Goal: Task Accomplishment & Management: Manage account settings

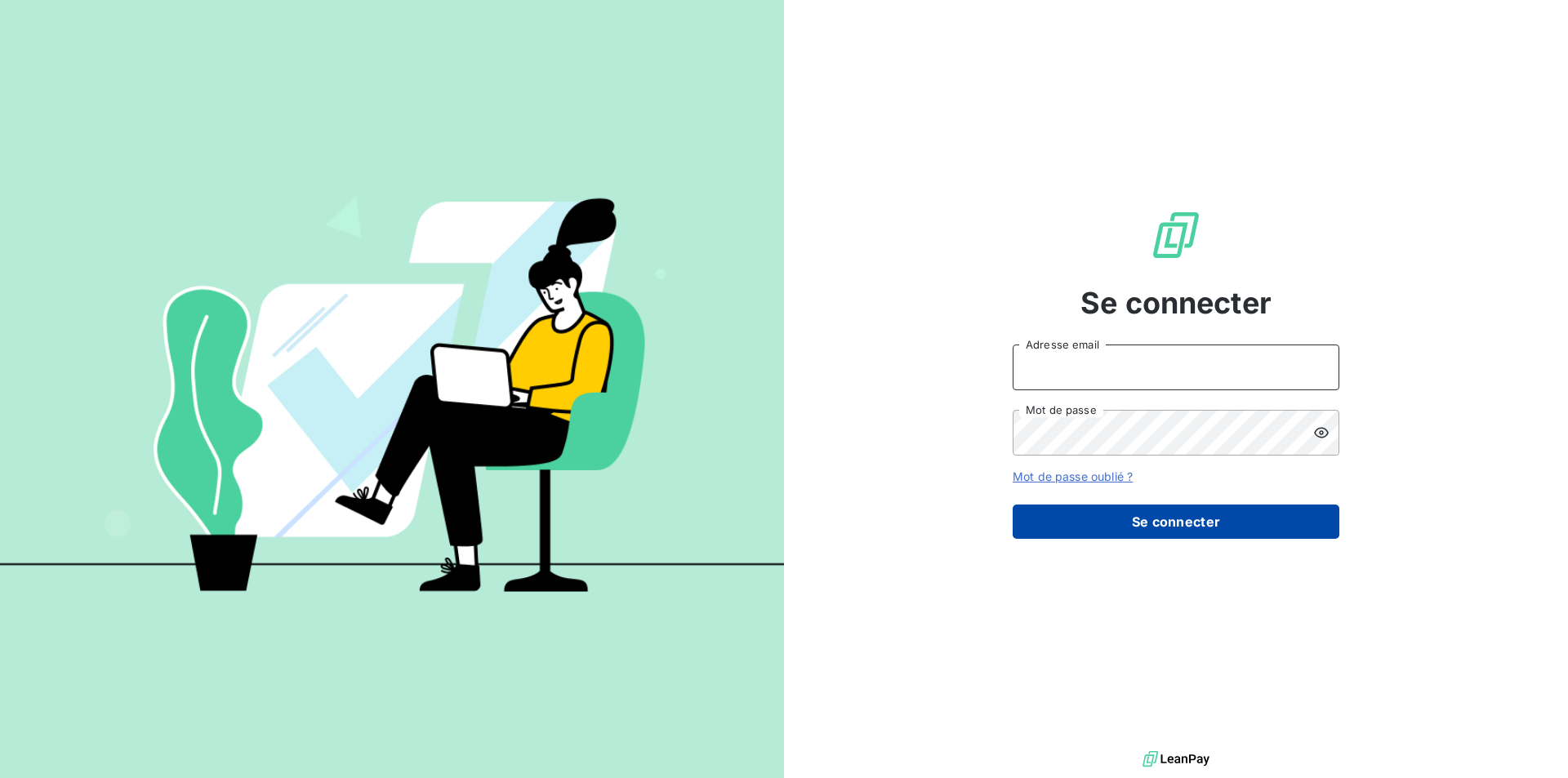
type input "[PERSON_NAME][EMAIL_ADDRESS][DOMAIN_NAME]"
click at [1105, 518] on button "Se connecter" at bounding box center [1176, 522] width 326 height 35
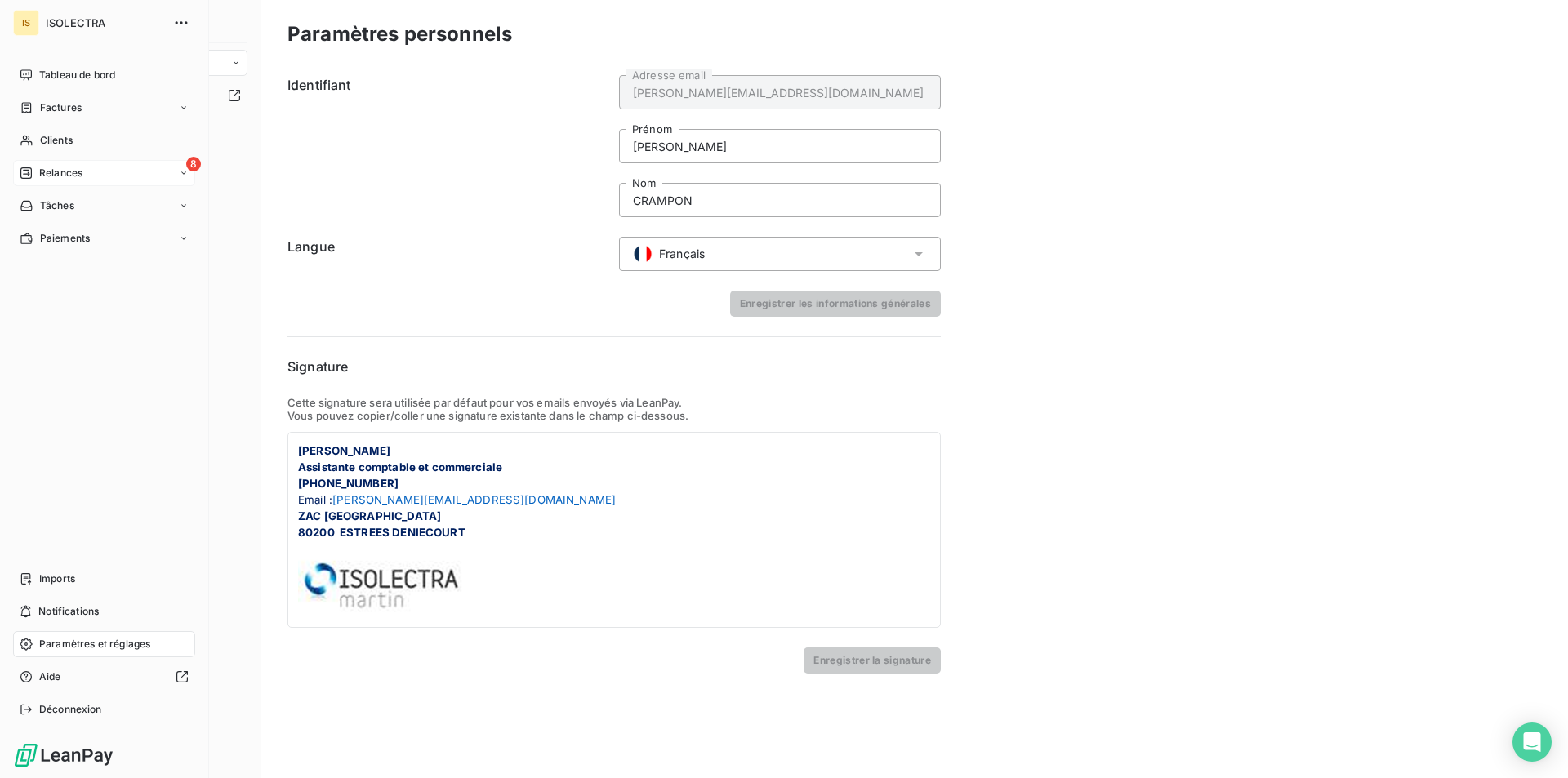
click at [60, 175] on span "Relances" at bounding box center [60, 173] width 43 height 14
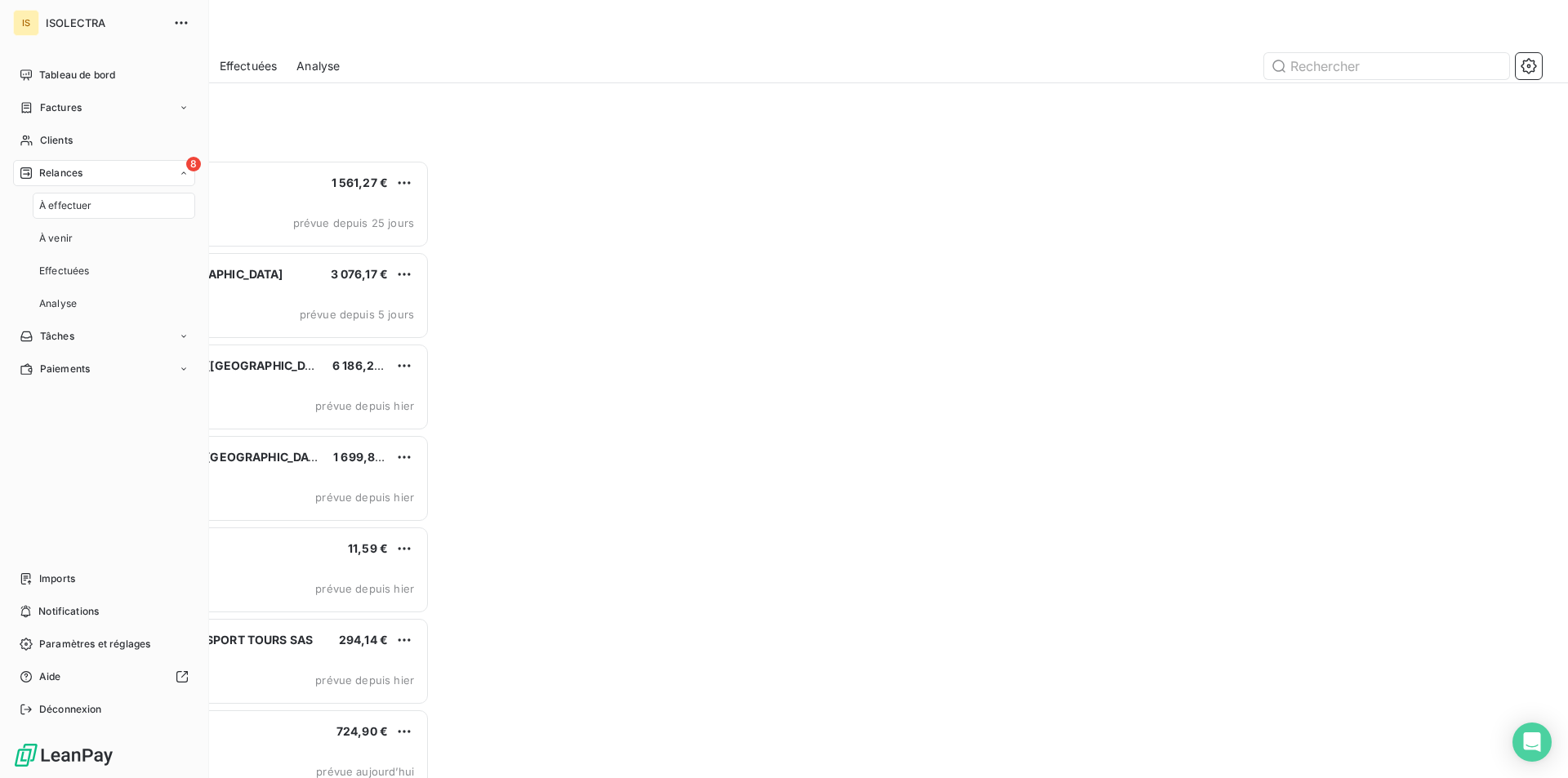
scroll to position [605, 339]
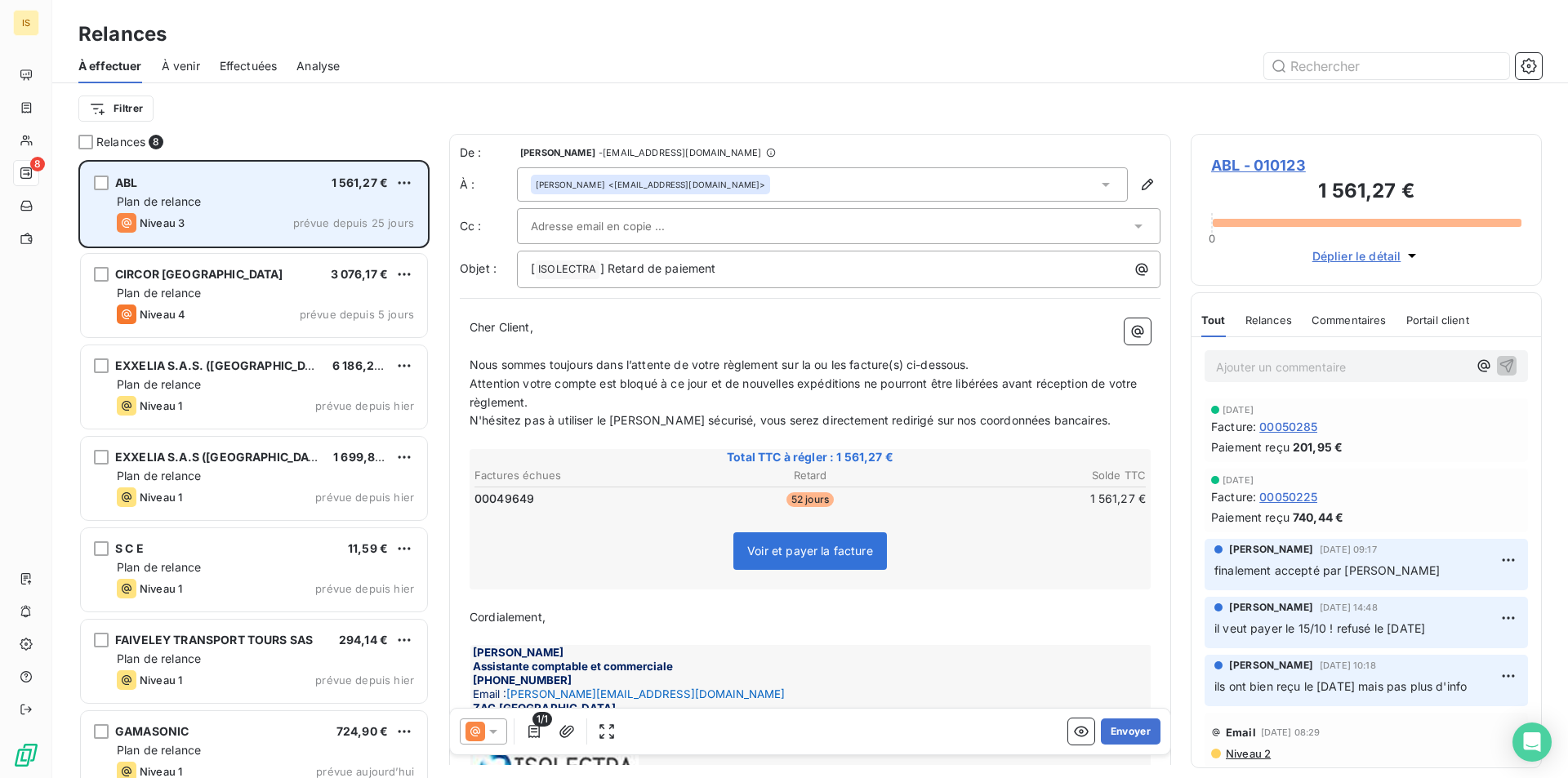
click at [293, 195] on div "Plan de relance" at bounding box center [266, 201] width 297 height 16
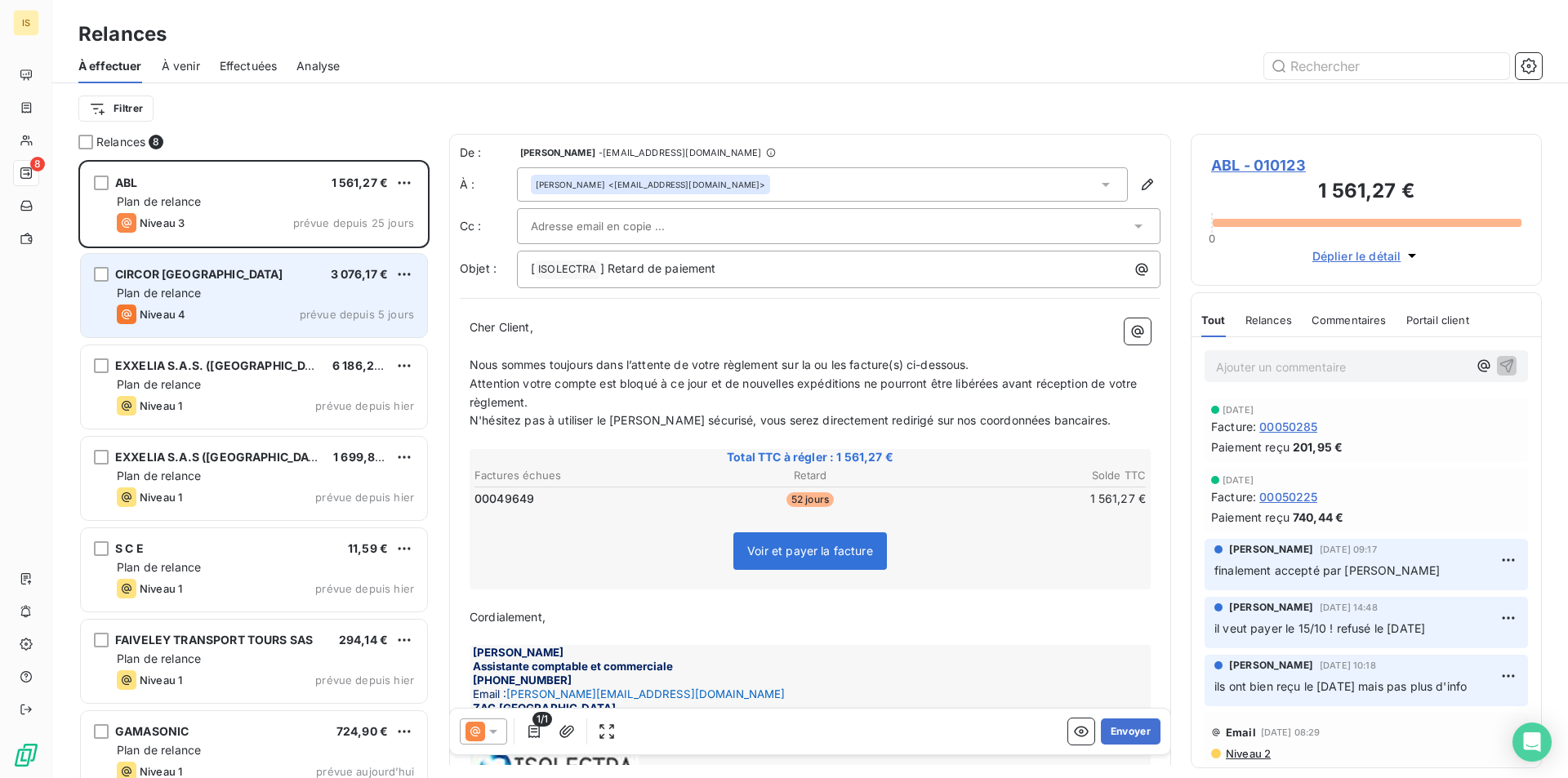
click at [290, 271] on div "CIRCOR MAROC 3 076,17 €" at bounding box center [266, 273] width 297 height 14
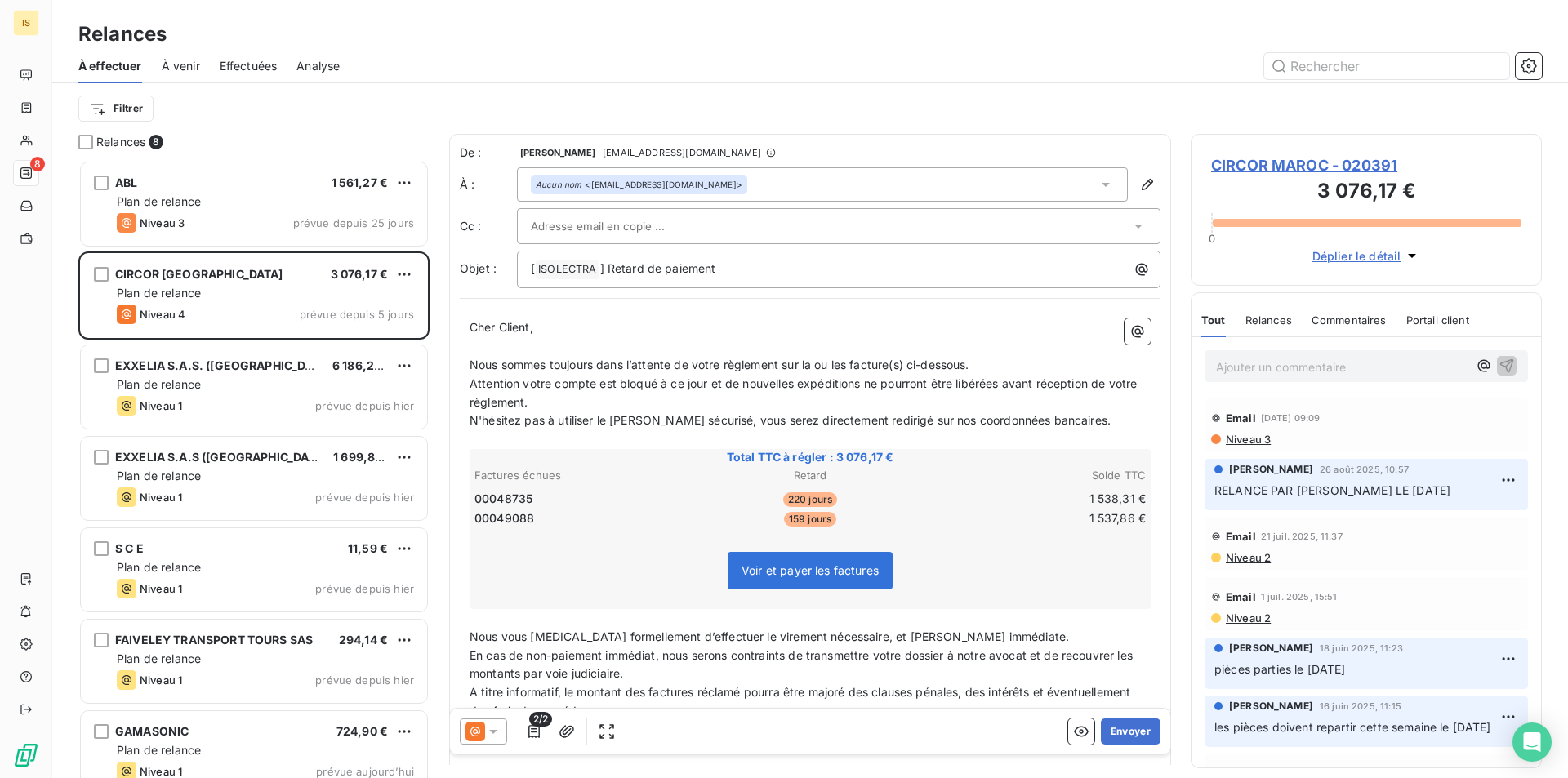
click at [1283, 366] on p "Ajouter un commentaire ﻿" at bounding box center [1342, 366] width 251 height 20
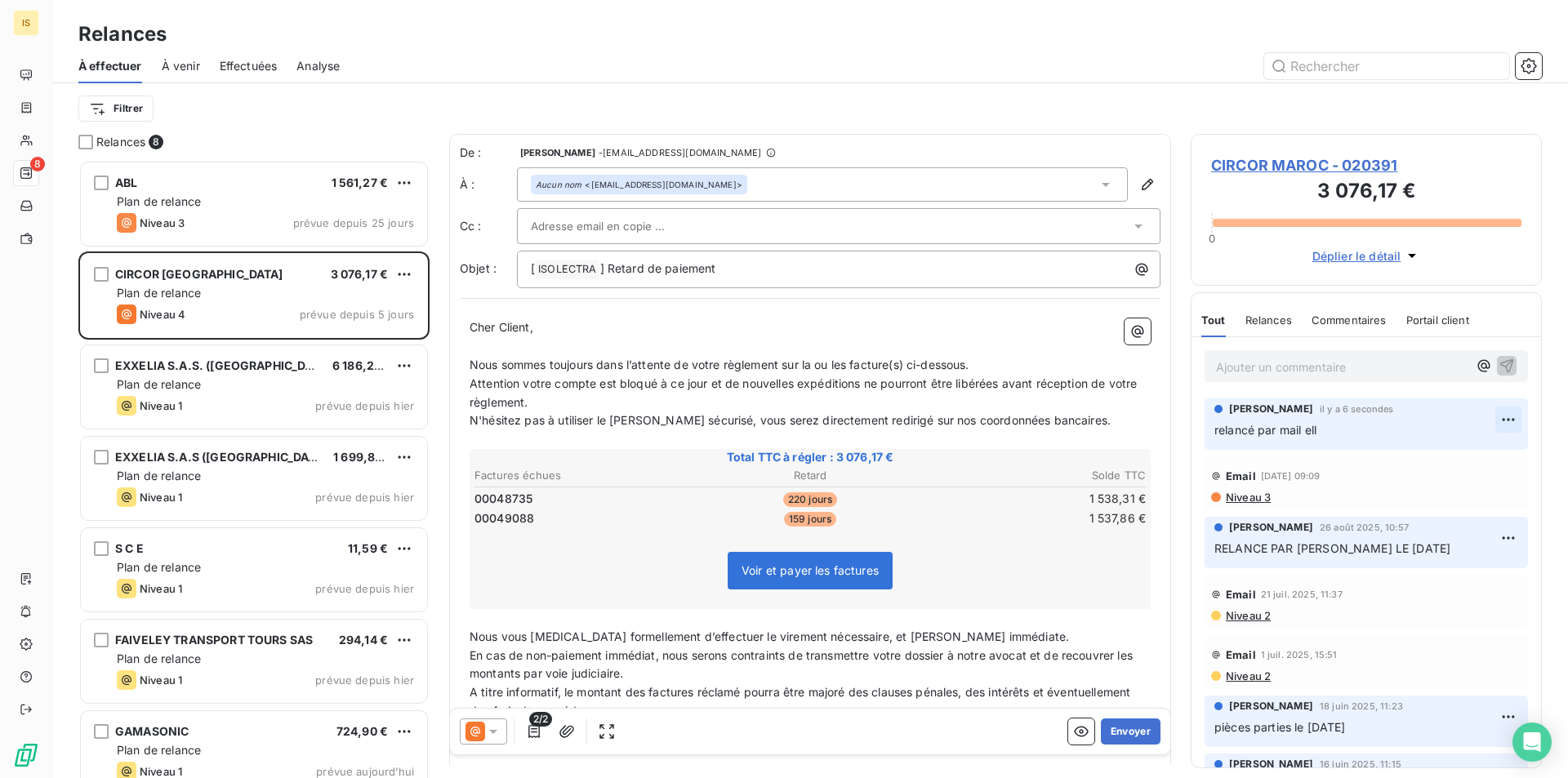
click at [1485, 418] on html "IS 8 Relances À effectuer À venir Effectuées Analyse Filtrer Relances 8 ABL 1 5…" at bounding box center [784, 389] width 1568 height 778
click at [1466, 485] on div "Supprimer" at bounding box center [1456, 484] width 91 height 26
click at [1497, 419] on html "IS 8 Relances À effectuer À venir Effectuées Analyse Filtrer Relances 8 ABL 1 5…" at bounding box center [784, 389] width 1568 height 778
click at [1468, 474] on div "Supprimer" at bounding box center [1456, 484] width 91 height 26
click at [1352, 370] on p "Ajouter un commentaire ﻿" at bounding box center [1342, 366] width 251 height 20
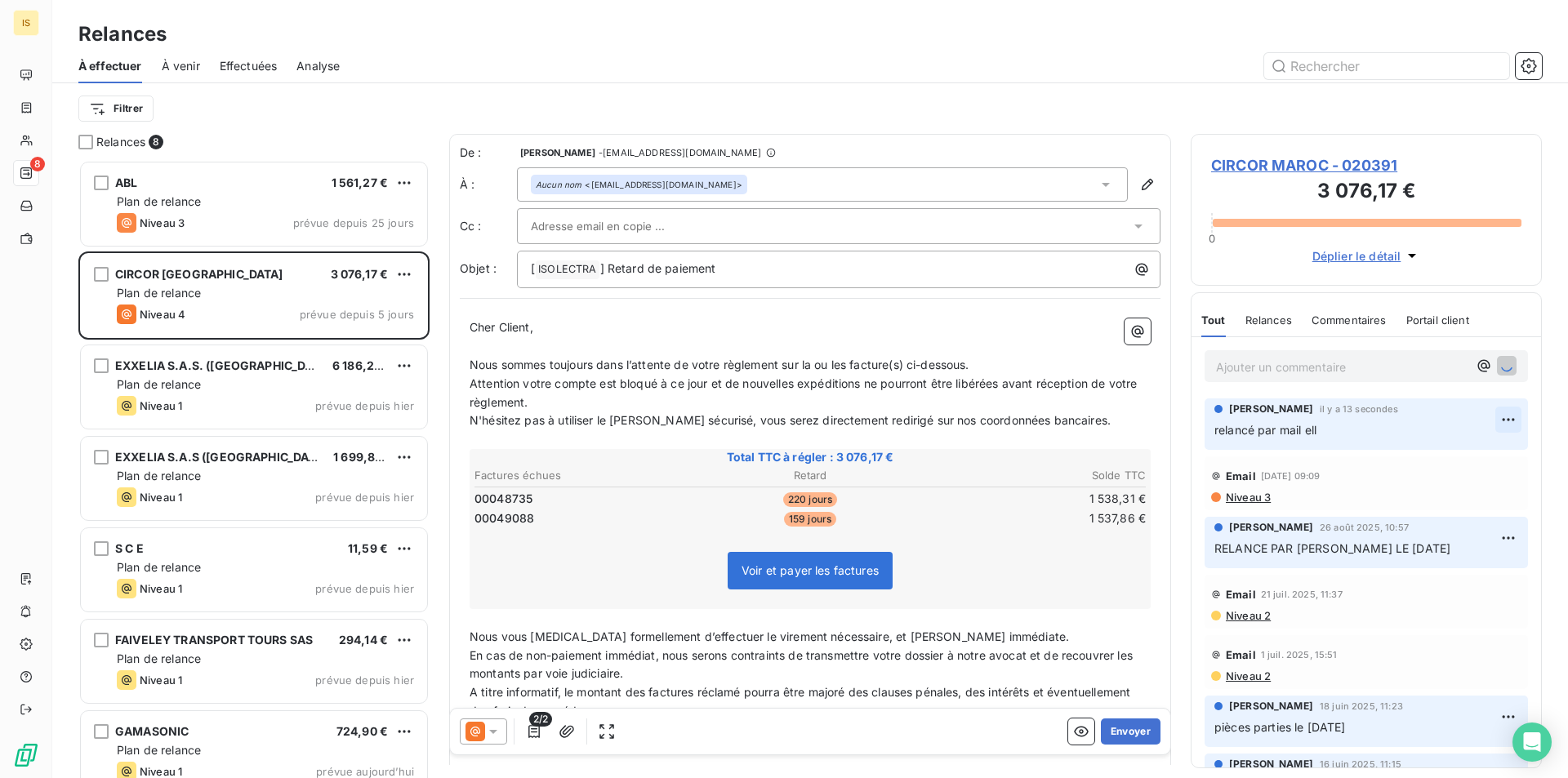
click at [1490, 424] on html "IS 8 Relances À effectuer À venir Effectuées Analyse Filtrer Relances 8 ABL 1 5…" at bounding box center [784, 389] width 1568 height 778
click at [1447, 491] on div "Supprimer" at bounding box center [1456, 484] width 91 height 26
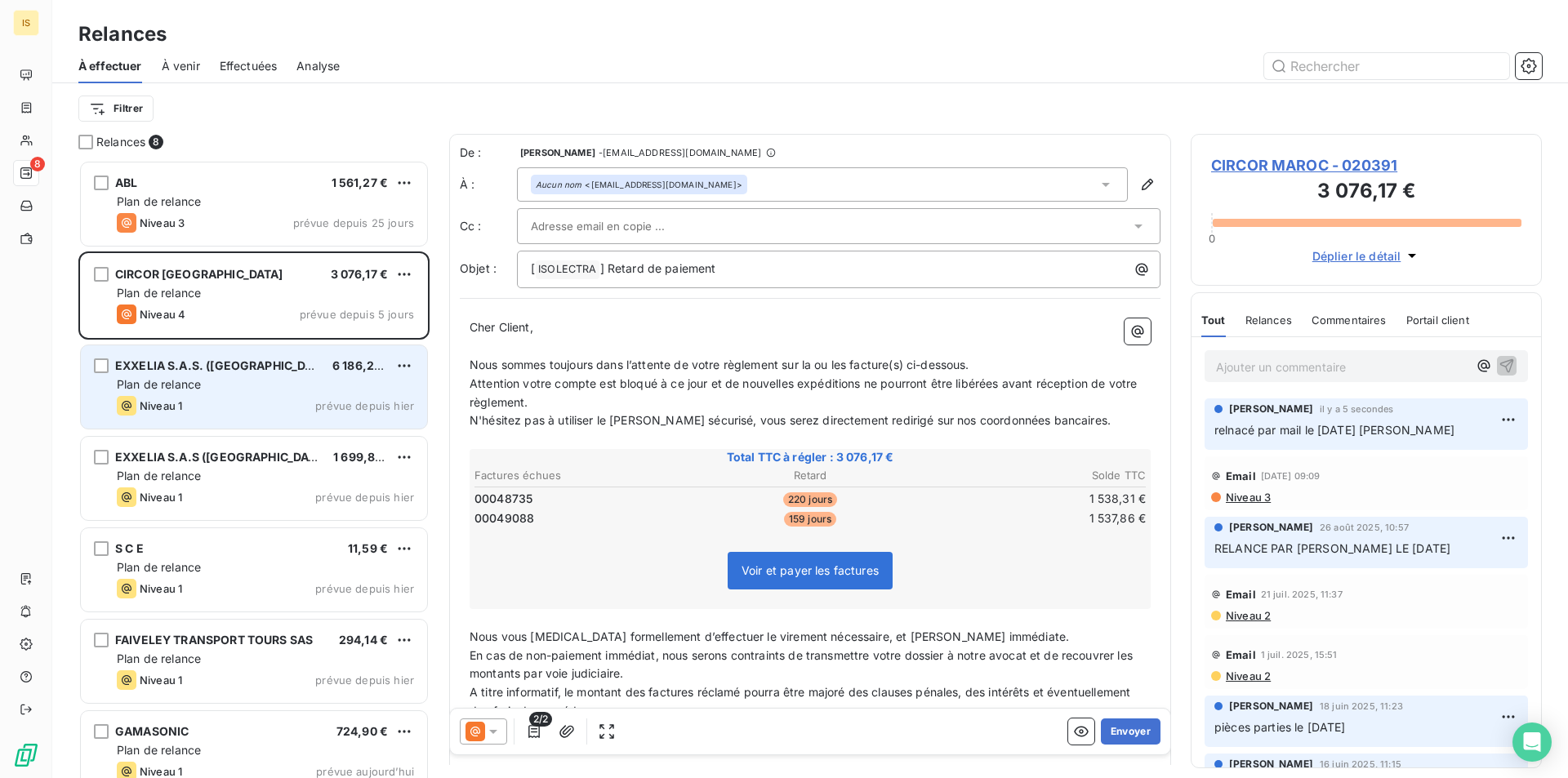
click at [153, 382] on span "Plan de relance" at bounding box center [159, 384] width 84 height 13
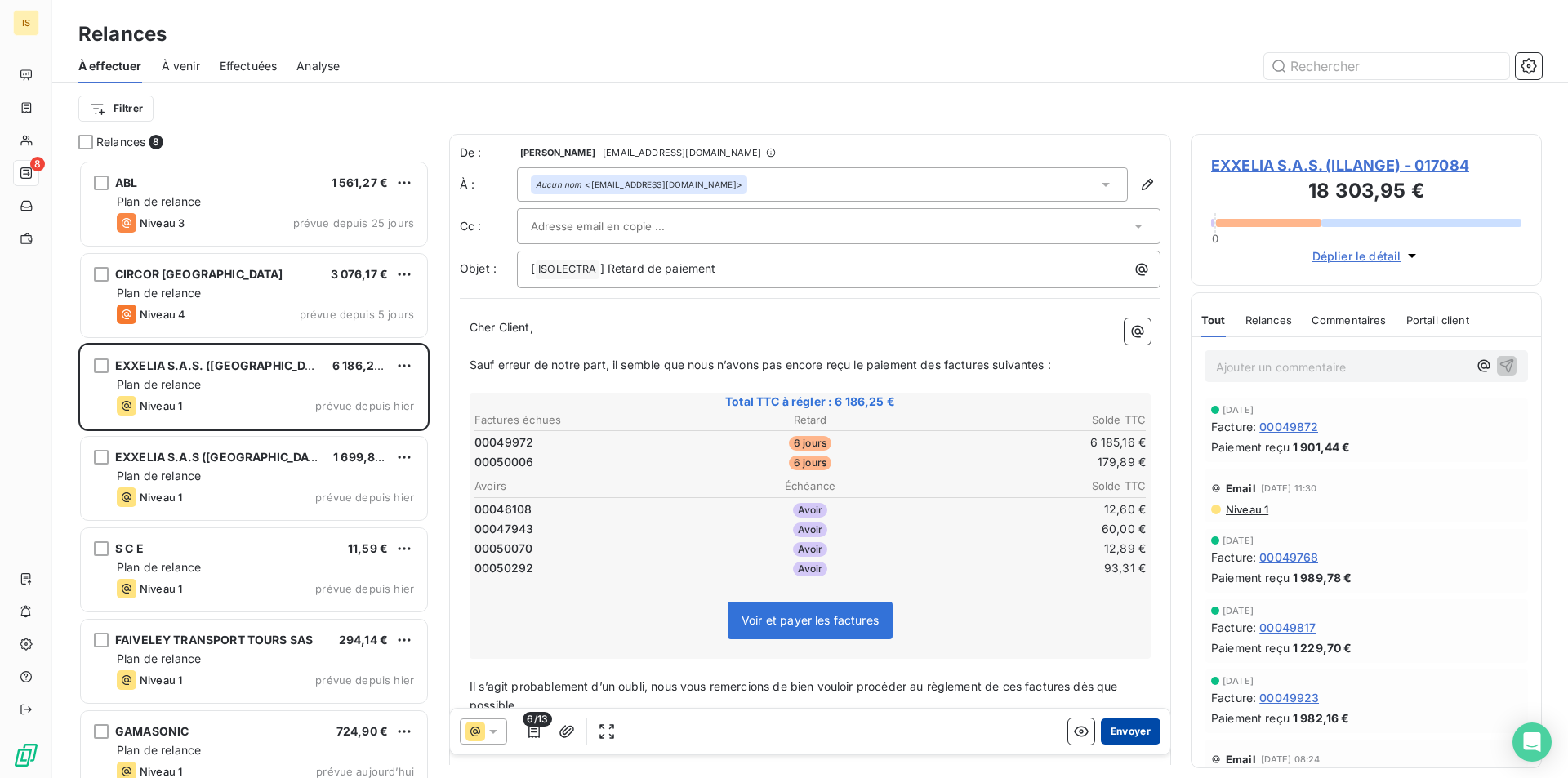
click at [1128, 730] on button "Envoyer" at bounding box center [1130, 731] width 59 height 26
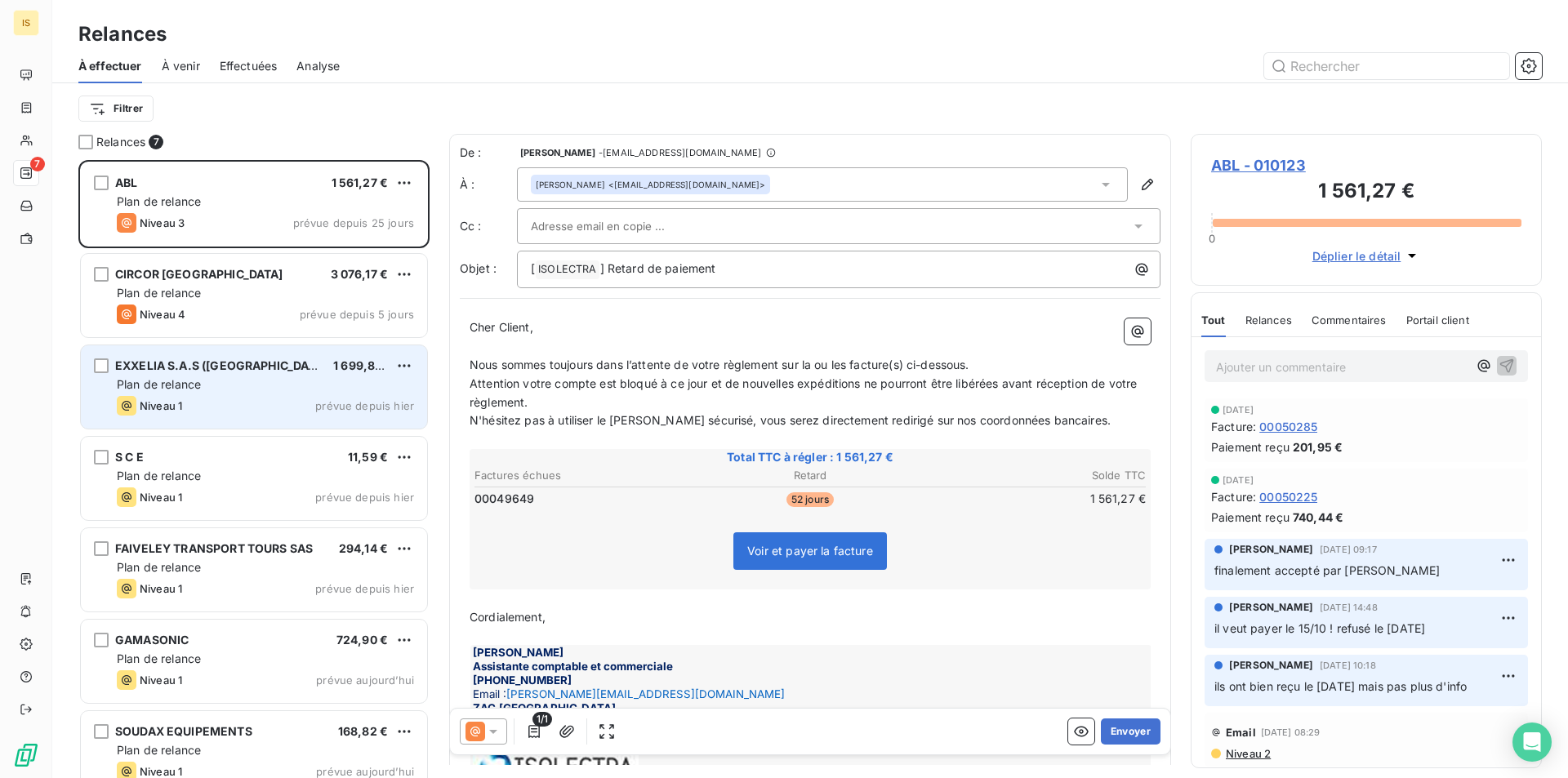
click at [202, 375] on div "EXXELIA S.A.S (ANTIGNY) 1 699,81 € Plan de relance Niveau 1 prévue depuis hier" at bounding box center [253, 387] width 346 height 83
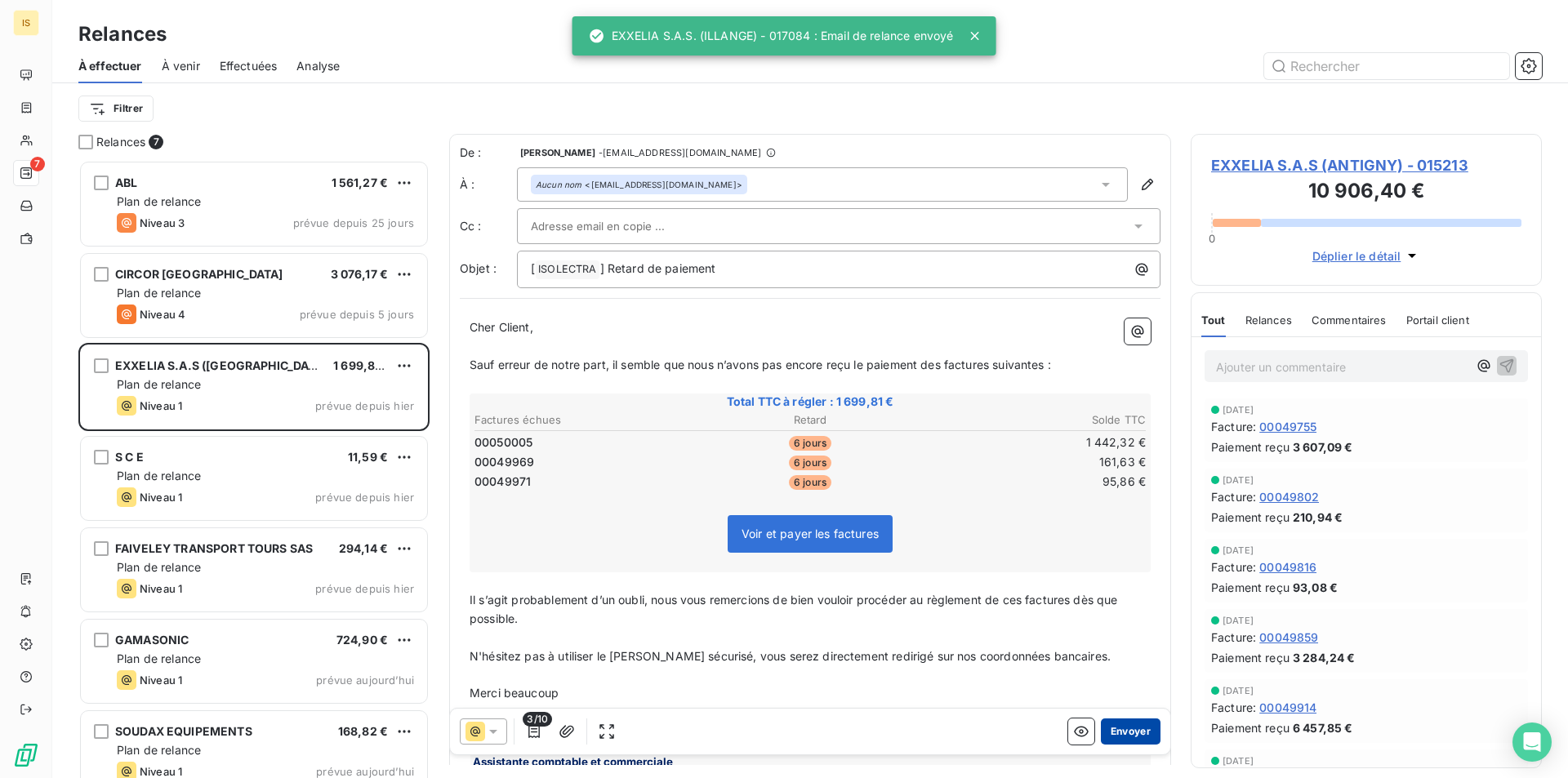
click at [1101, 726] on button "Envoyer" at bounding box center [1130, 731] width 59 height 26
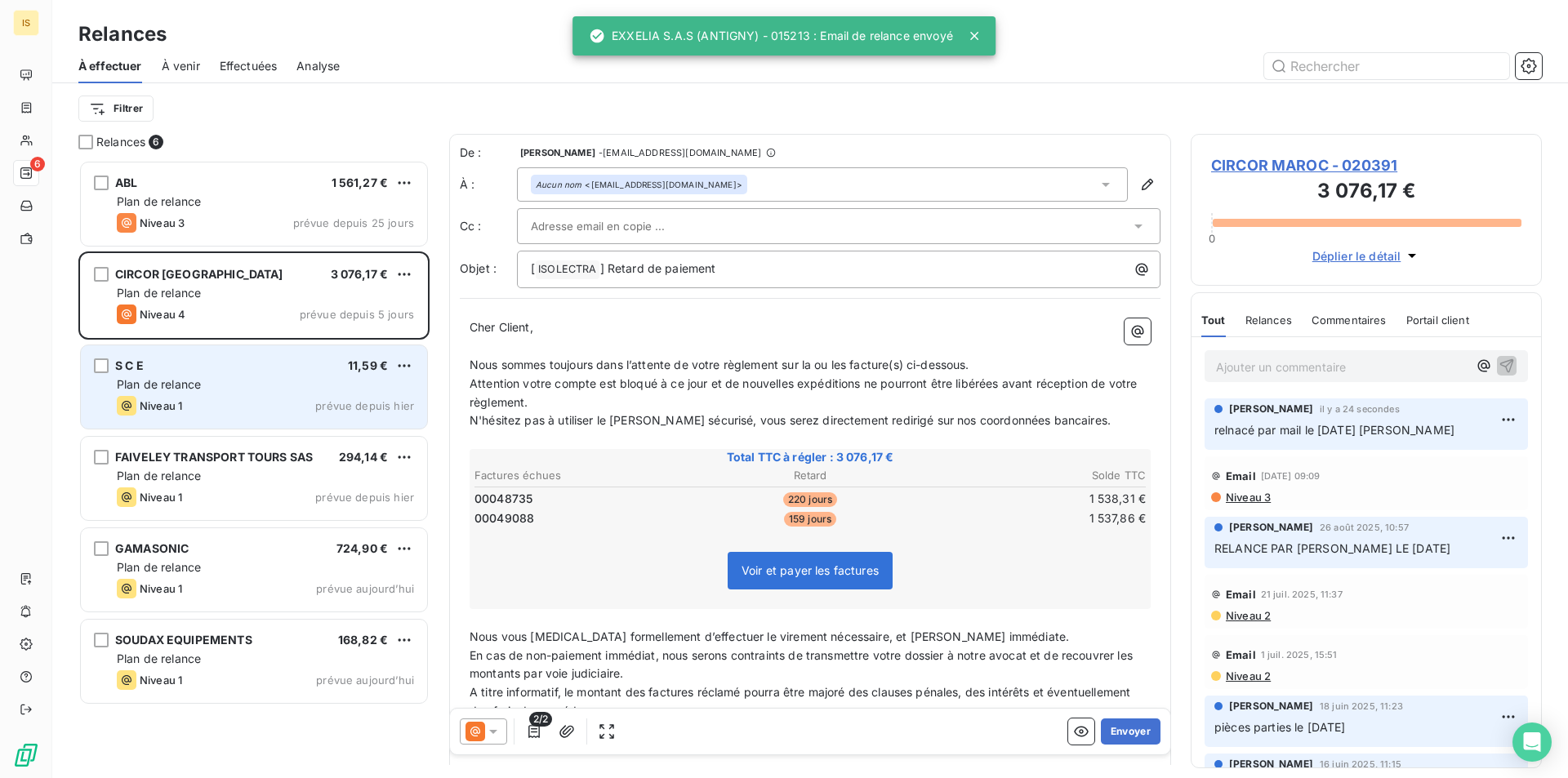
click at [244, 387] on div "Plan de relance" at bounding box center [266, 384] width 297 height 16
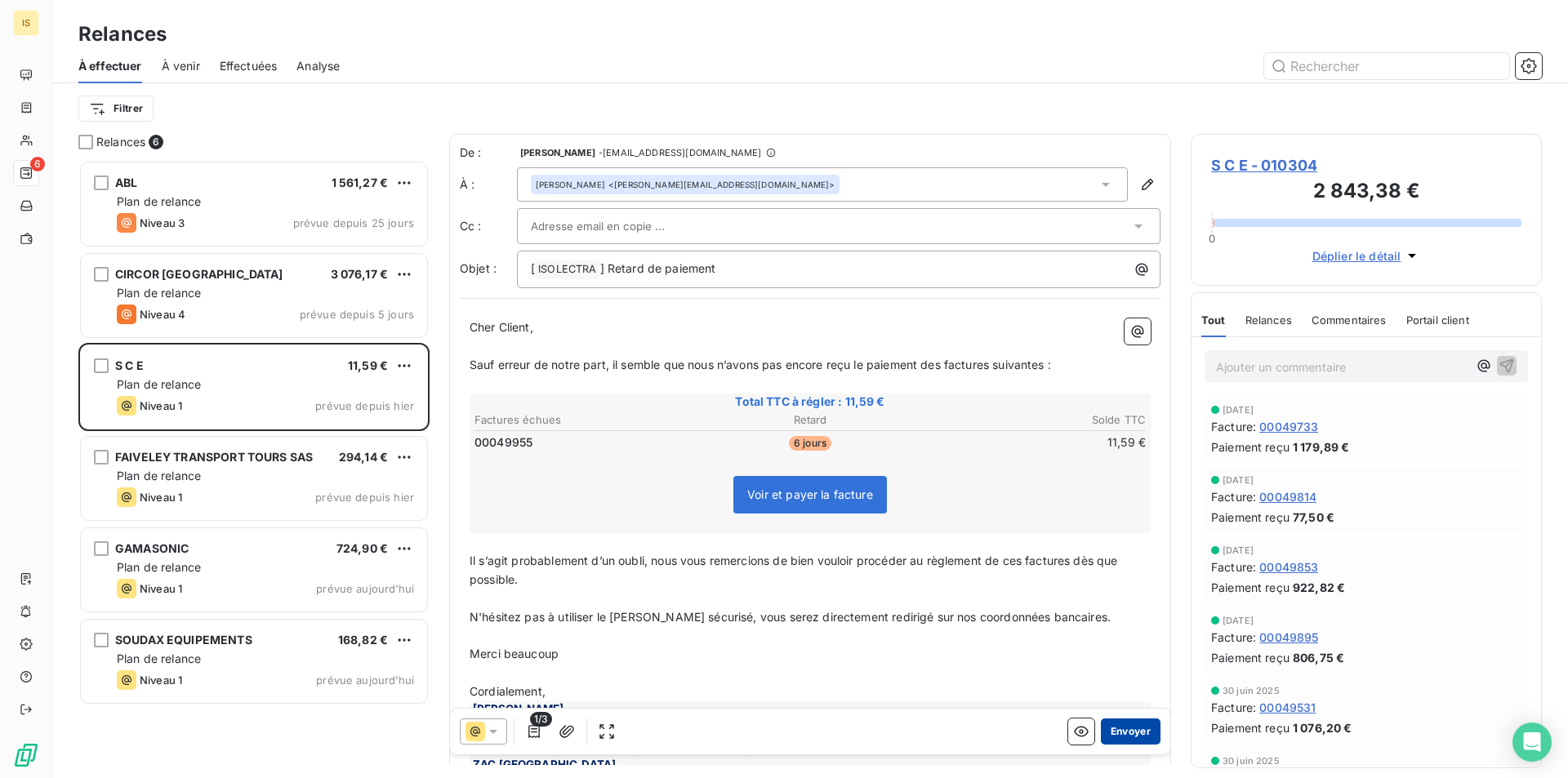
click at [1113, 736] on button "Envoyer" at bounding box center [1130, 731] width 59 height 26
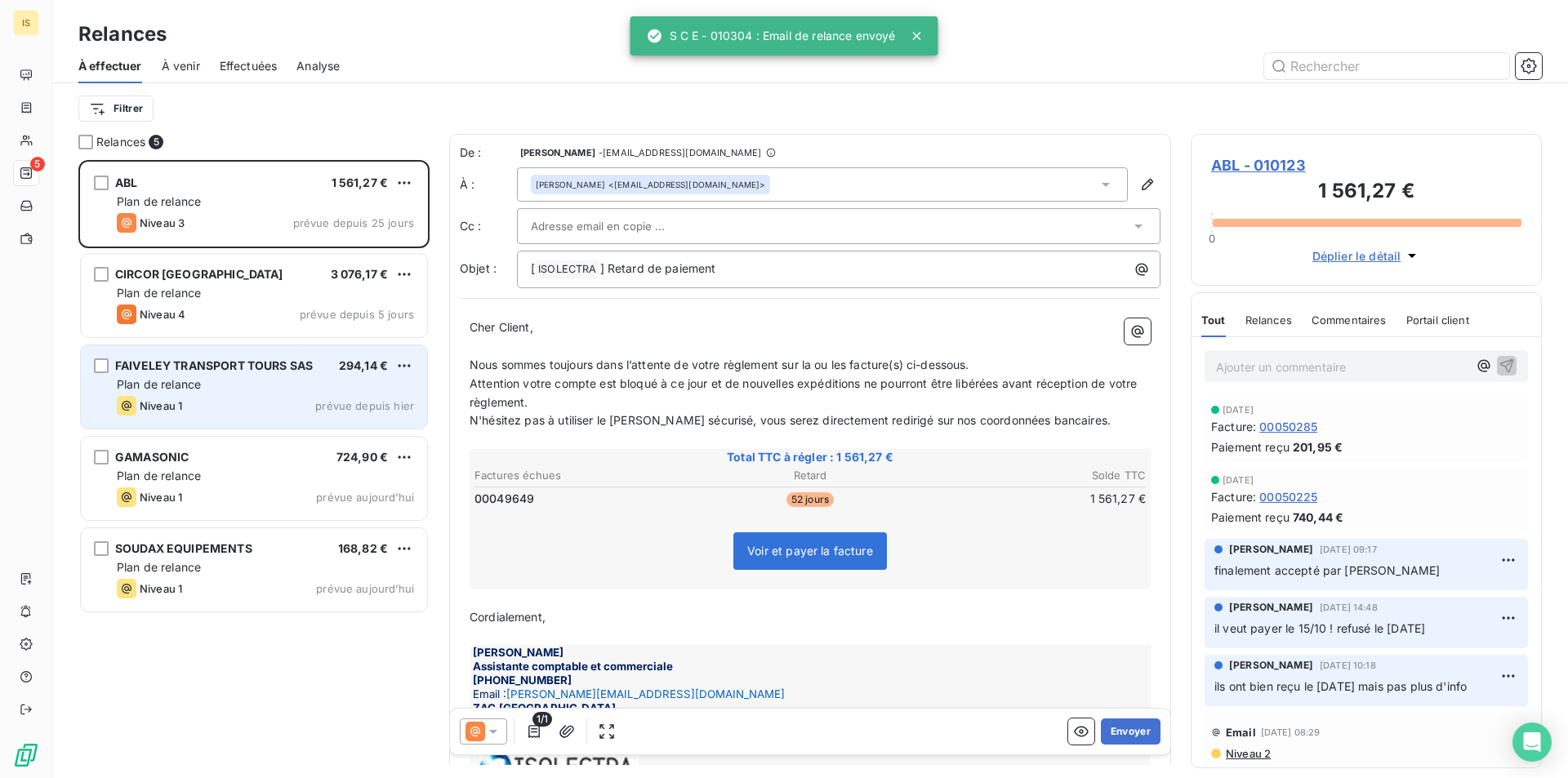
click at [231, 394] on div "FAIVELEY TRANSPORT TOURS SAS 294,14 € Plan de relance Niveau 1 prévue depuis hi…" at bounding box center [253, 387] width 346 height 83
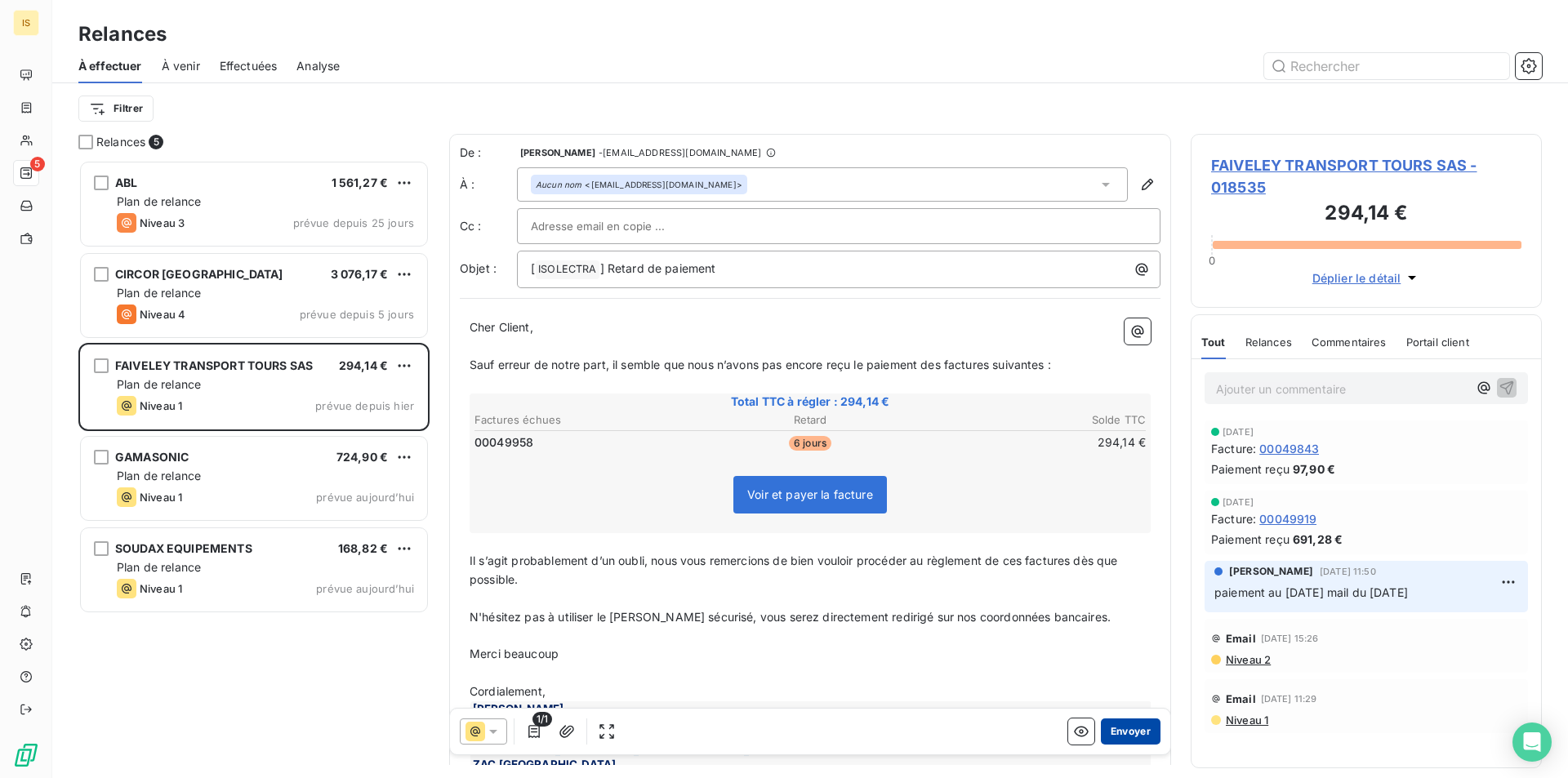
click at [1111, 739] on button "Envoyer" at bounding box center [1130, 731] width 59 height 26
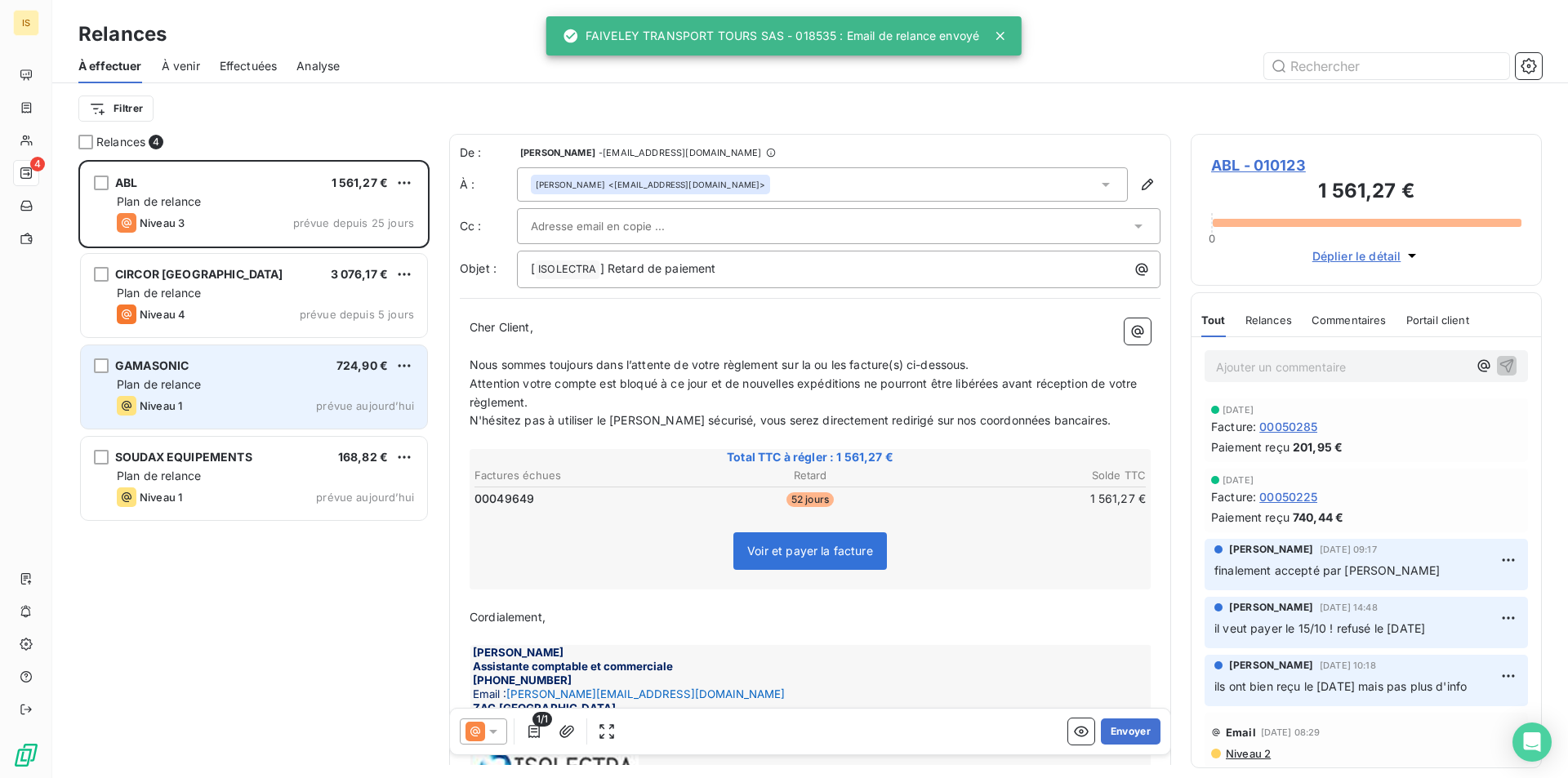
click at [131, 348] on div "GAMASONIC 724,90 € Plan de relance Niveau 1 prévue aujourd’hui" at bounding box center [253, 387] width 346 height 83
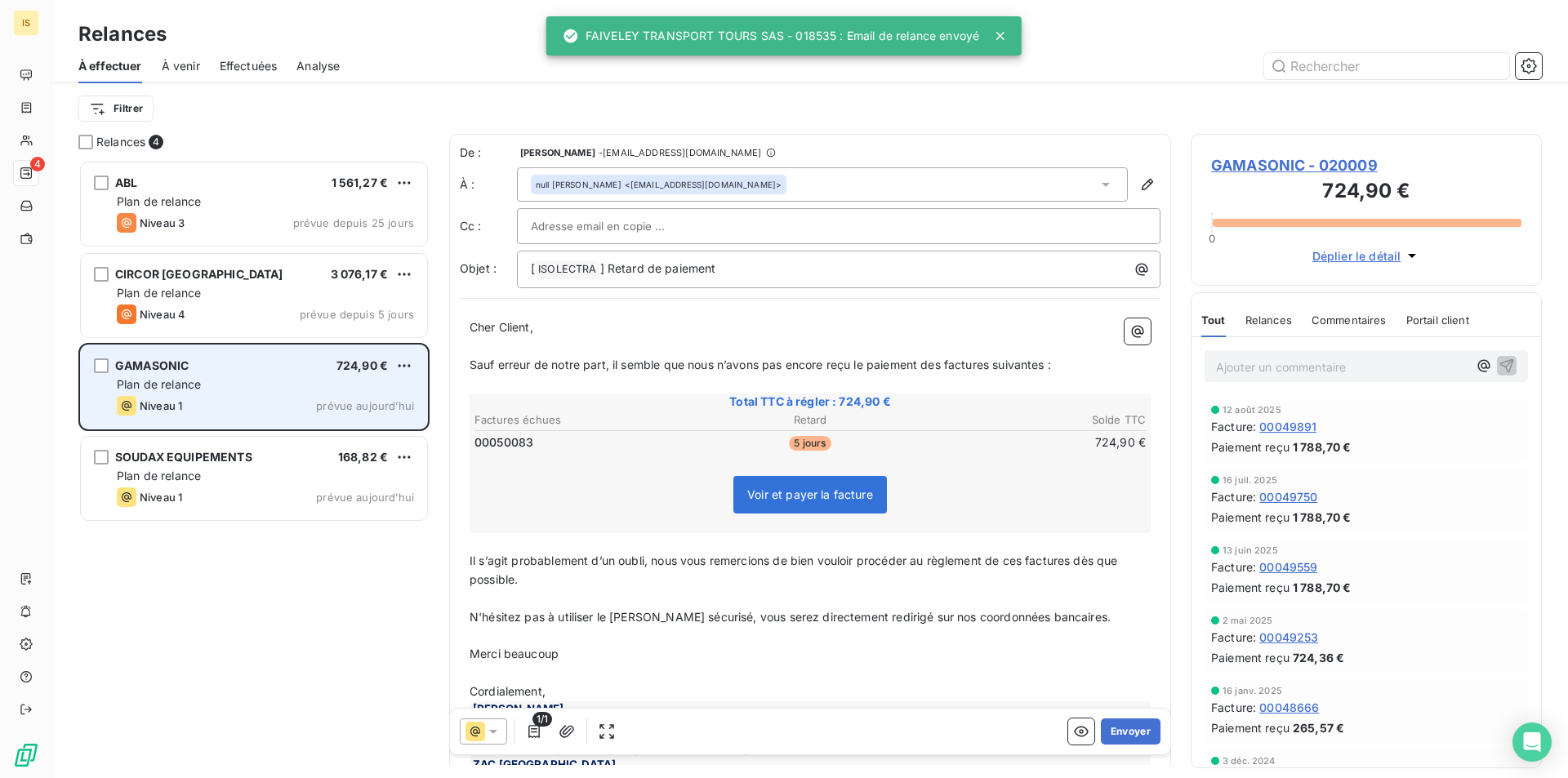
click at [151, 392] on div "GAMASONIC 724,90 € Plan de relance Niveau 1 prévue aujourd’hui" at bounding box center [253, 387] width 346 height 83
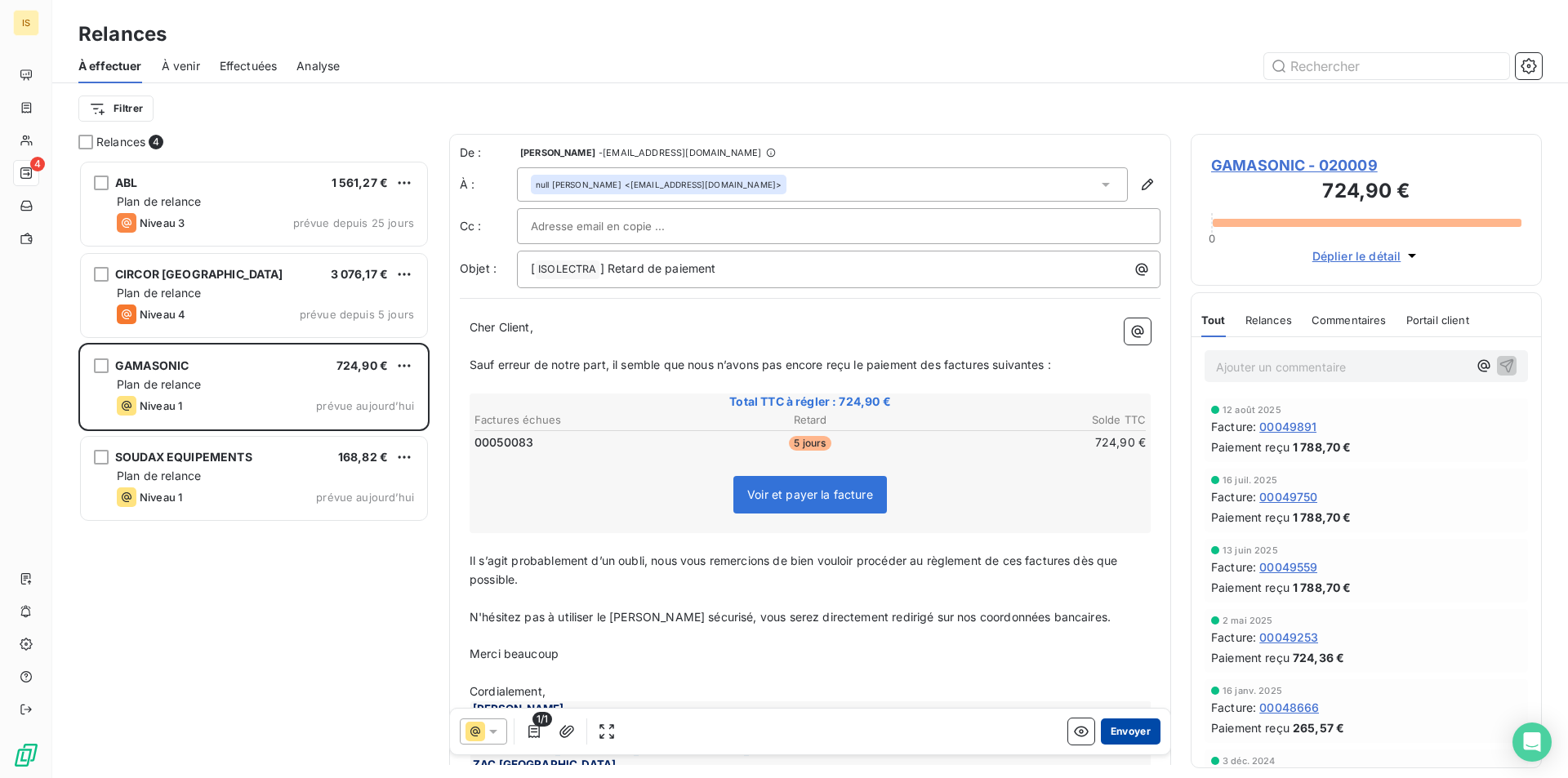
click at [1126, 730] on button "Envoyer" at bounding box center [1130, 731] width 59 height 26
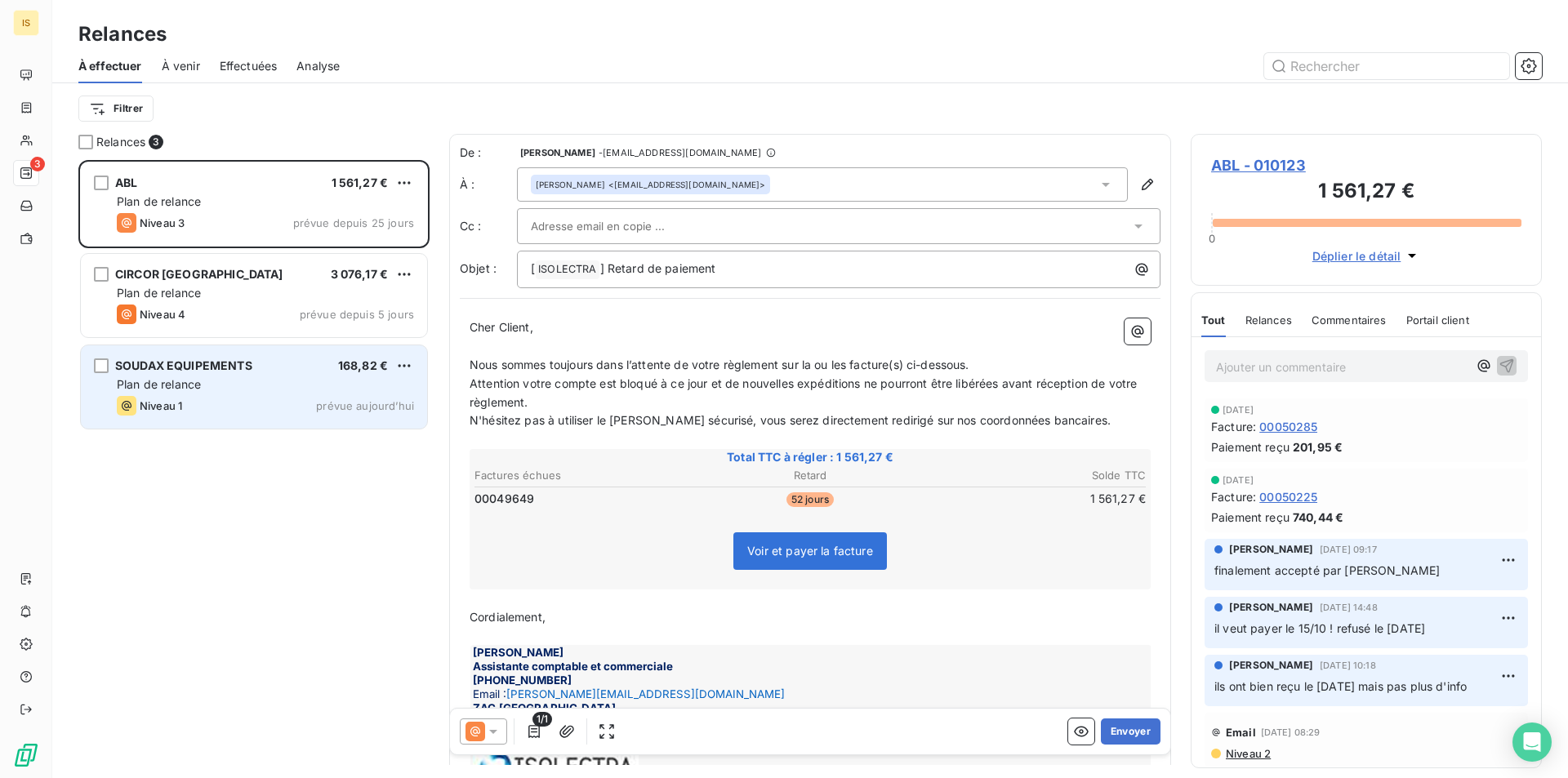
click at [175, 411] on span "Niveau 1" at bounding box center [160, 406] width 42 height 13
click at [227, 353] on div "SOUDAX EQUIPEMENTS 168,82 € Plan de relance Niveau 1 prévue aujourd’hui" at bounding box center [253, 387] width 346 height 83
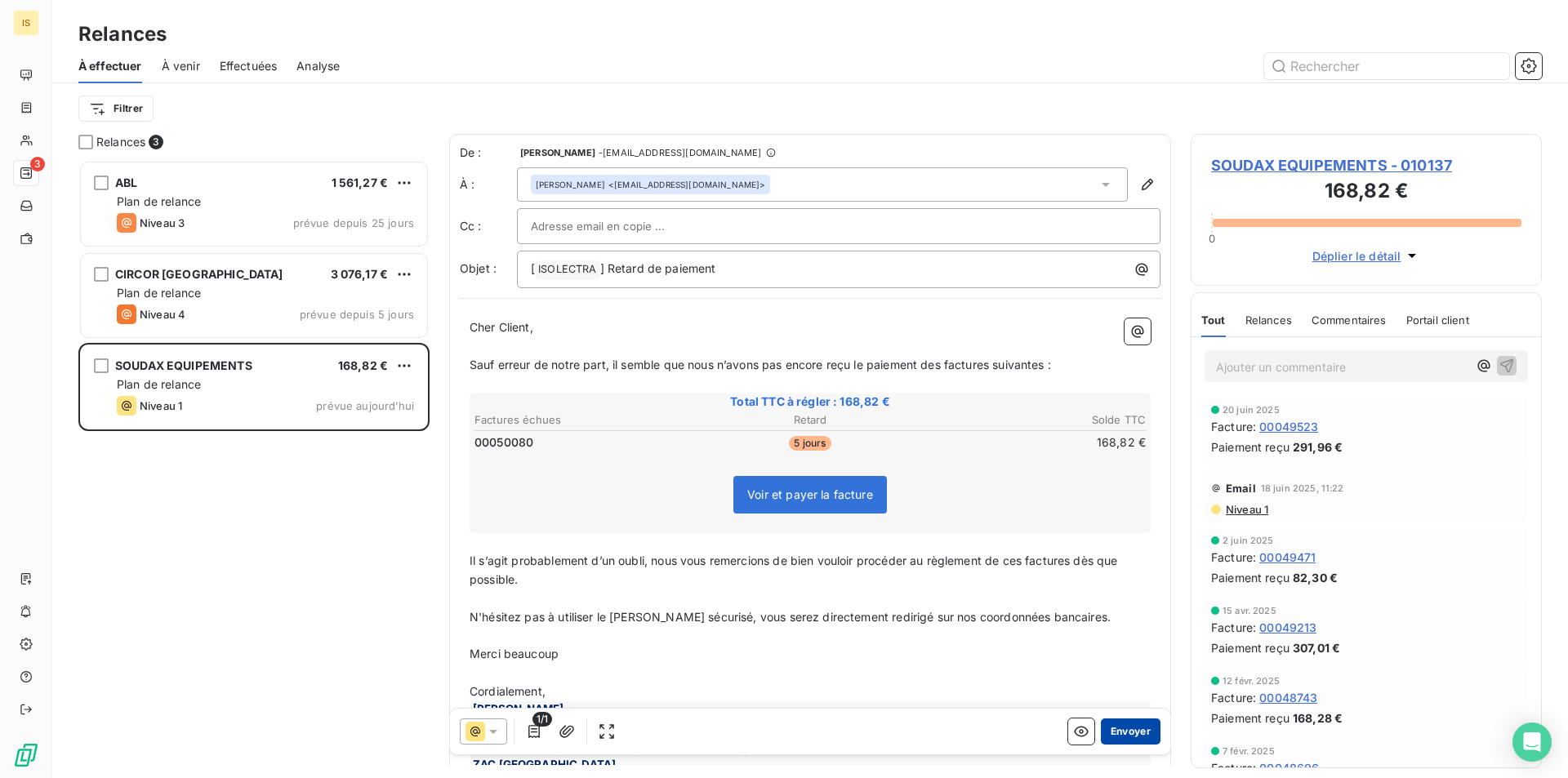
click at [1118, 735] on button "Envoyer" at bounding box center [1130, 731] width 59 height 26
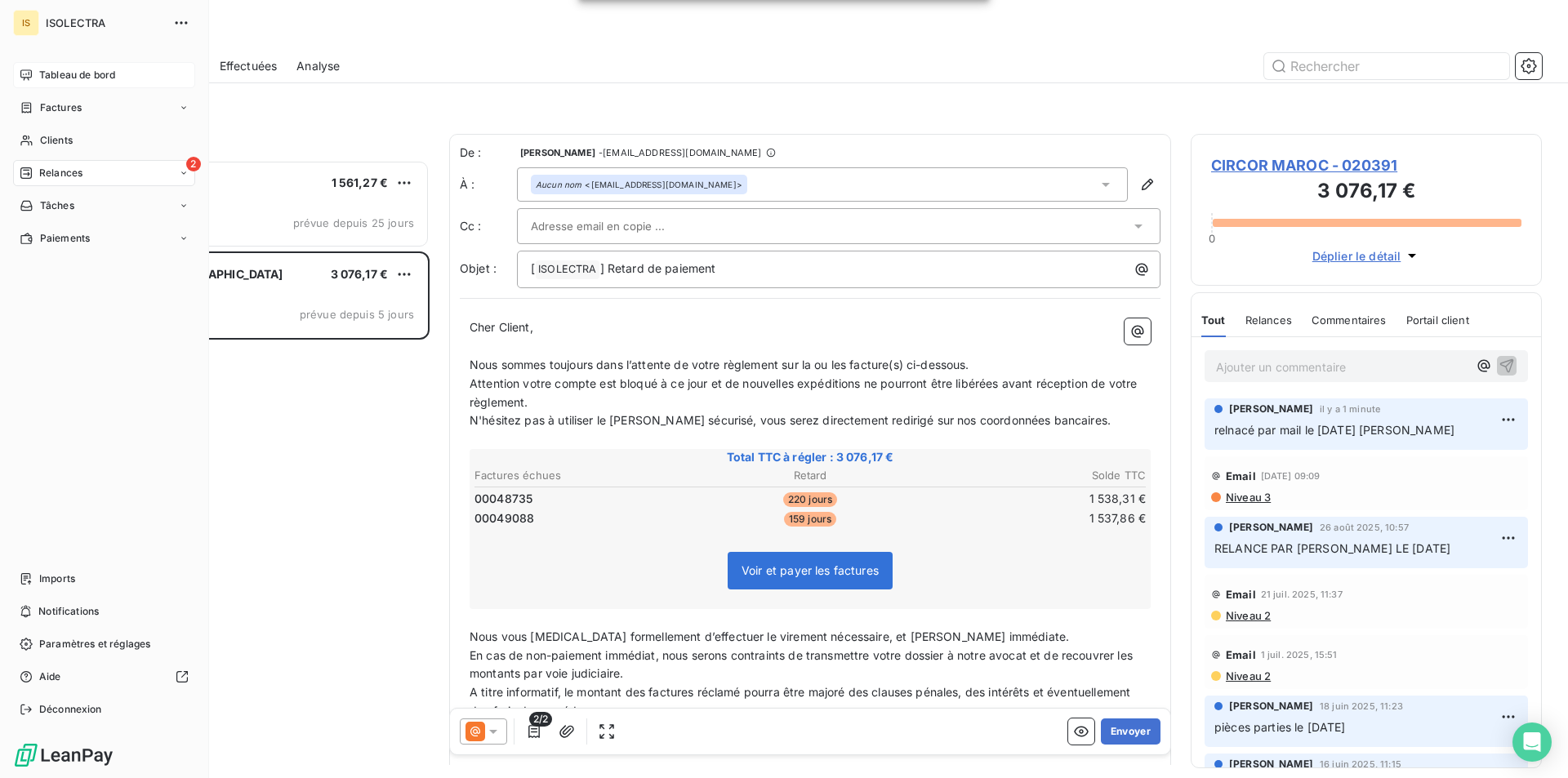
click at [138, 63] on div "Tableau de bord" at bounding box center [105, 75] width 182 height 26
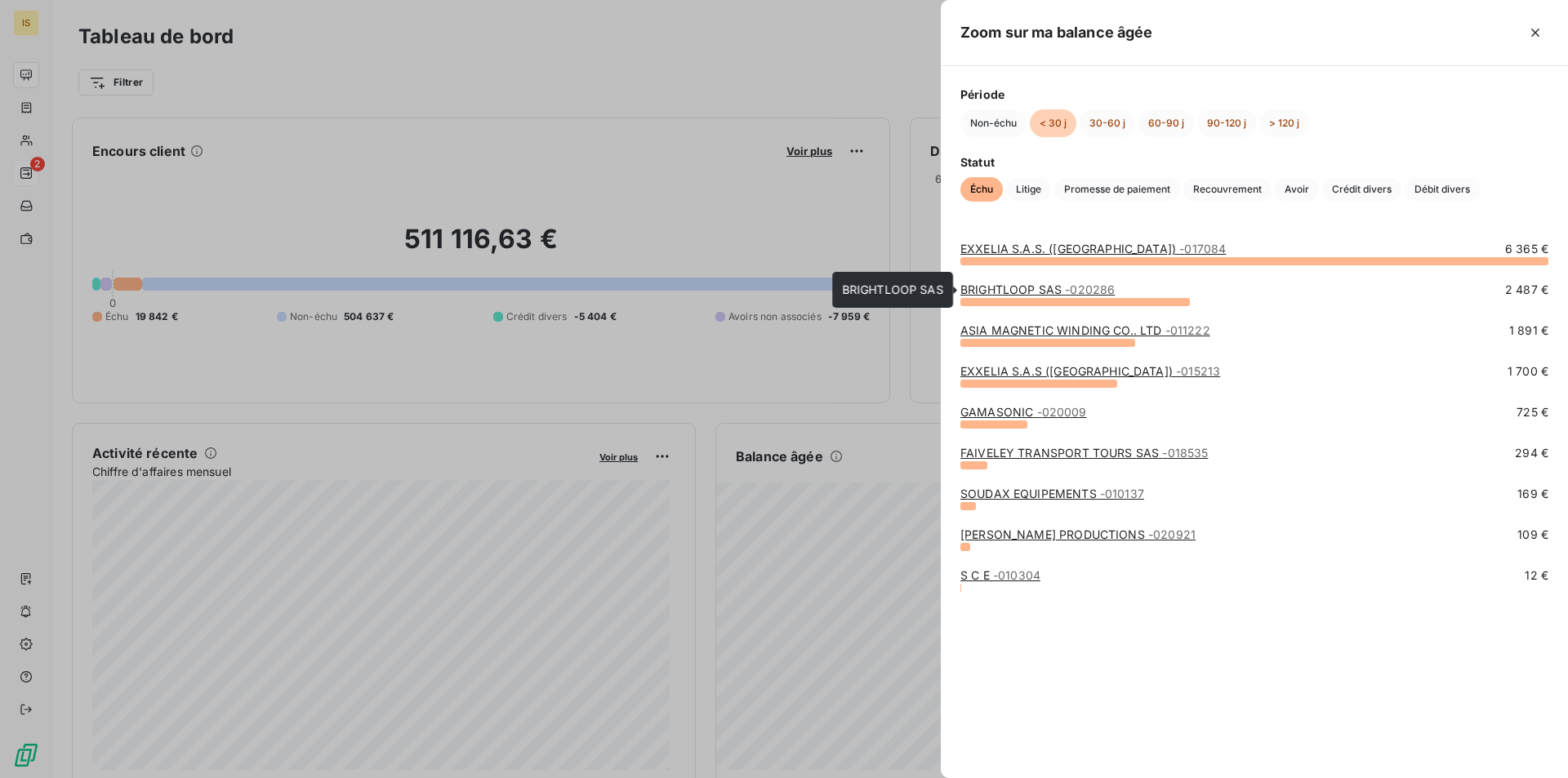
click at [1101, 290] on span "- 020286" at bounding box center [1089, 289] width 50 height 13
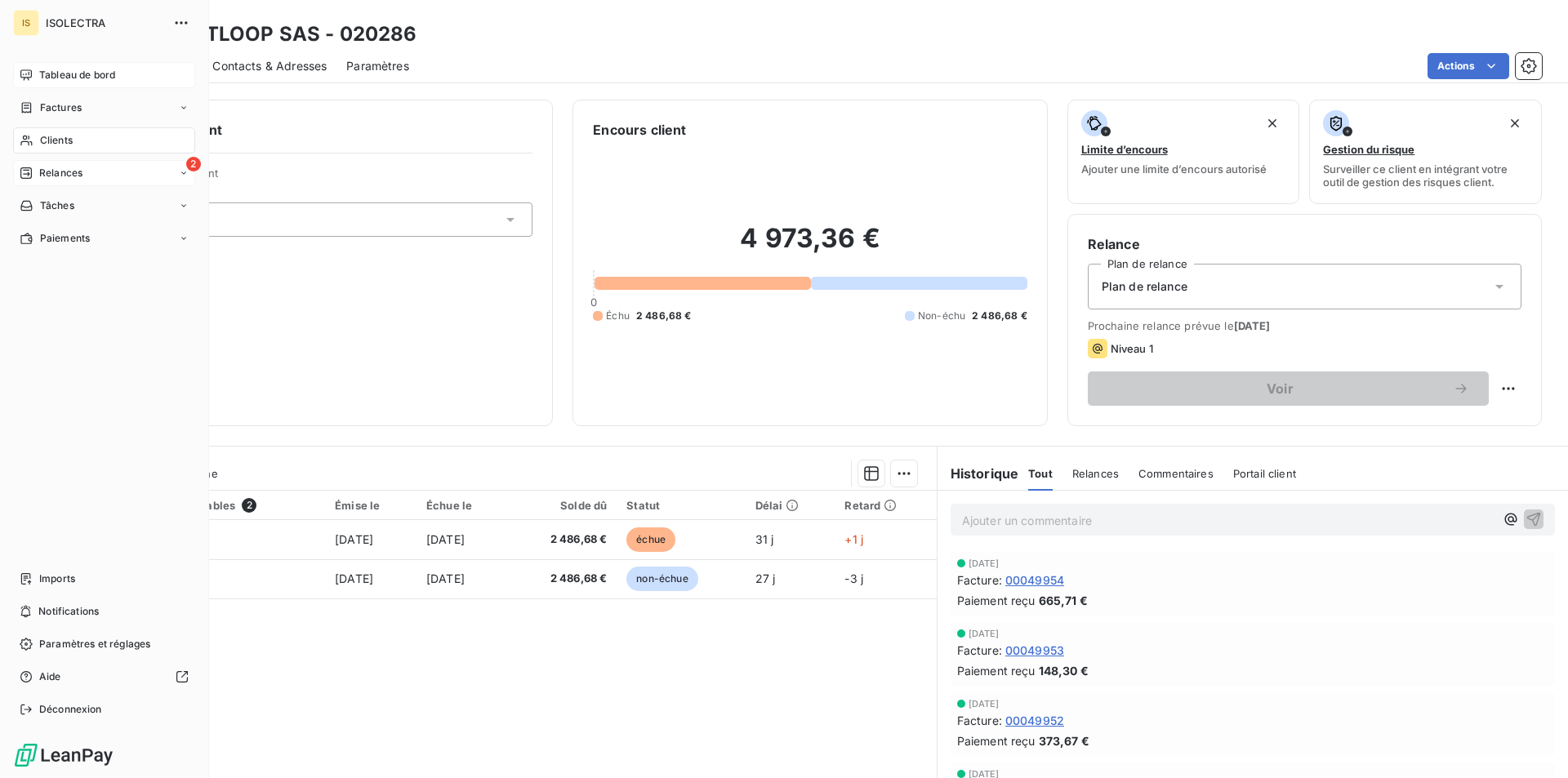
click at [77, 74] on span "Tableau de bord" at bounding box center [77, 75] width 76 height 14
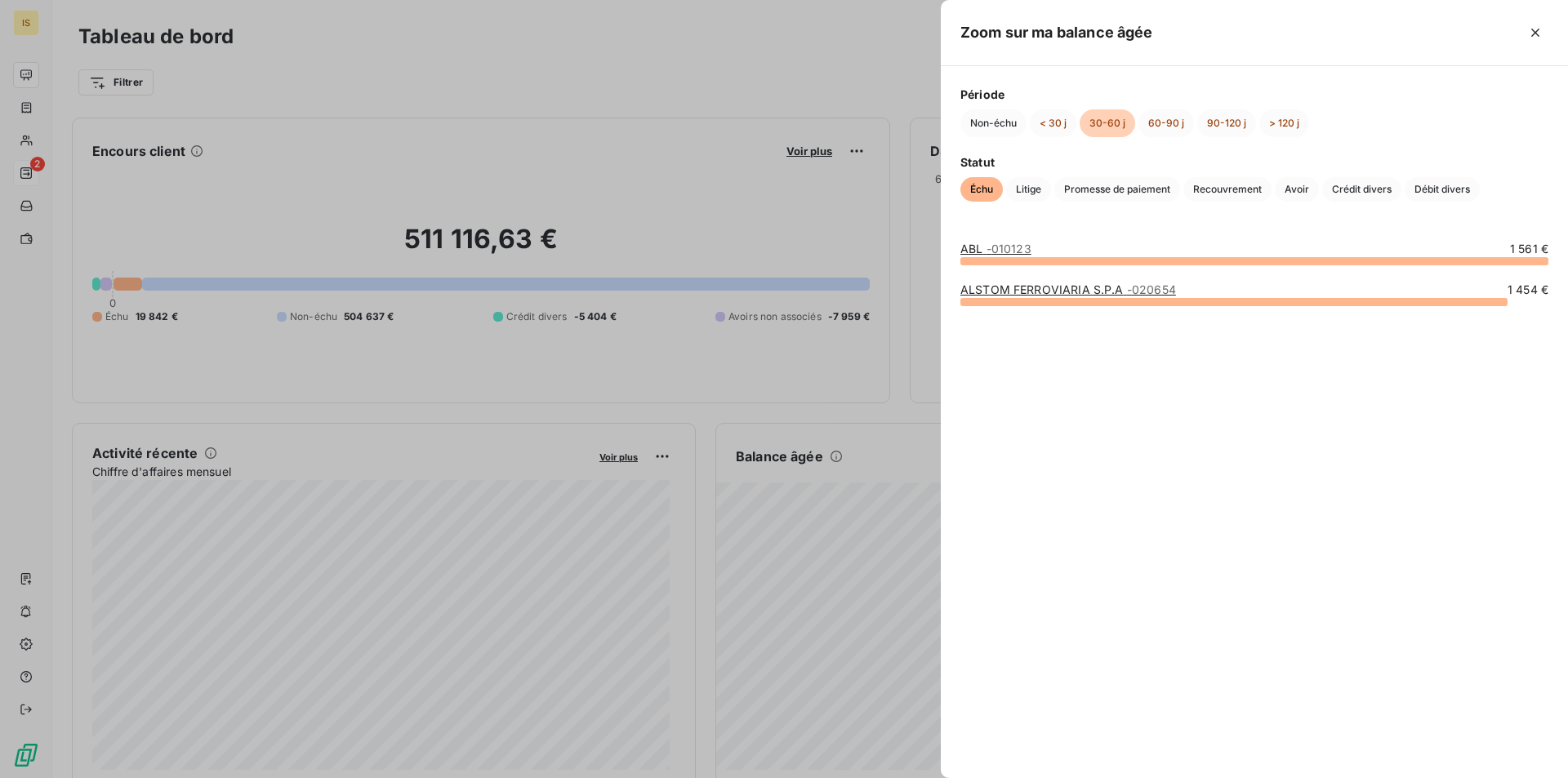
click at [1106, 303] on div at bounding box center [1234, 302] width 547 height 9
click at [1121, 288] on link "ALSTOM FERROVIARIA S.P.A - 020654" at bounding box center [1068, 289] width 216 height 13
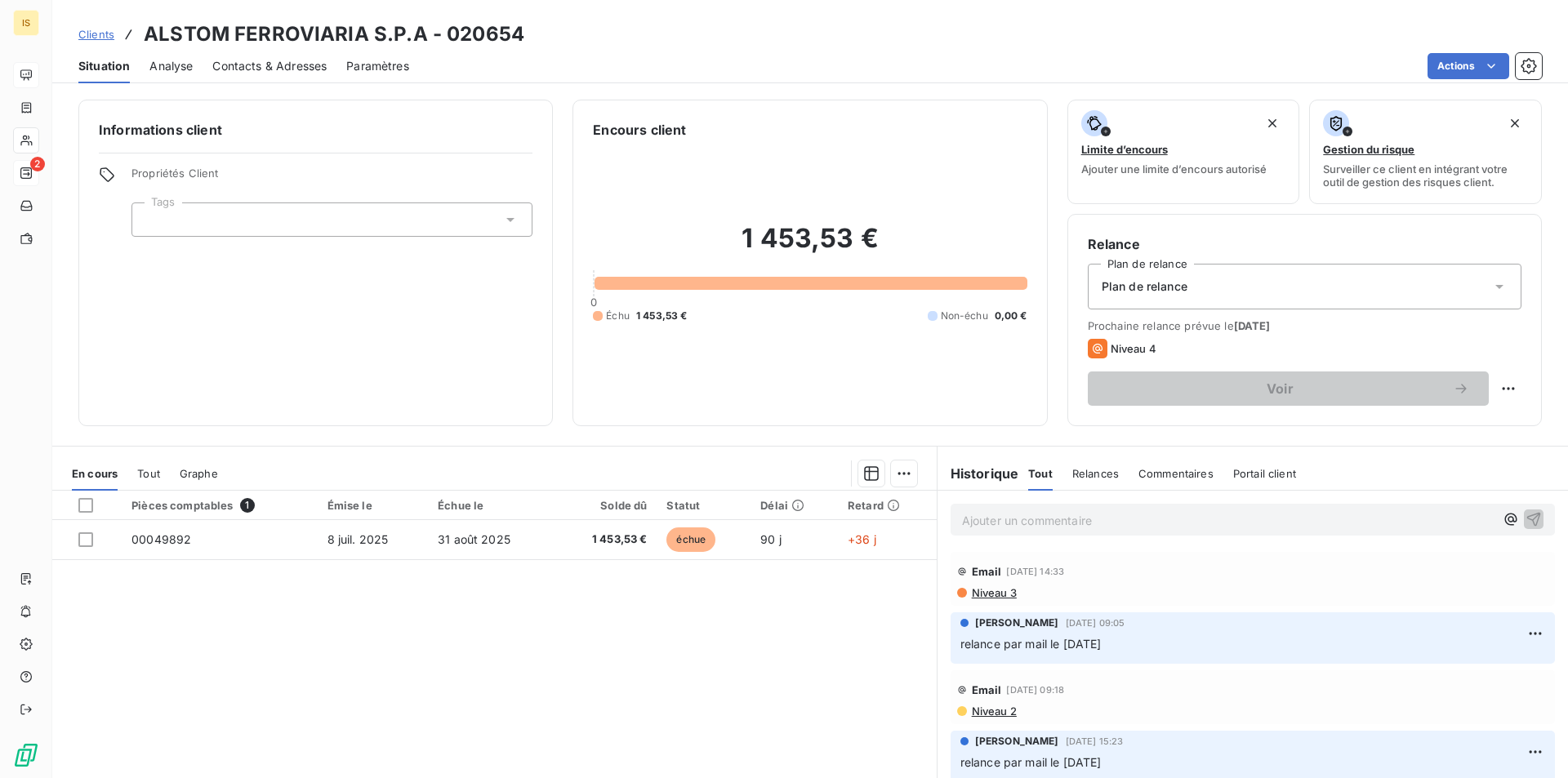
click at [1033, 523] on p "Ajouter un commentaire ﻿" at bounding box center [1227, 520] width 533 height 20
click at [1525, 517] on icon "button" at bounding box center [1532, 518] width 16 height 16
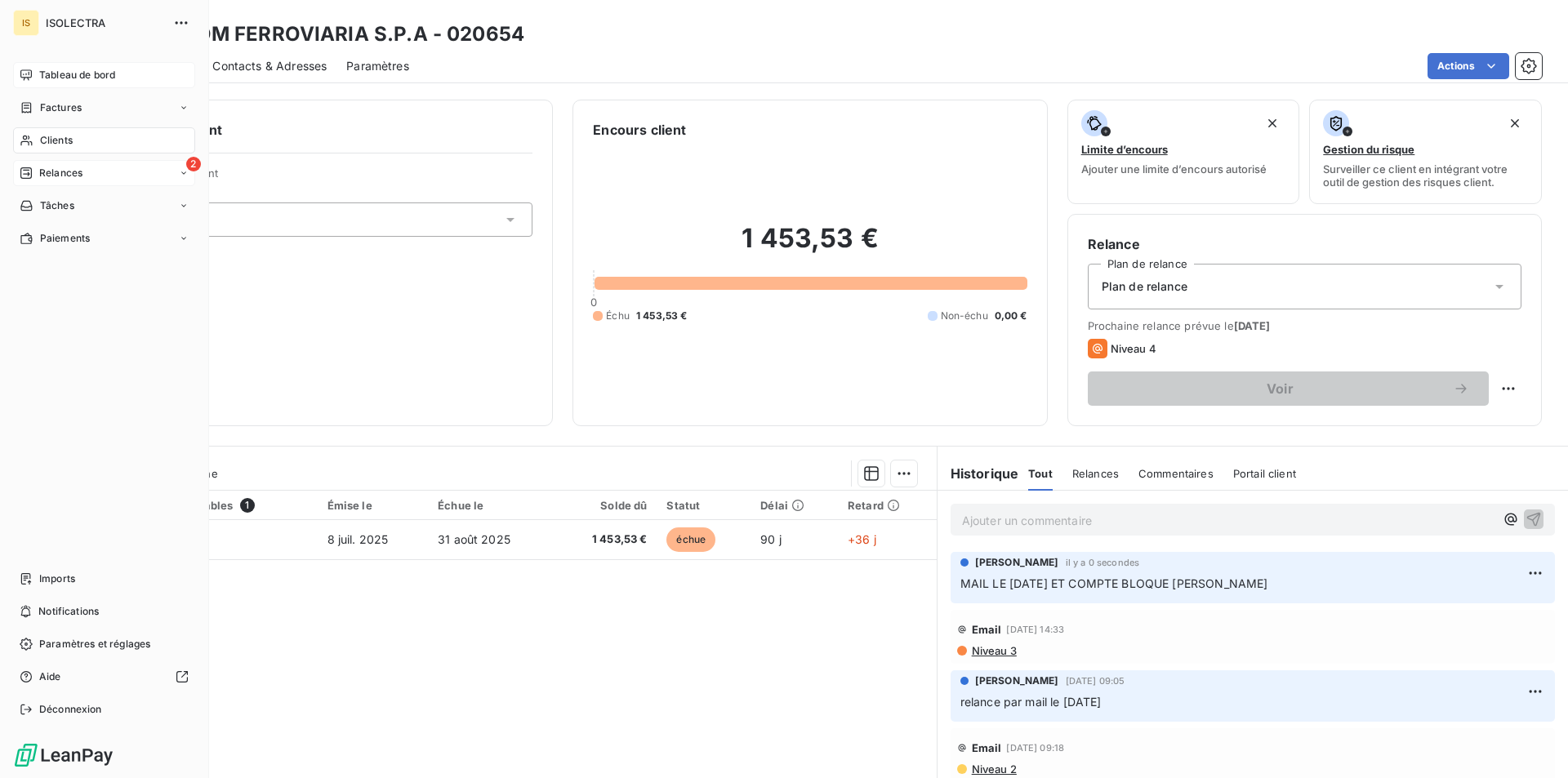
click at [52, 68] on span "Tableau de bord" at bounding box center [77, 75] width 76 height 14
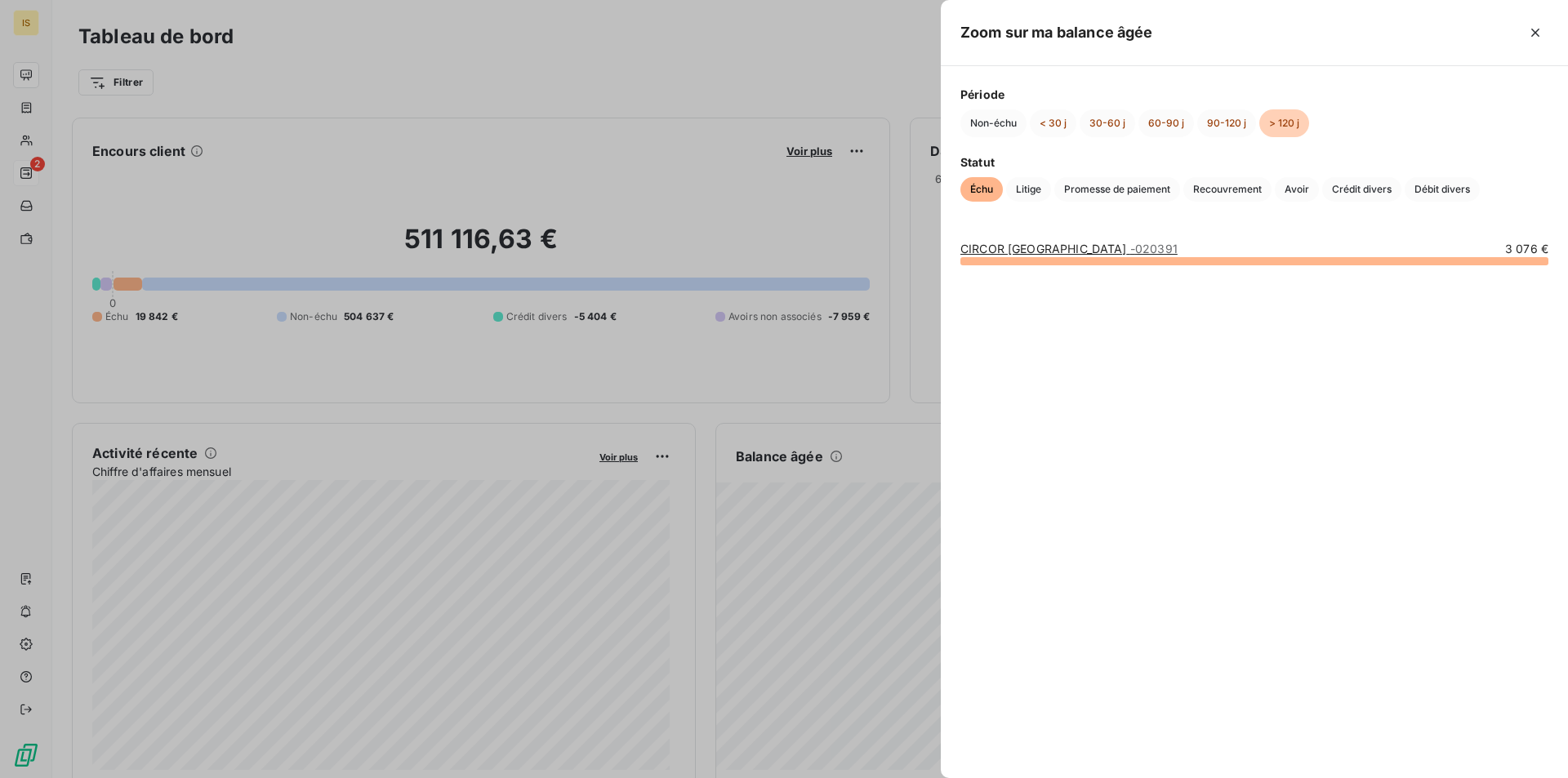
click at [841, 608] on div at bounding box center [784, 389] width 1568 height 778
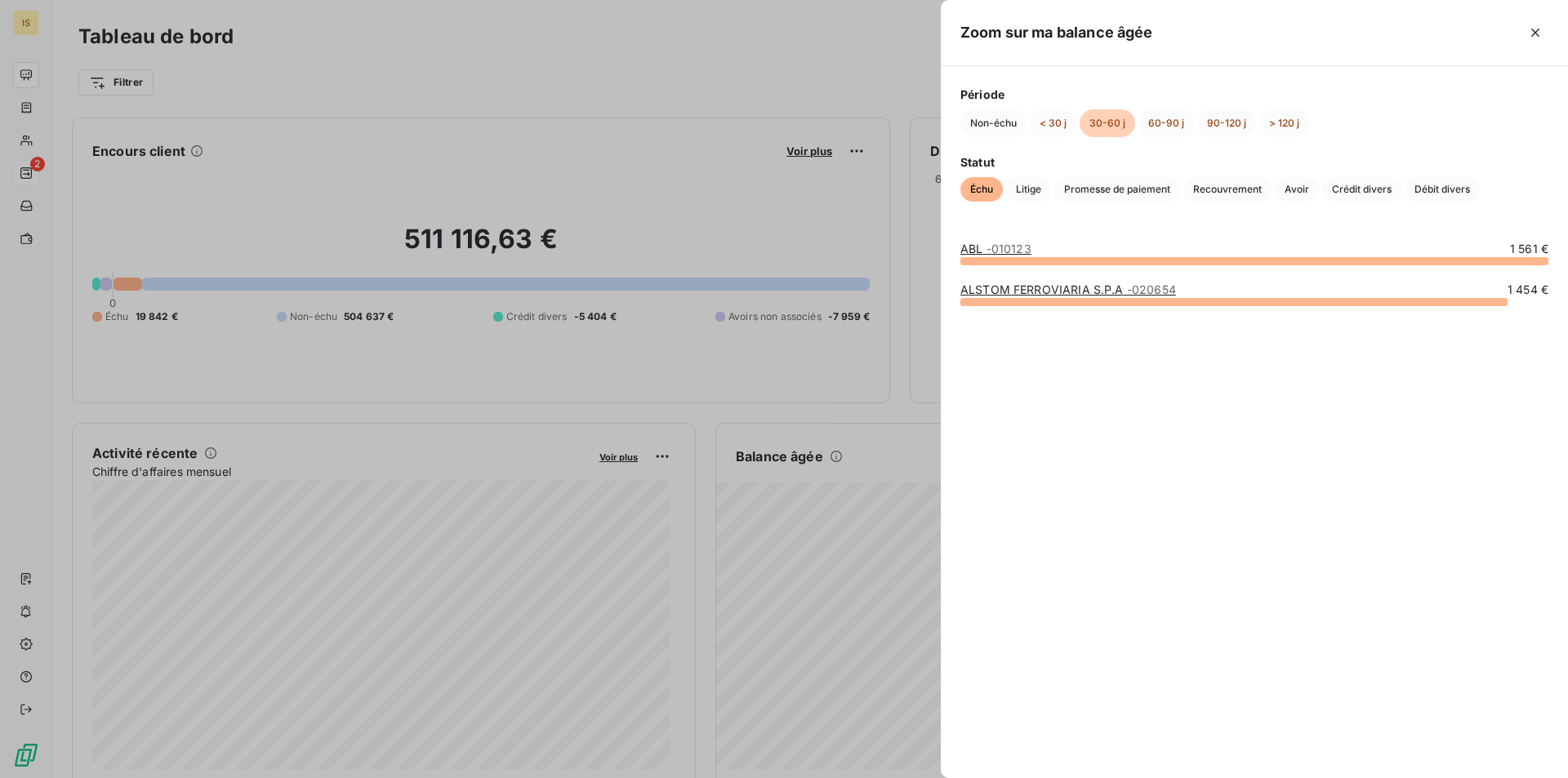
click at [843, 638] on div at bounding box center [784, 389] width 1568 height 778
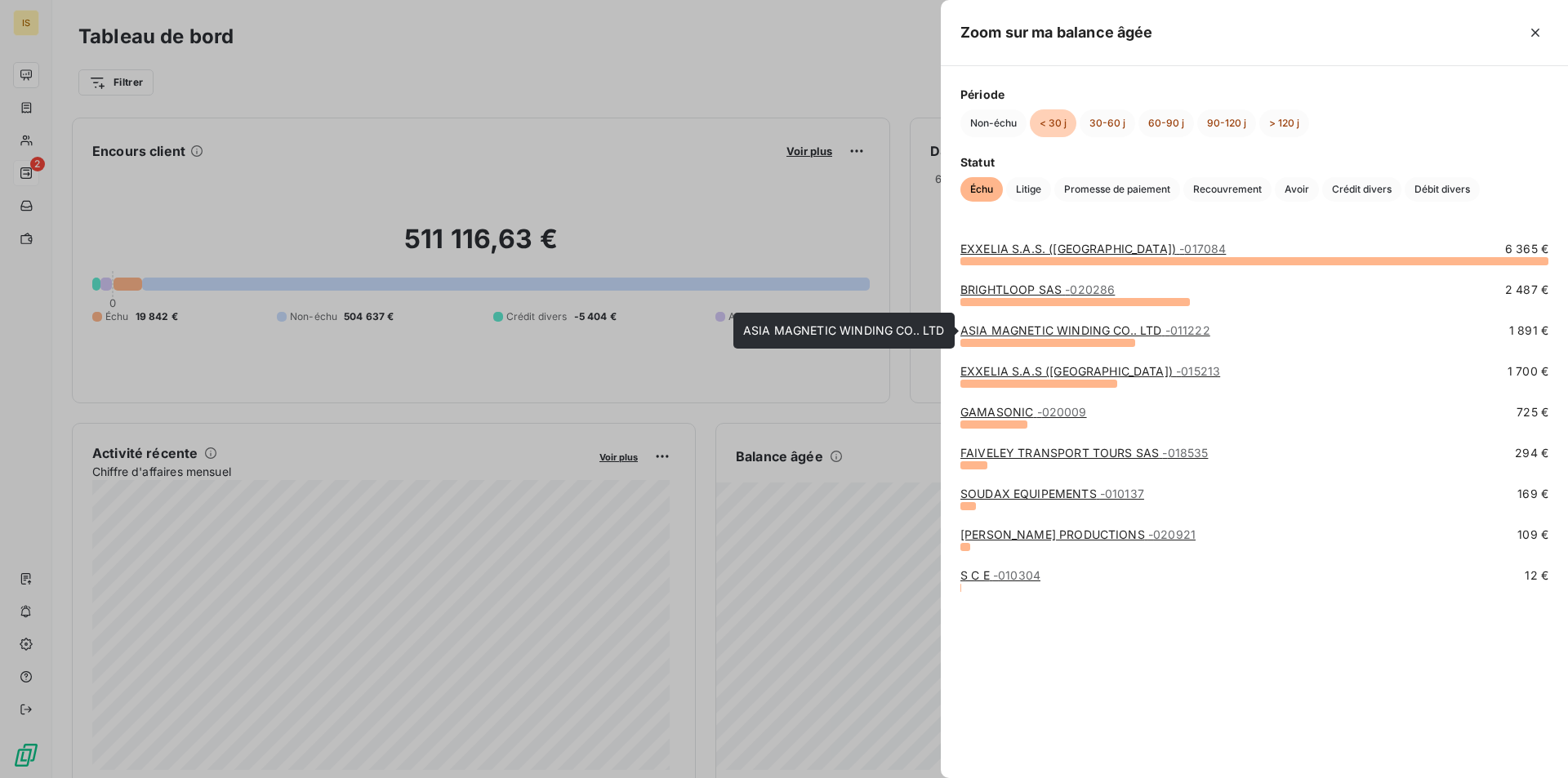
click at [1065, 330] on link "ASIA MAGNETIC WINDING CO.. LTD - 011222" at bounding box center [1085, 330] width 249 height 13
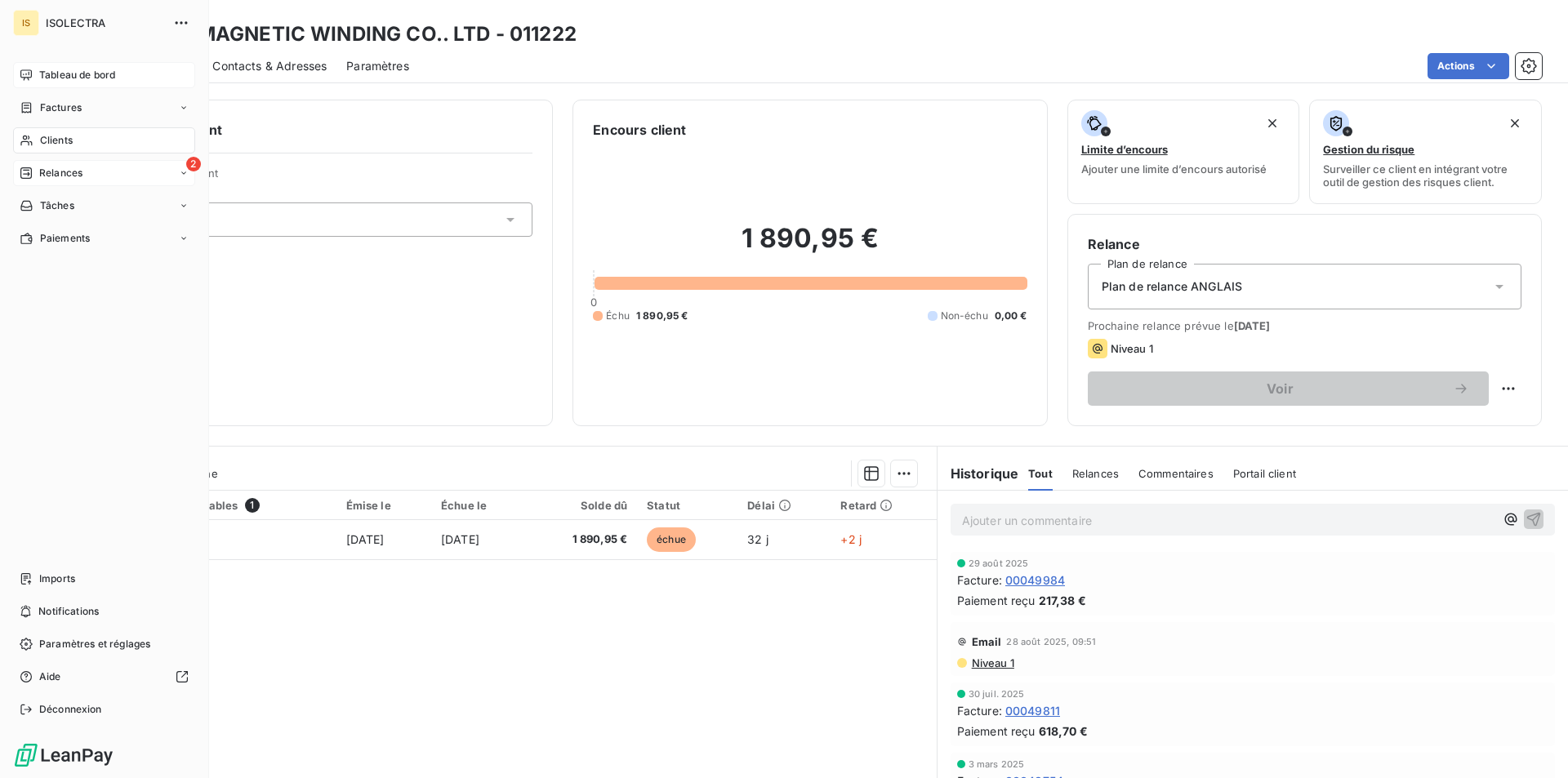
click at [83, 75] on span "Tableau de bord" at bounding box center [77, 75] width 76 height 14
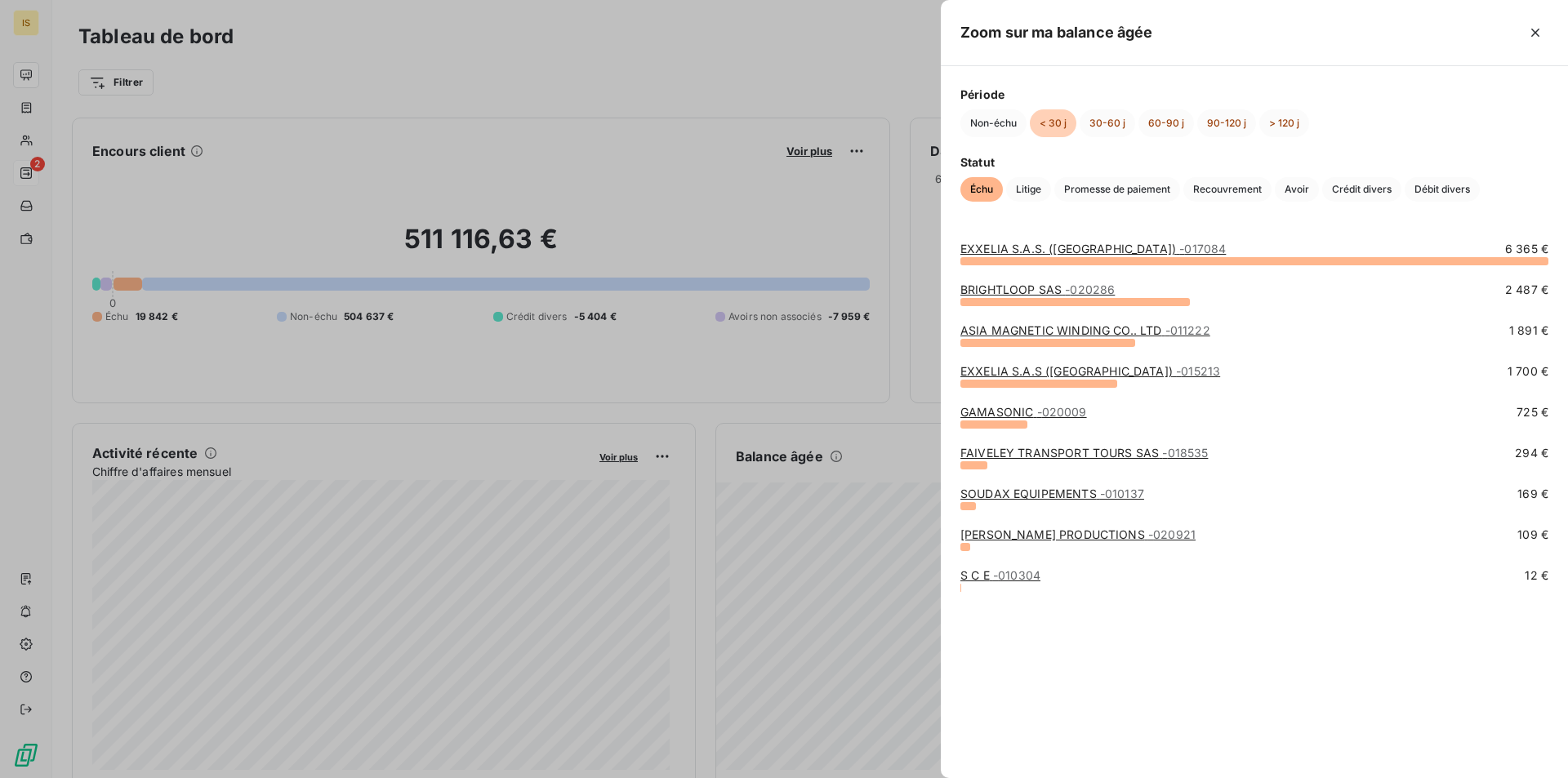
click at [1039, 530] on link "POTHIER PRODUCTIONS - 020921" at bounding box center [1078, 534] width 235 height 13
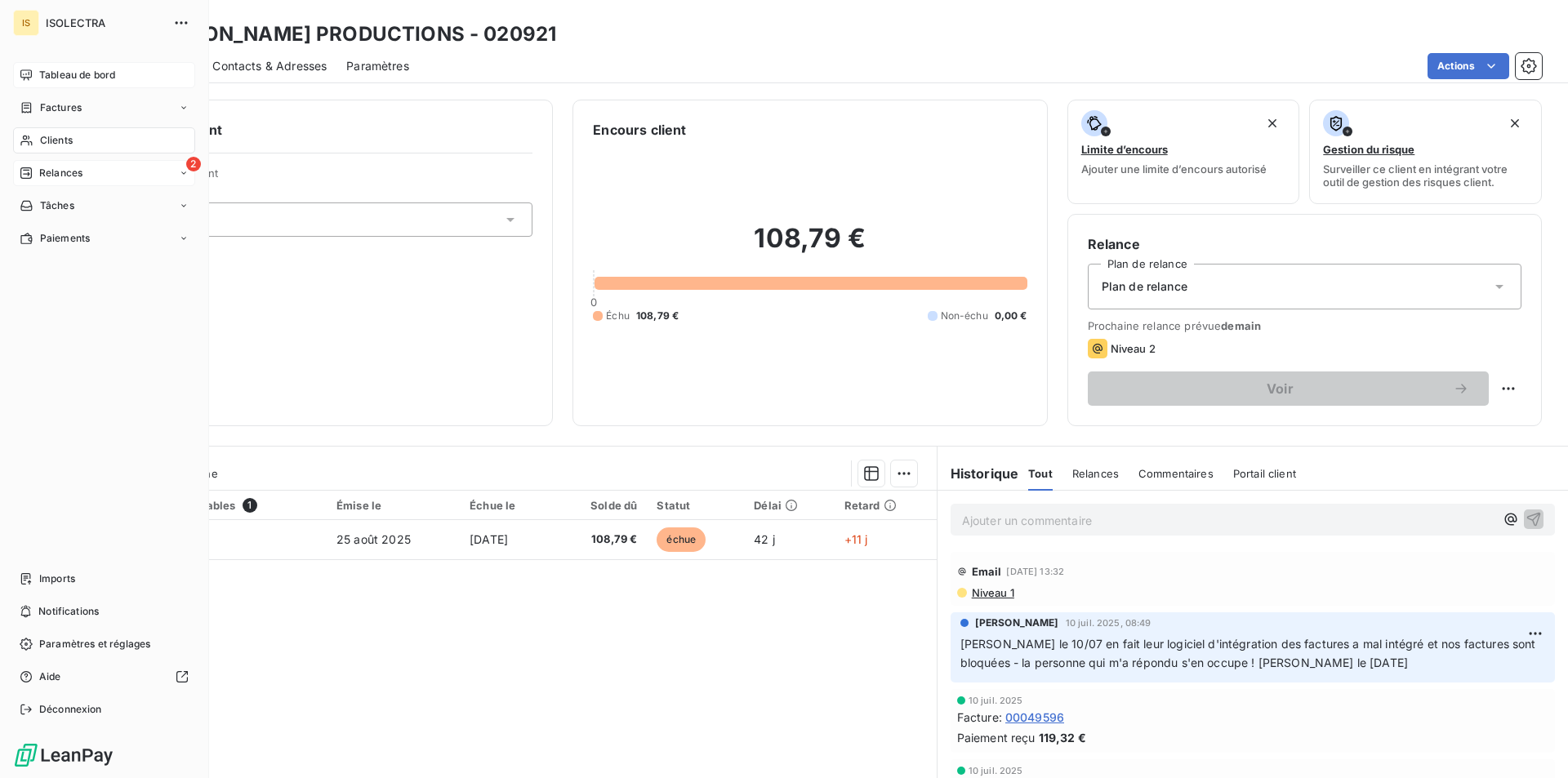
click at [45, 168] on span "Relances" at bounding box center [60, 173] width 43 height 14
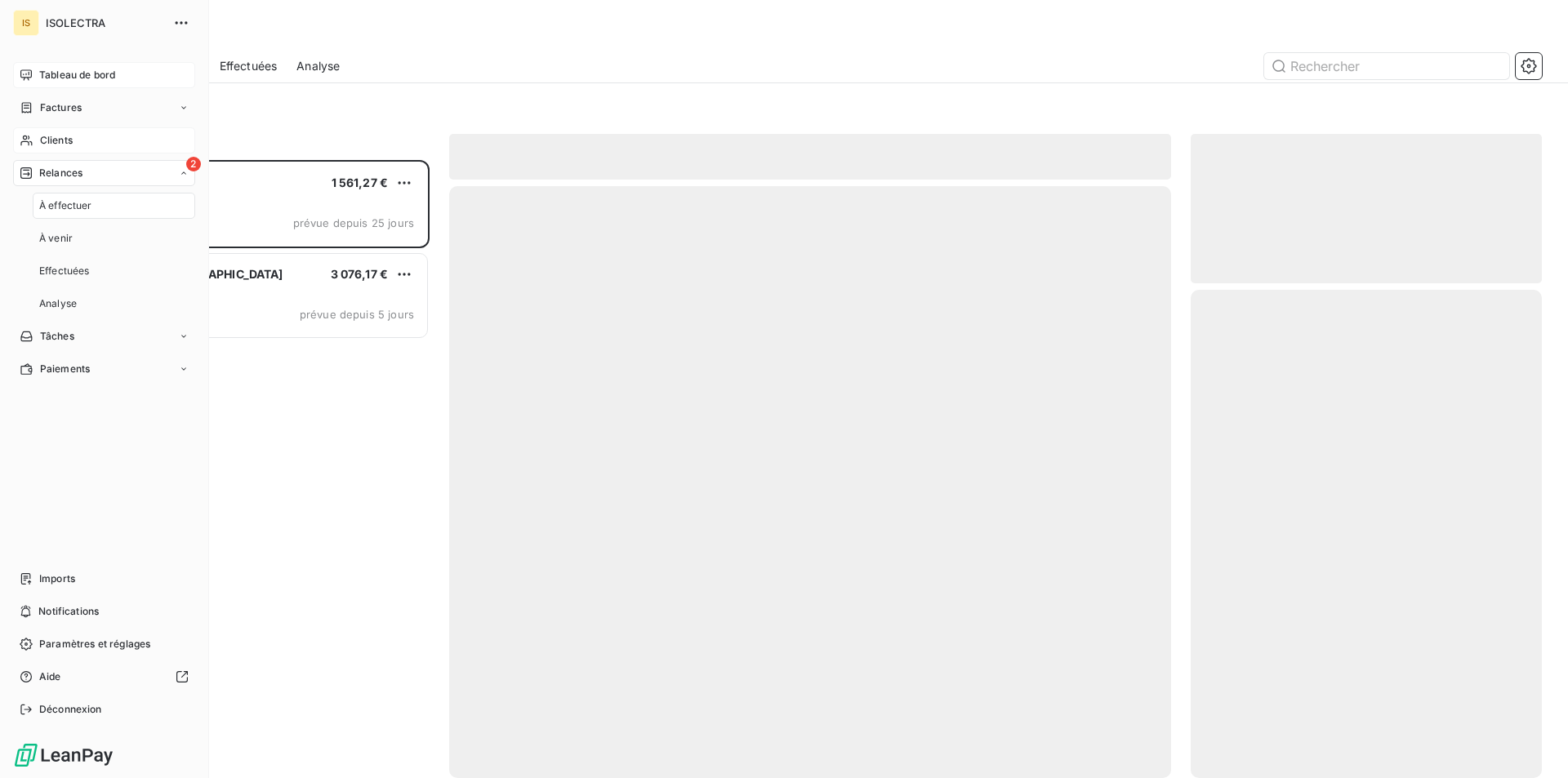
scroll to position [605, 339]
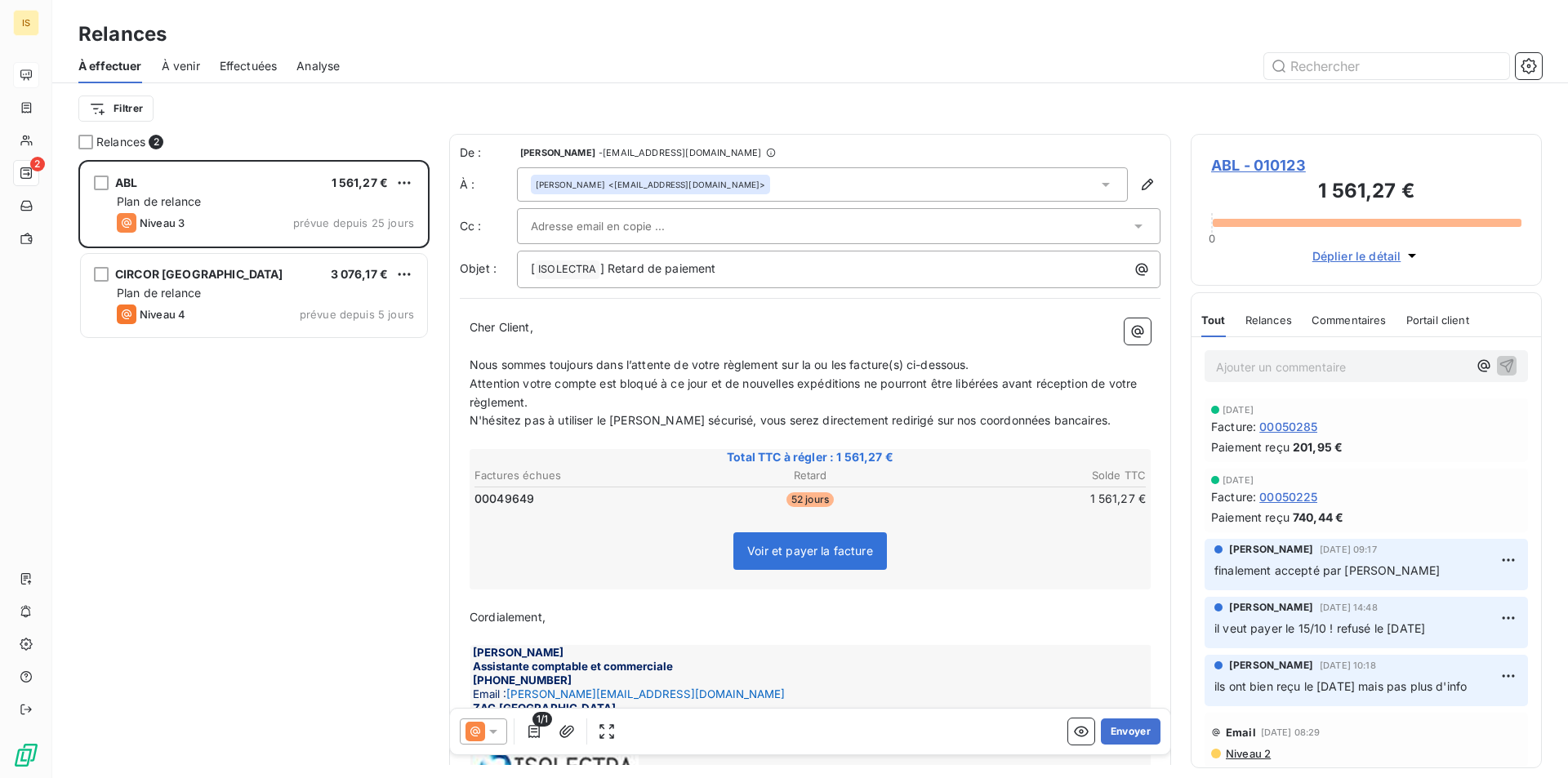
click at [193, 66] on span "À venir" at bounding box center [180, 65] width 38 height 16
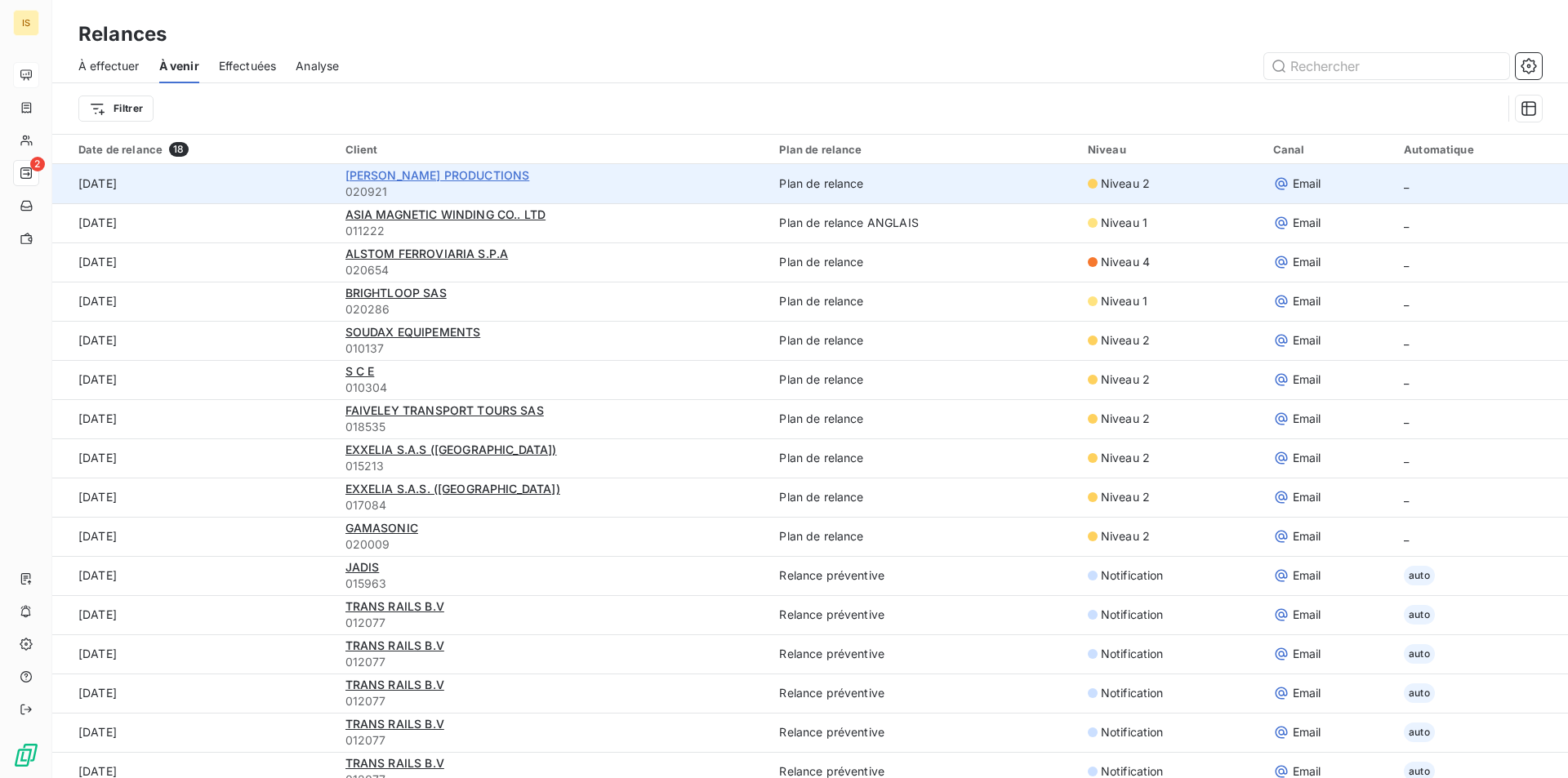
click at [394, 175] on span "POTHIER PRODUCTIONS" at bounding box center [438, 175] width 184 height 13
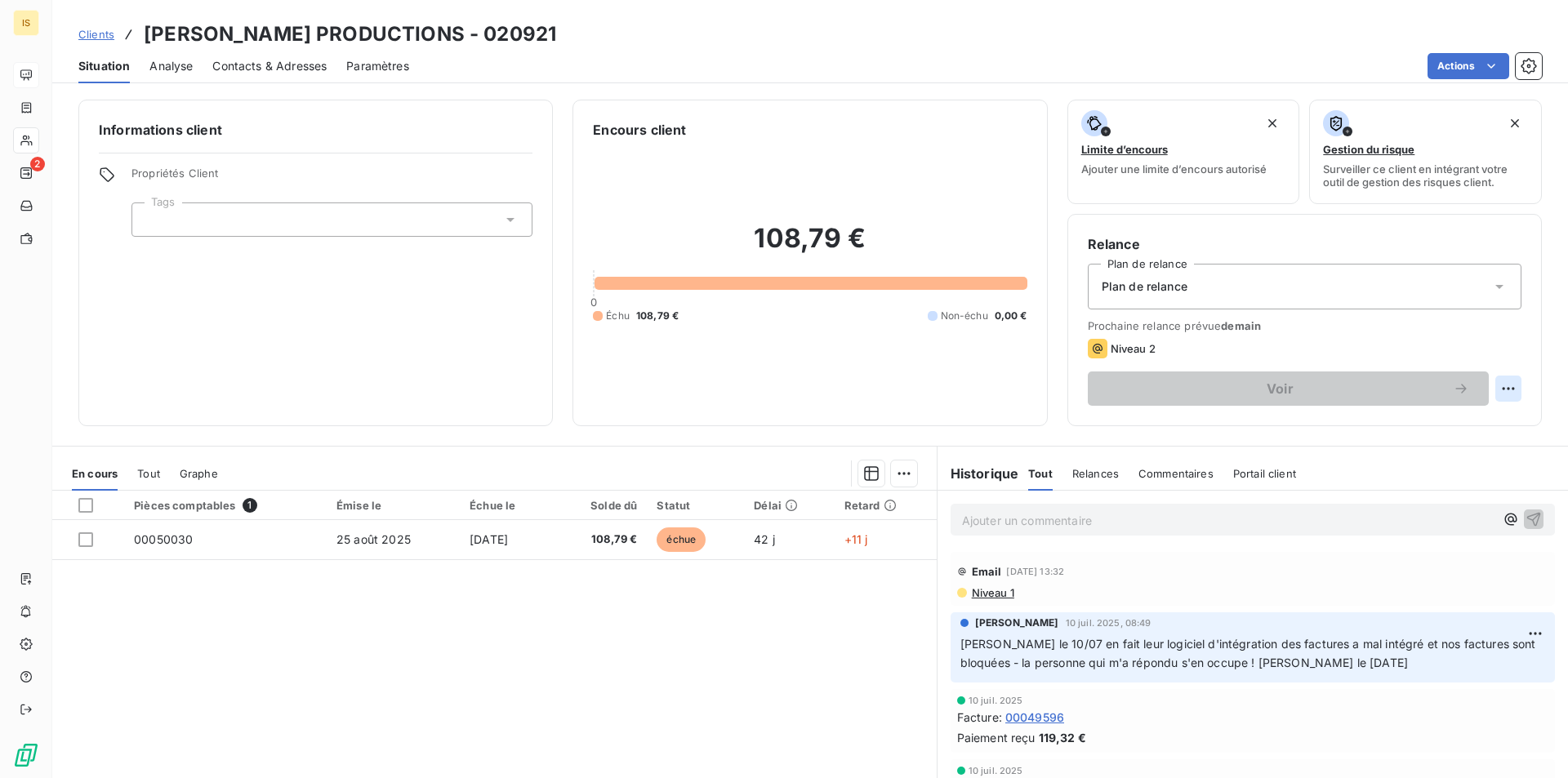
click at [1500, 382] on html "IS 2 Clients POTHIER PRODUCTIONS - 020921 Situation Analyse Contacts & Adresses…" at bounding box center [784, 389] width 1568 height 778
click at [1467, 413] on div "Replanifier cette action" at bounding box center [1428, 424] width 146 height 26
select select "9"
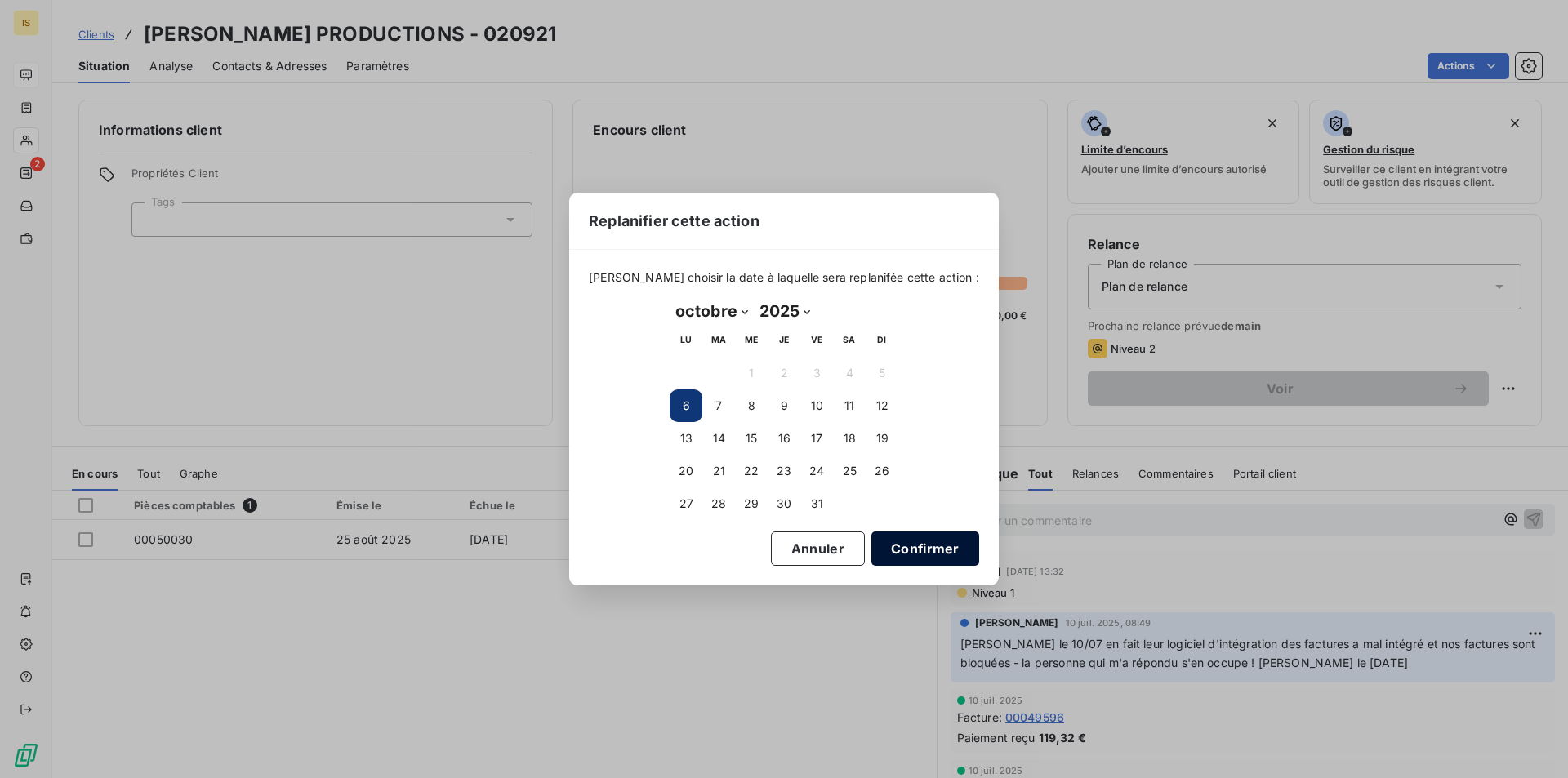
click at [884, 551] on button "Confirmer" at bounding box center [925, 549] width 107 height 35
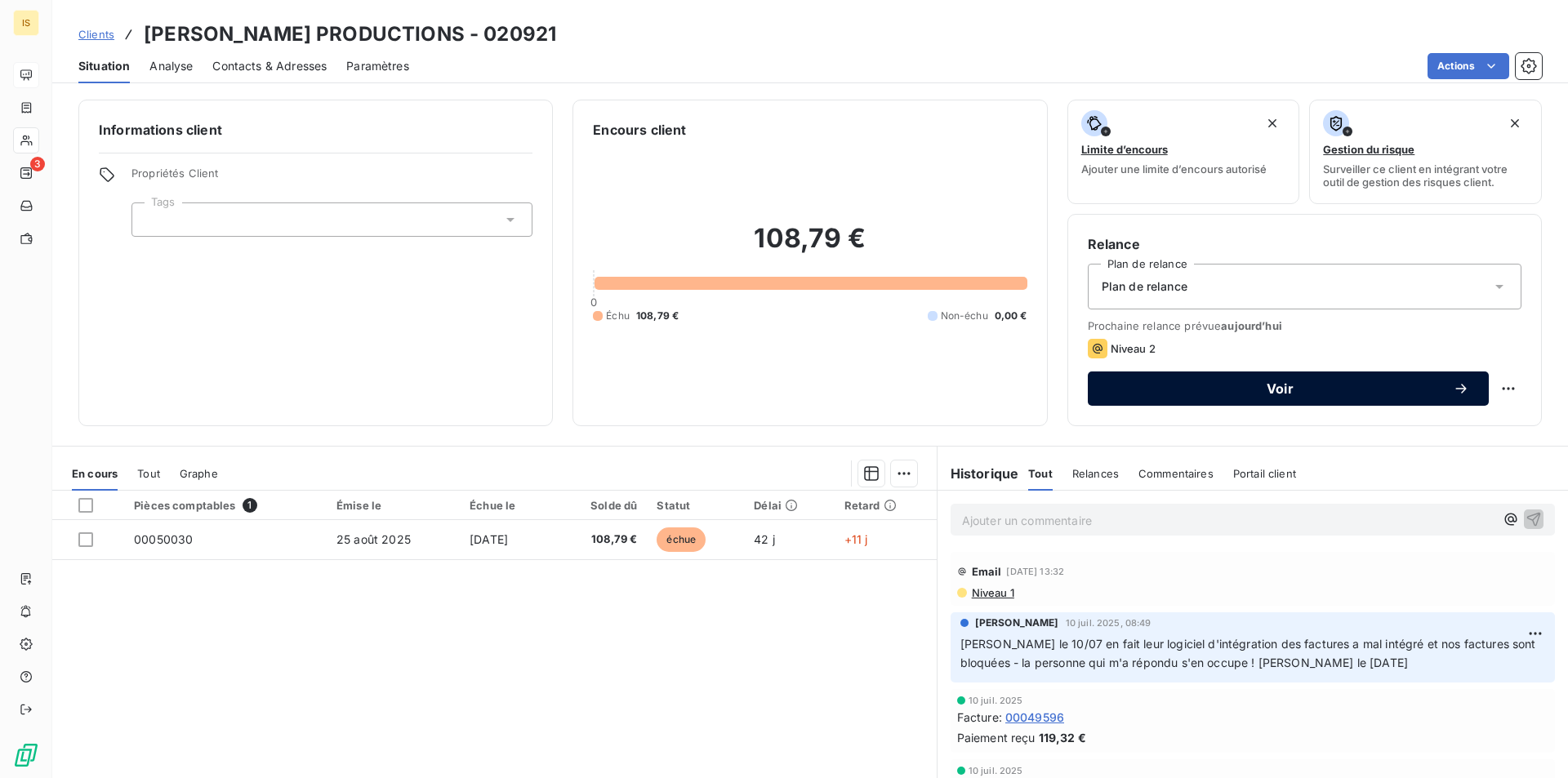
click at [1200, 400] on button "Voir" at bounding box center [1288, 389] width 401 height 35
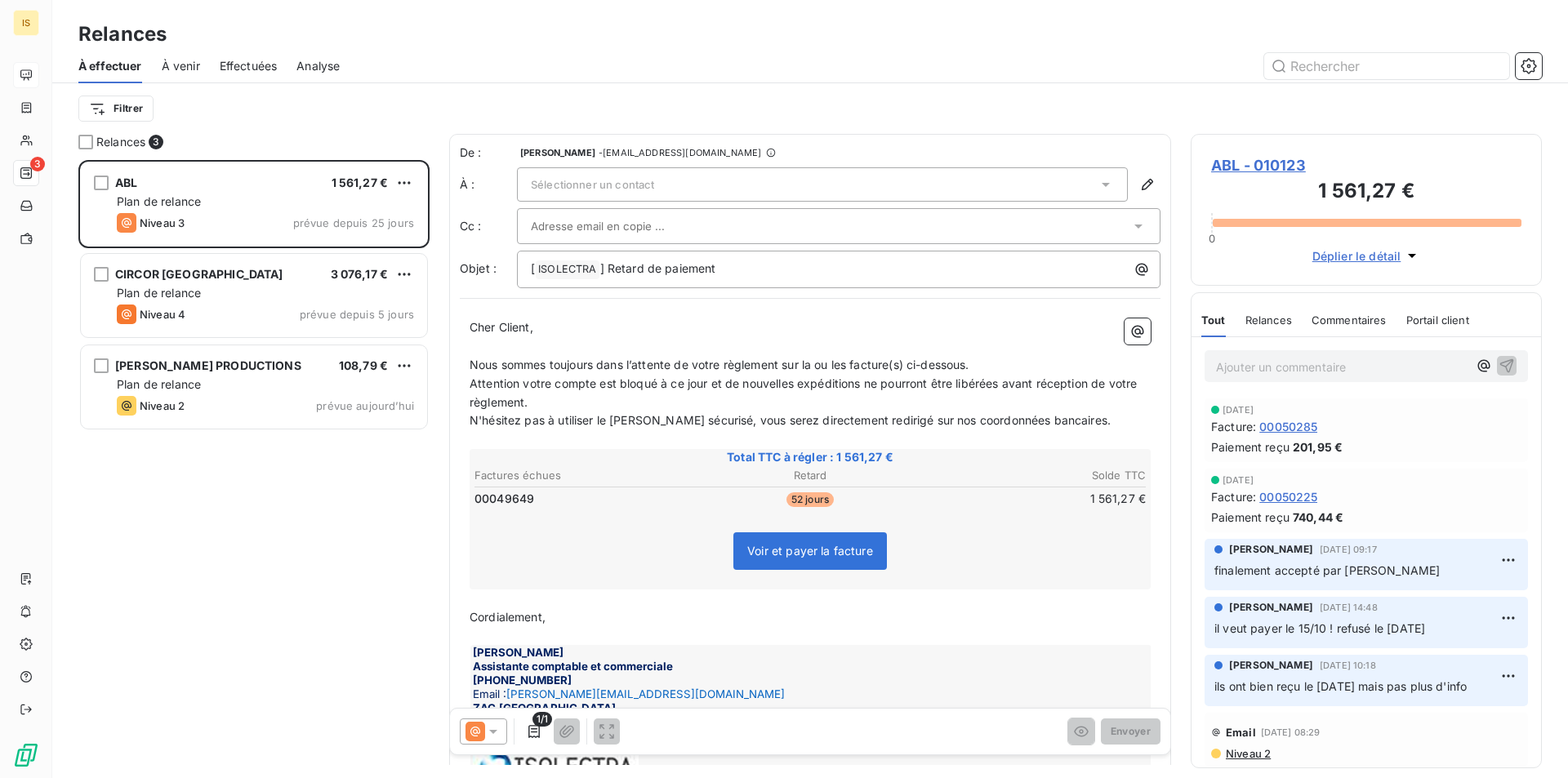
scroll to position [605, 339]
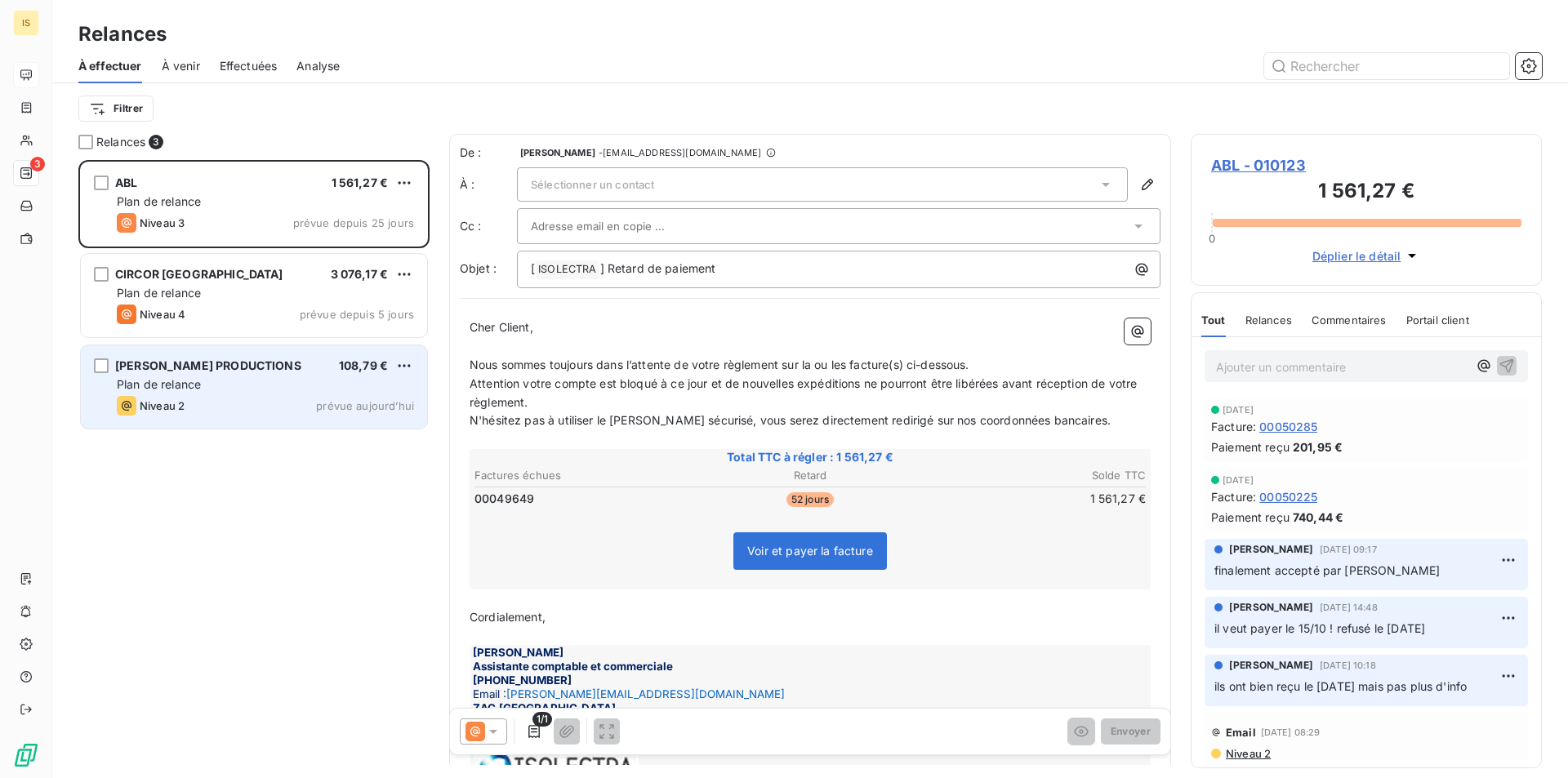
click at [369, 356] on div "POTHIER PRODUCTIONS 108,79 € Plan de relance Niveau 2 prévue aujourd’hui" at bounding box center [253, 387] width 346 height 83
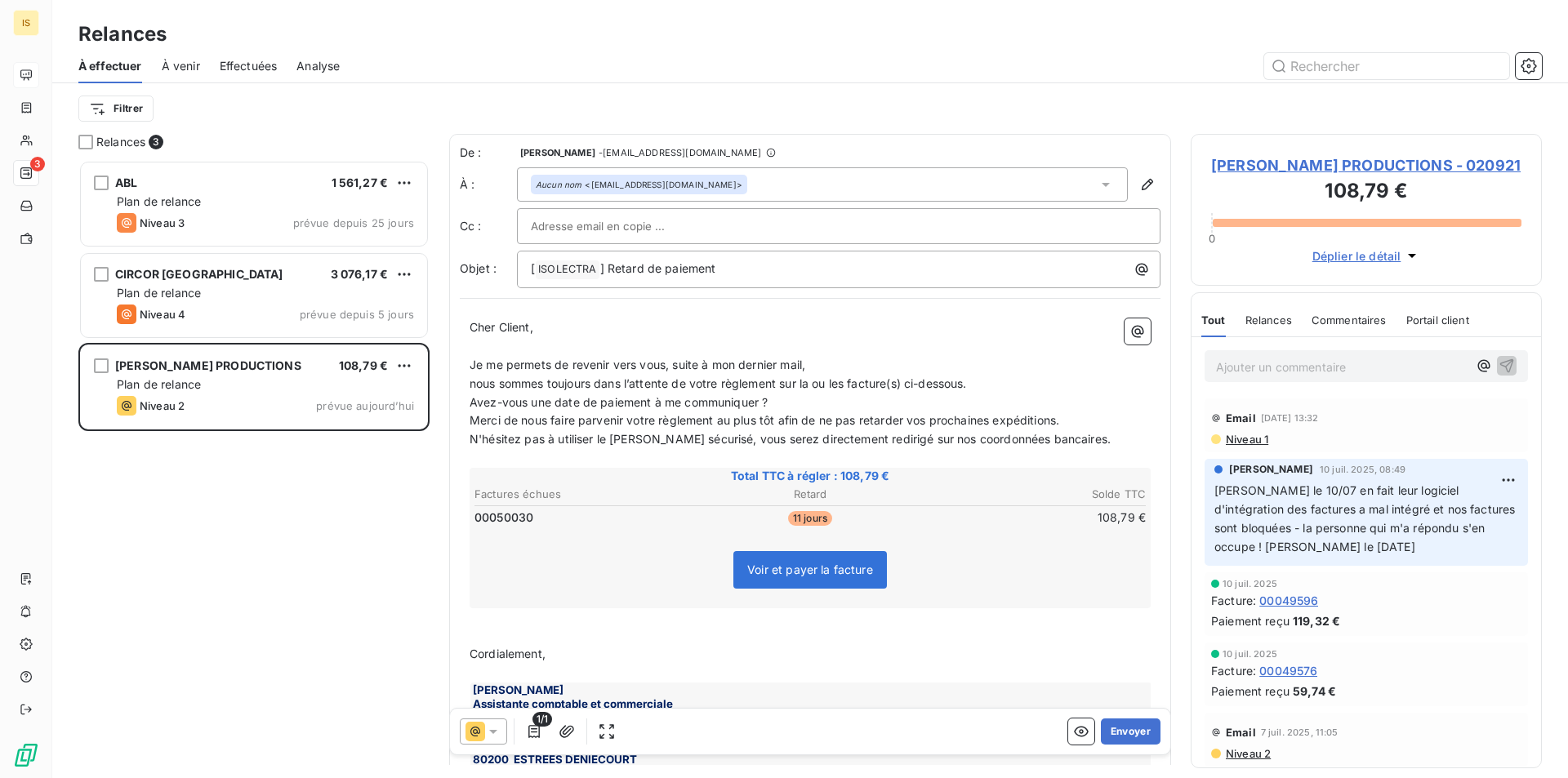
click at [665, 227] on input "text" at bounding box center [618, 226] width 176 height 25
paste input "evollard@poncinmetal.com"
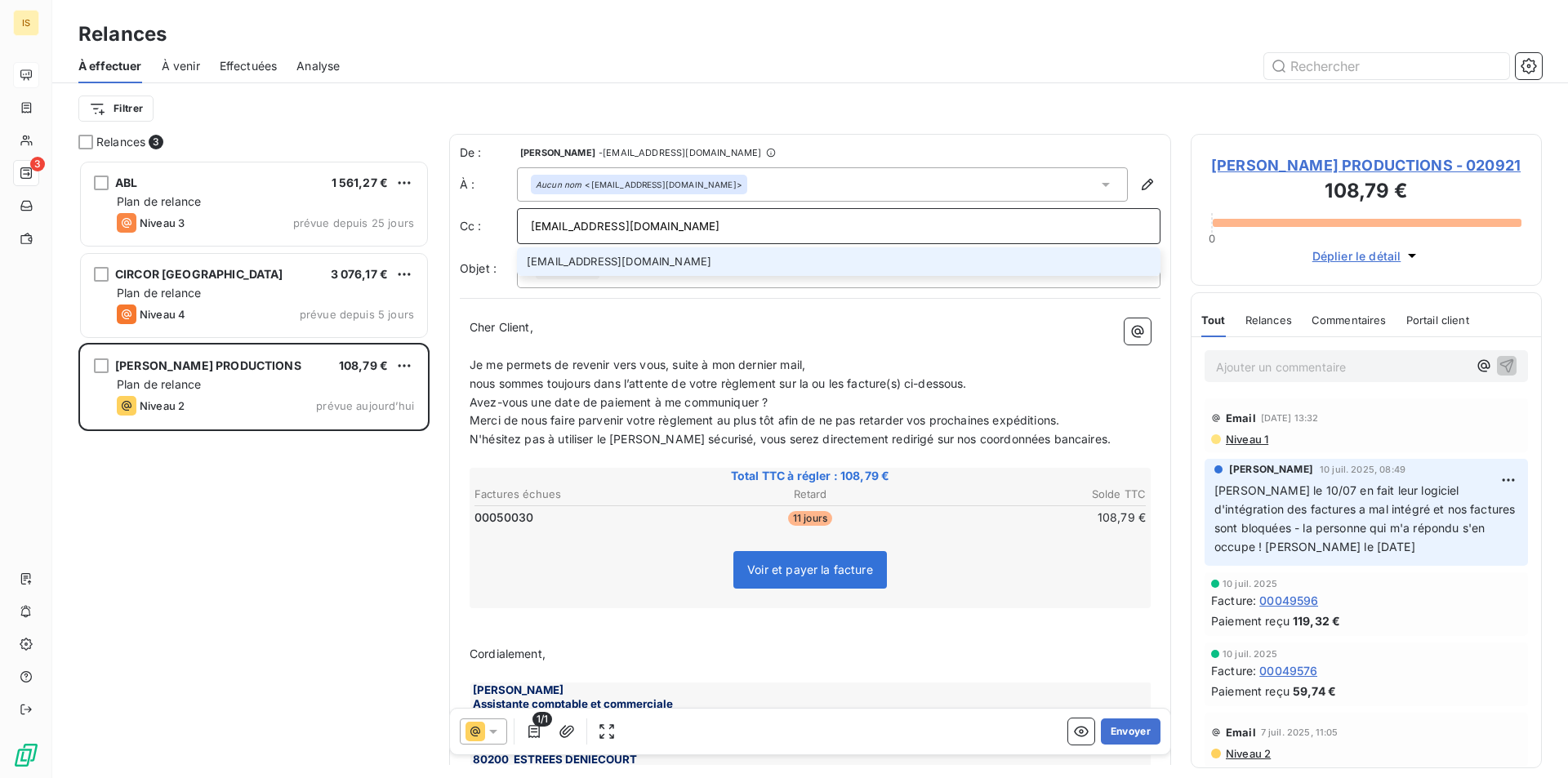
type input "evollard@poncinmetal.com"
click at [685, 250] on li "evollard@poncinmetal.com" at bounding box center [839, 262] width 643 height 29
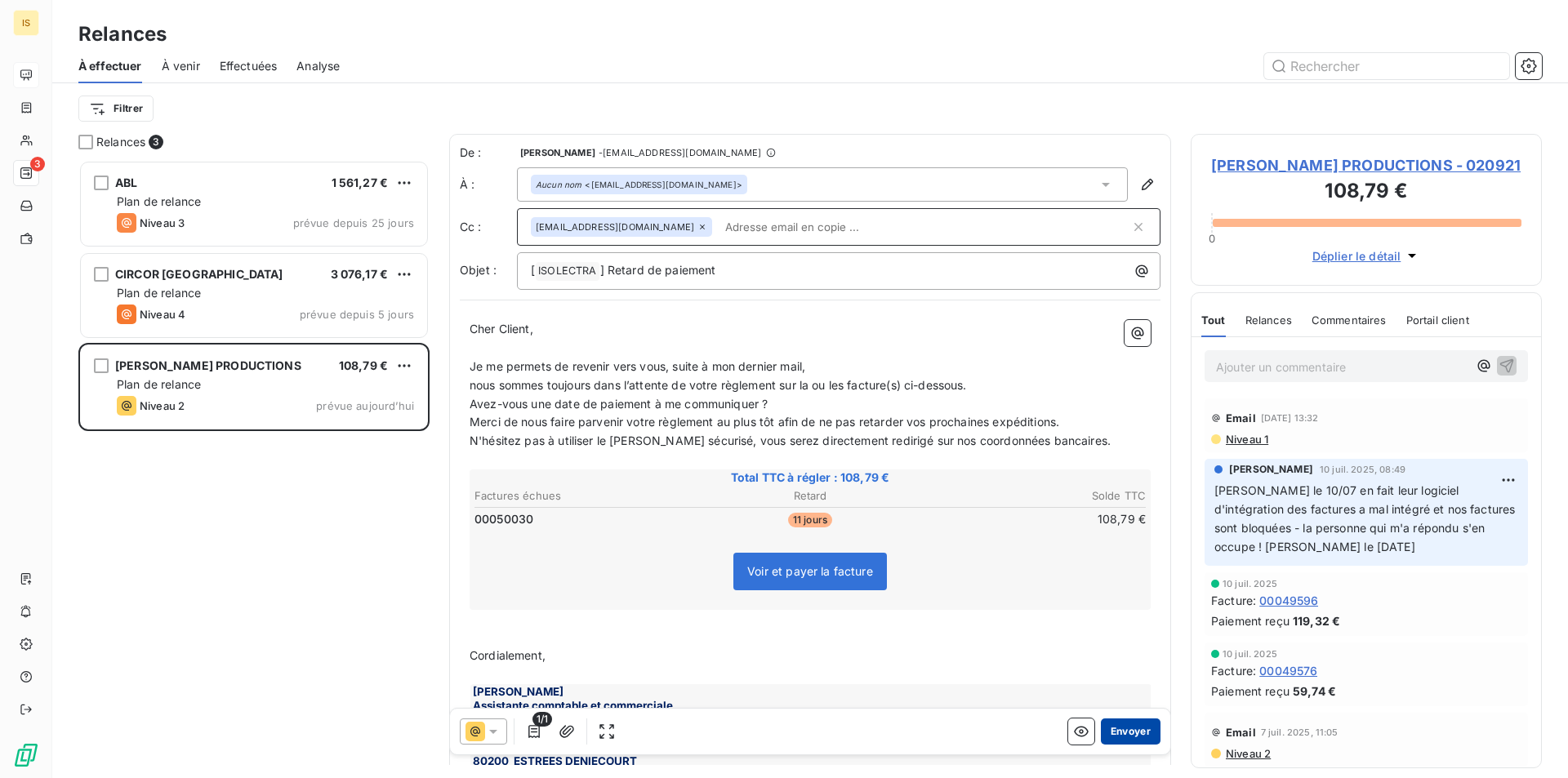
click at [1125, 736] on button "Envoyer" at bounding box center [1130, 731] width 59 height 26
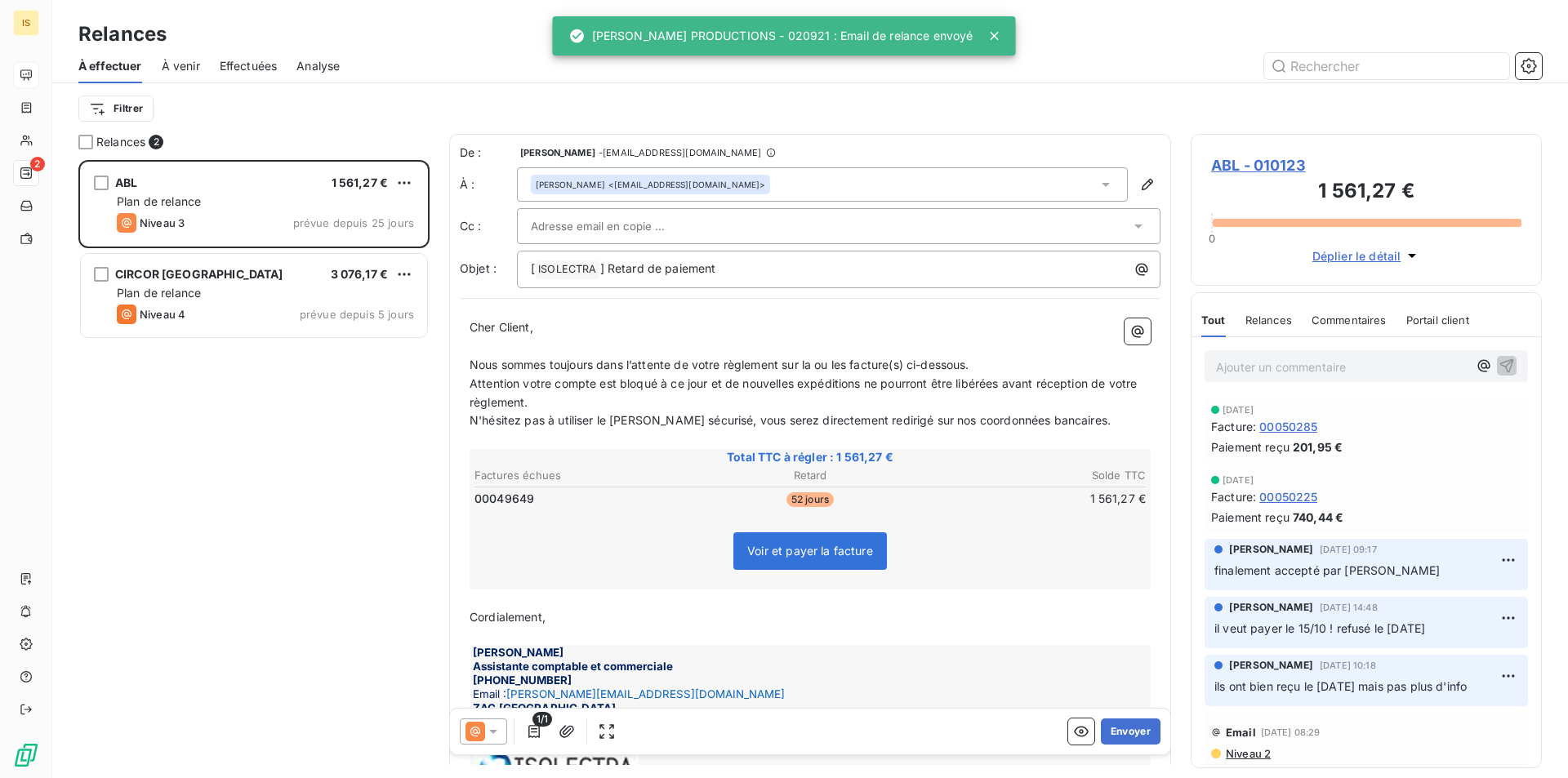
click at [183, 56] on div "À venir" at bounding box center [180, 66] width 38 height 35
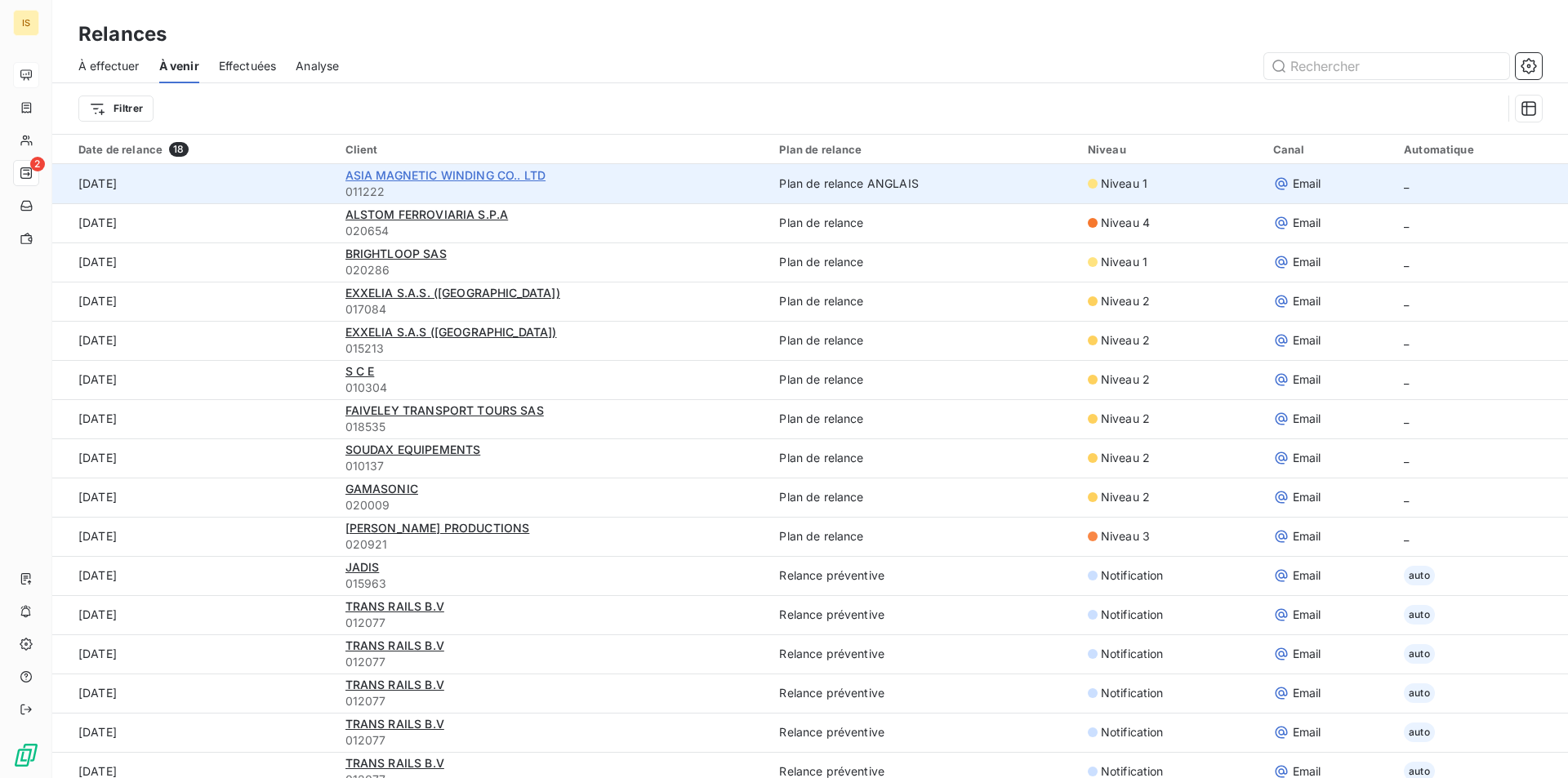
click at [353, 177] on span "ASIA MAGNETIC WINDING CO.. LTD" at bounding box center [445, 175] width 201 height 13
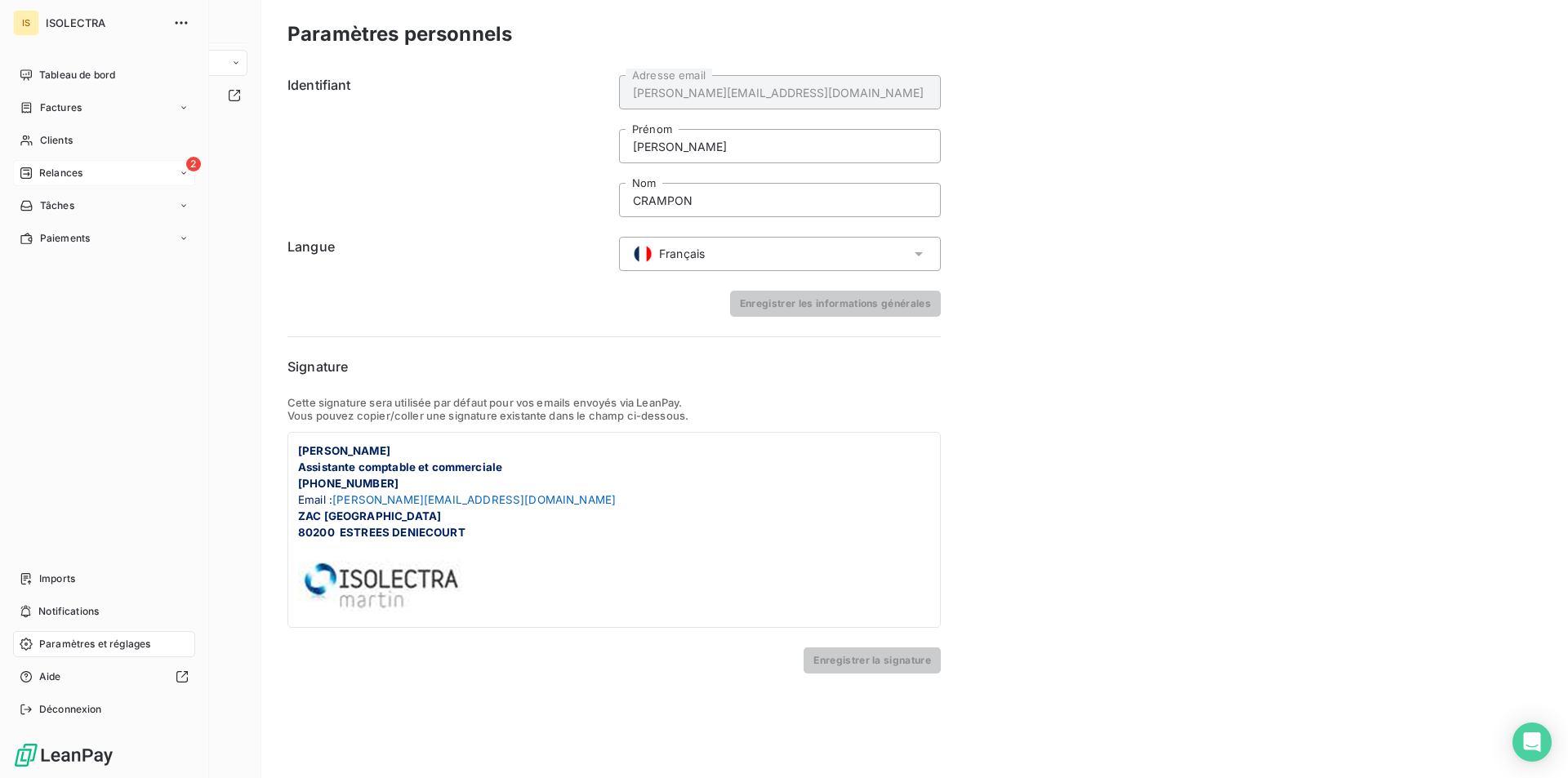
click at [71, 166] on span "Relances" at bounding box center [60, 173] width 43 height 14
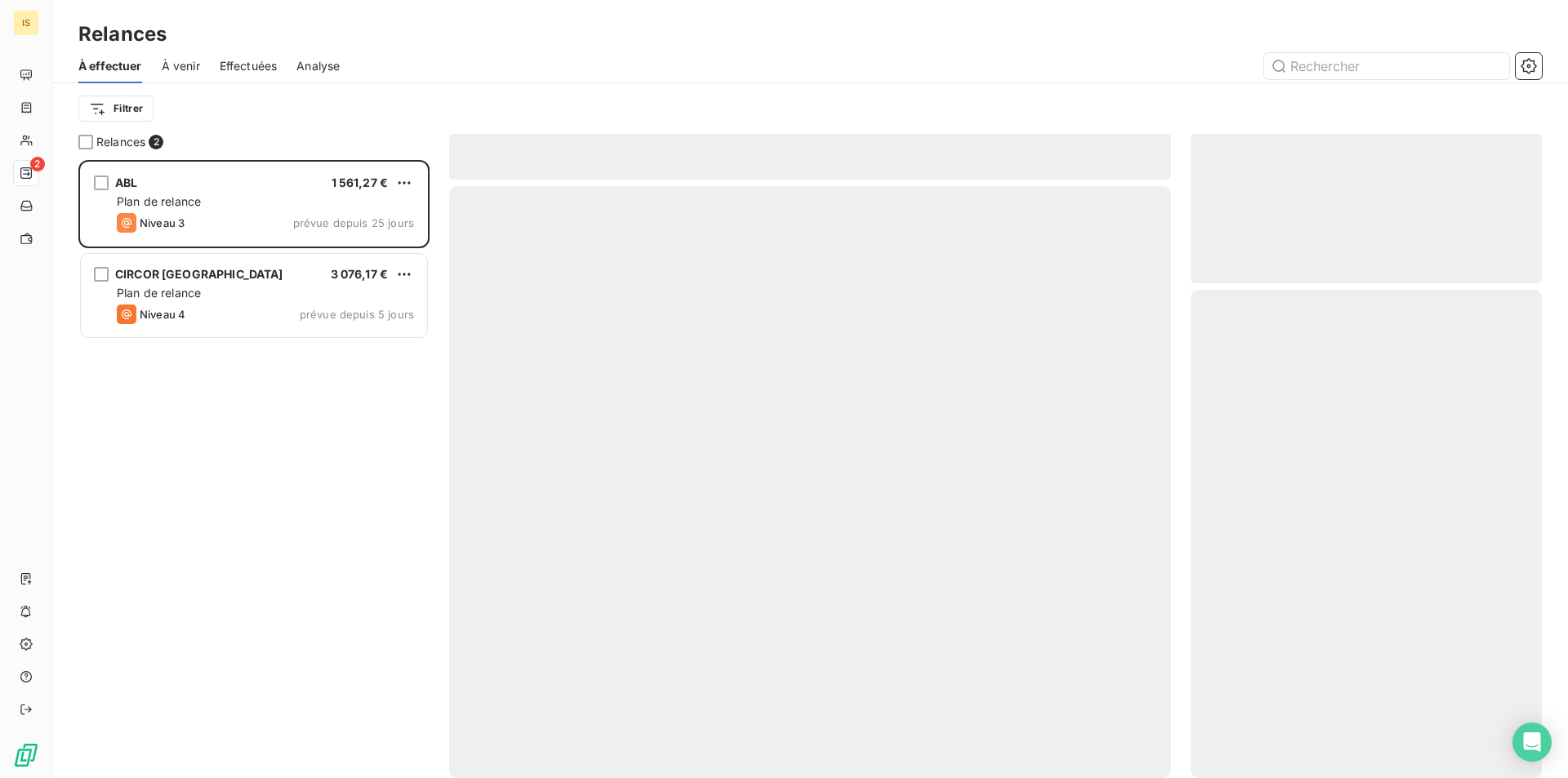
scroll to position [605, 339]
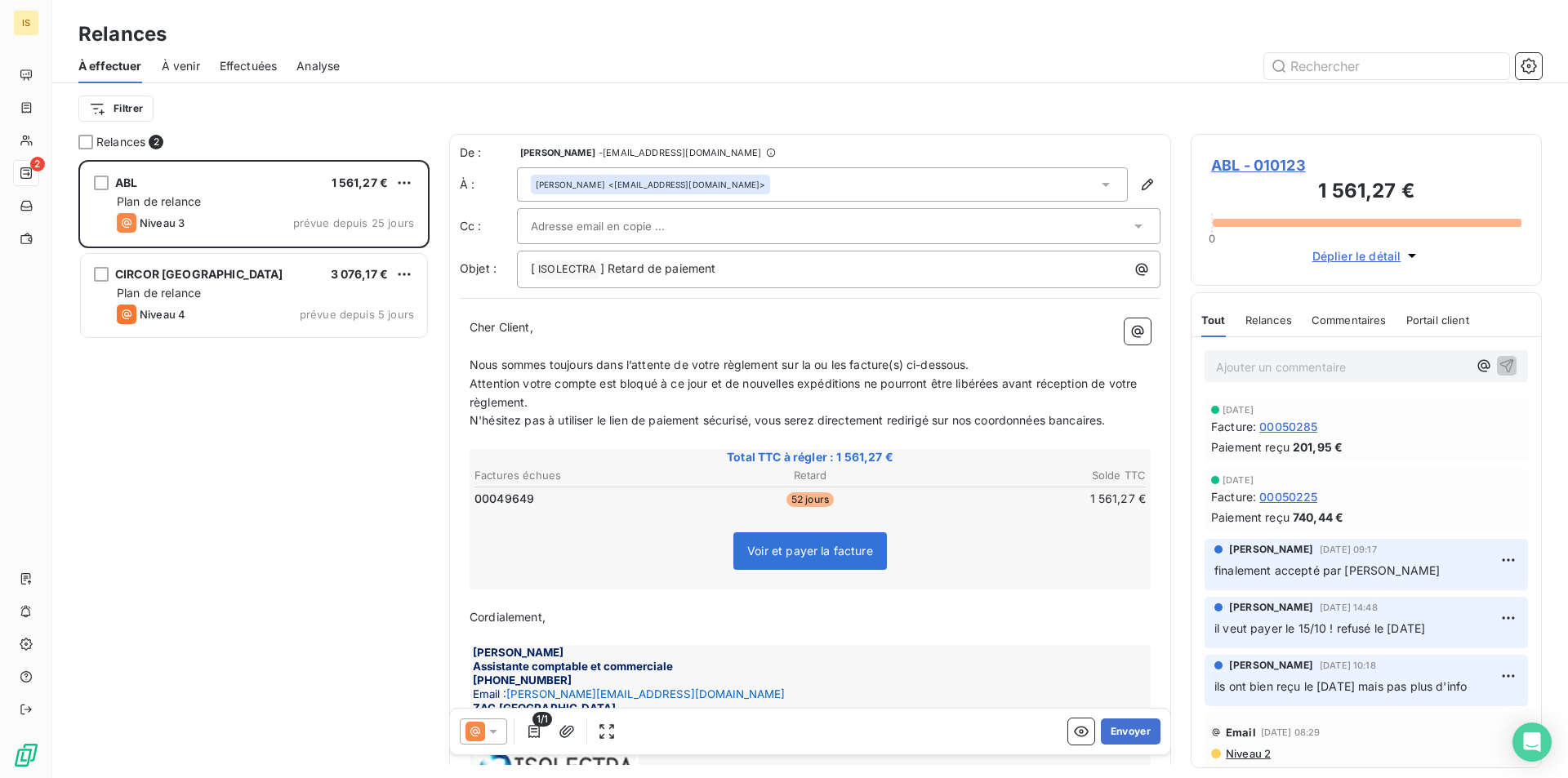
click at [234, 67] on span "Effectuées" at bounding box center [249, 65] width 58 height 16
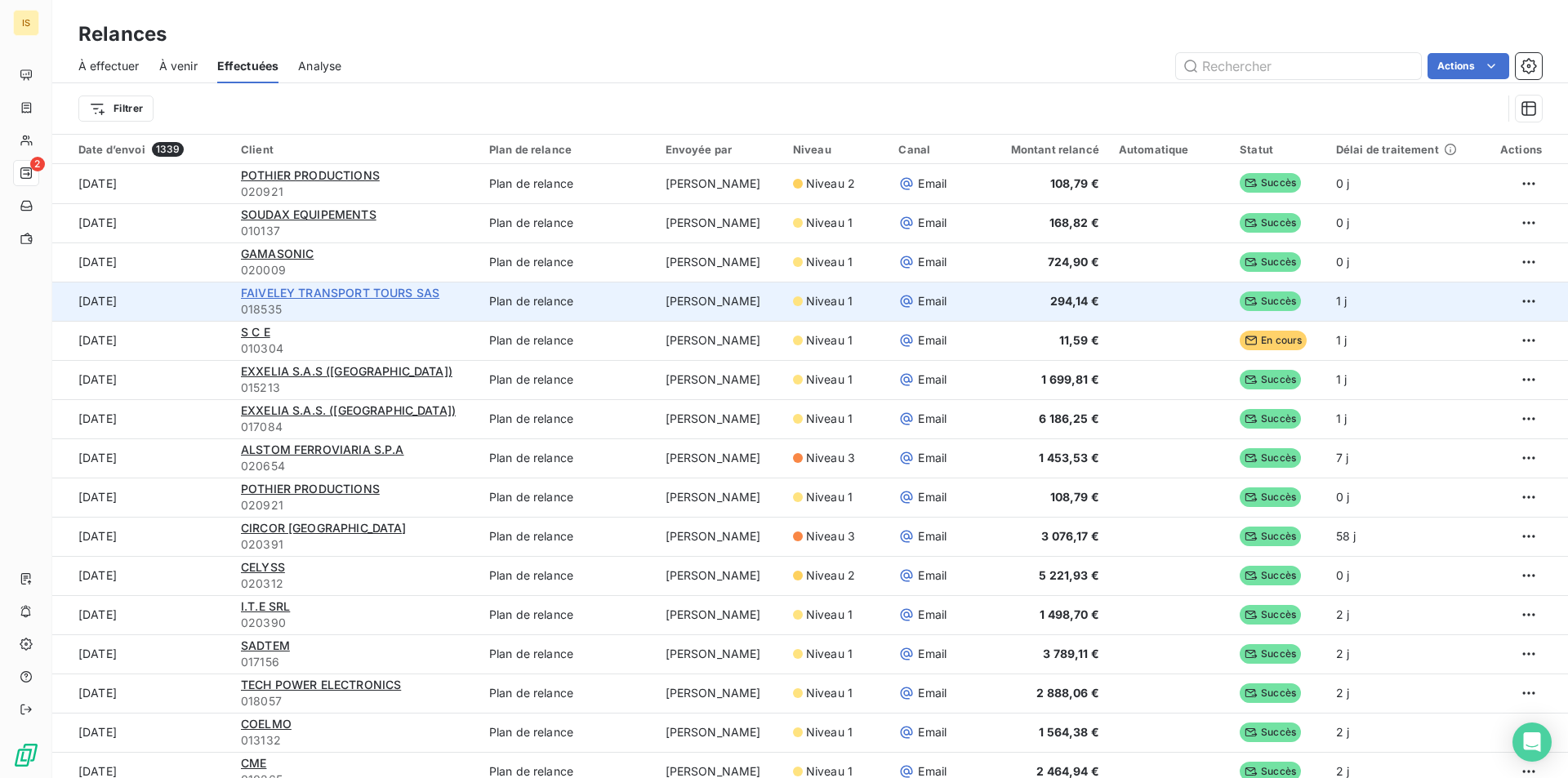
click at [295, 297] on span "FAIVELEY TRANSPORT TOURS SAS" at bounding box center [340, 293] width 199 height 13
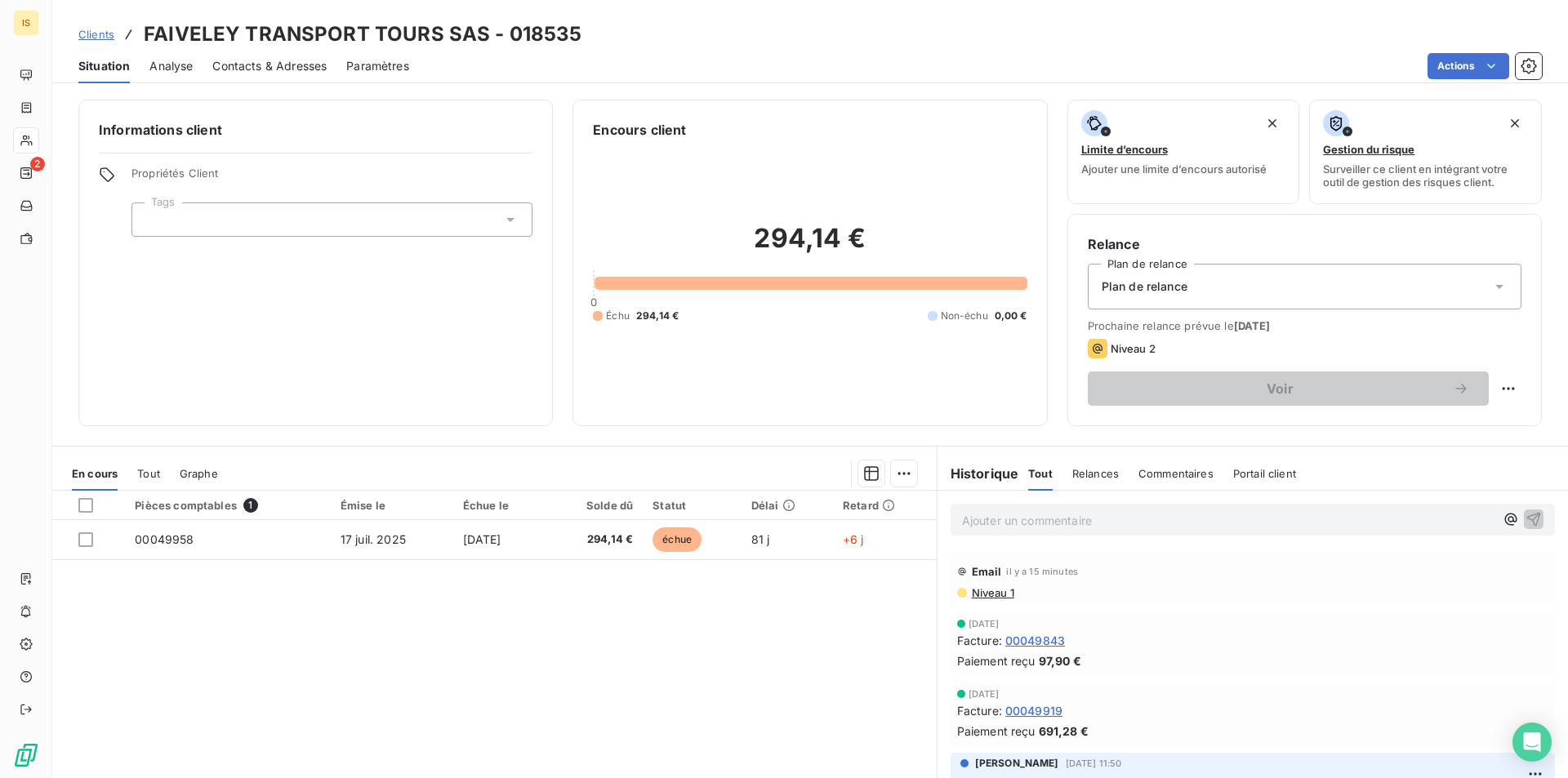
click at [1095, 526] on p "Ajouter un commentaire ﻿" at bounding box center [1227, 520] width 533 height 20
click at [1525, 521] on icon "button" at bounding box center [1532, 518] width 16 height 16
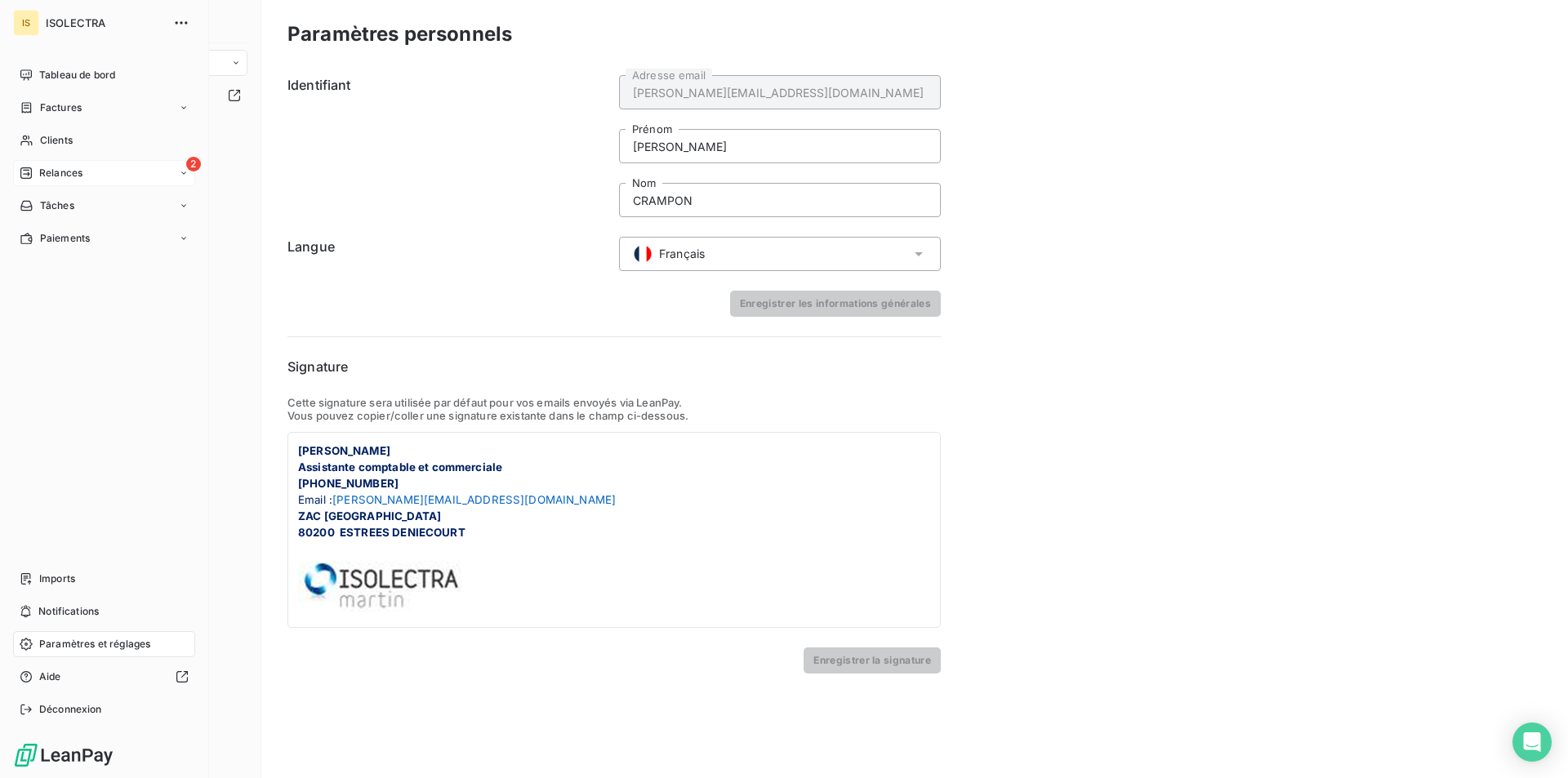
click at [38, 177] on div "Relances" at bounding box center [51, 173] width 63 height 14
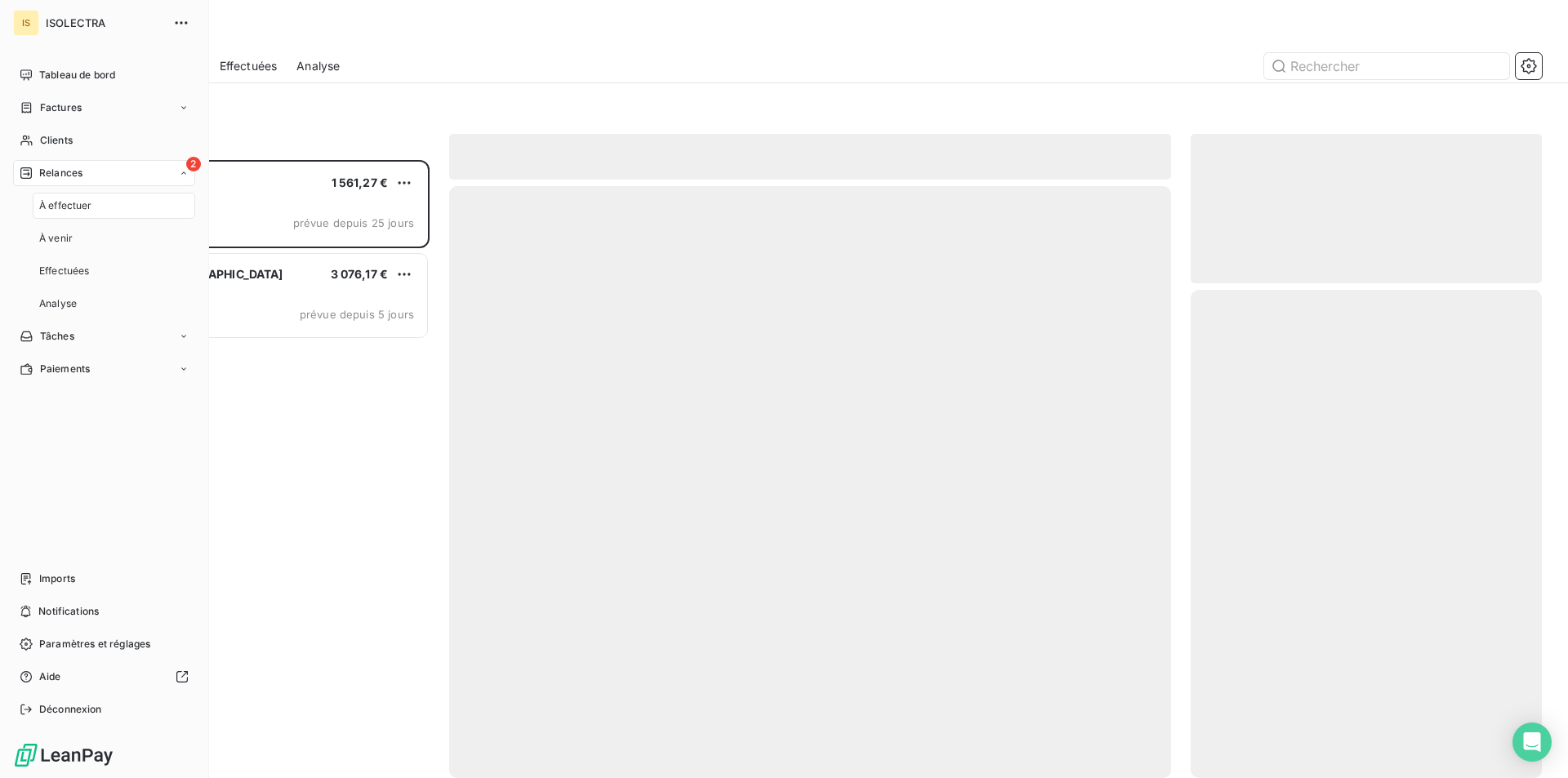
scroll to position [605, 339]
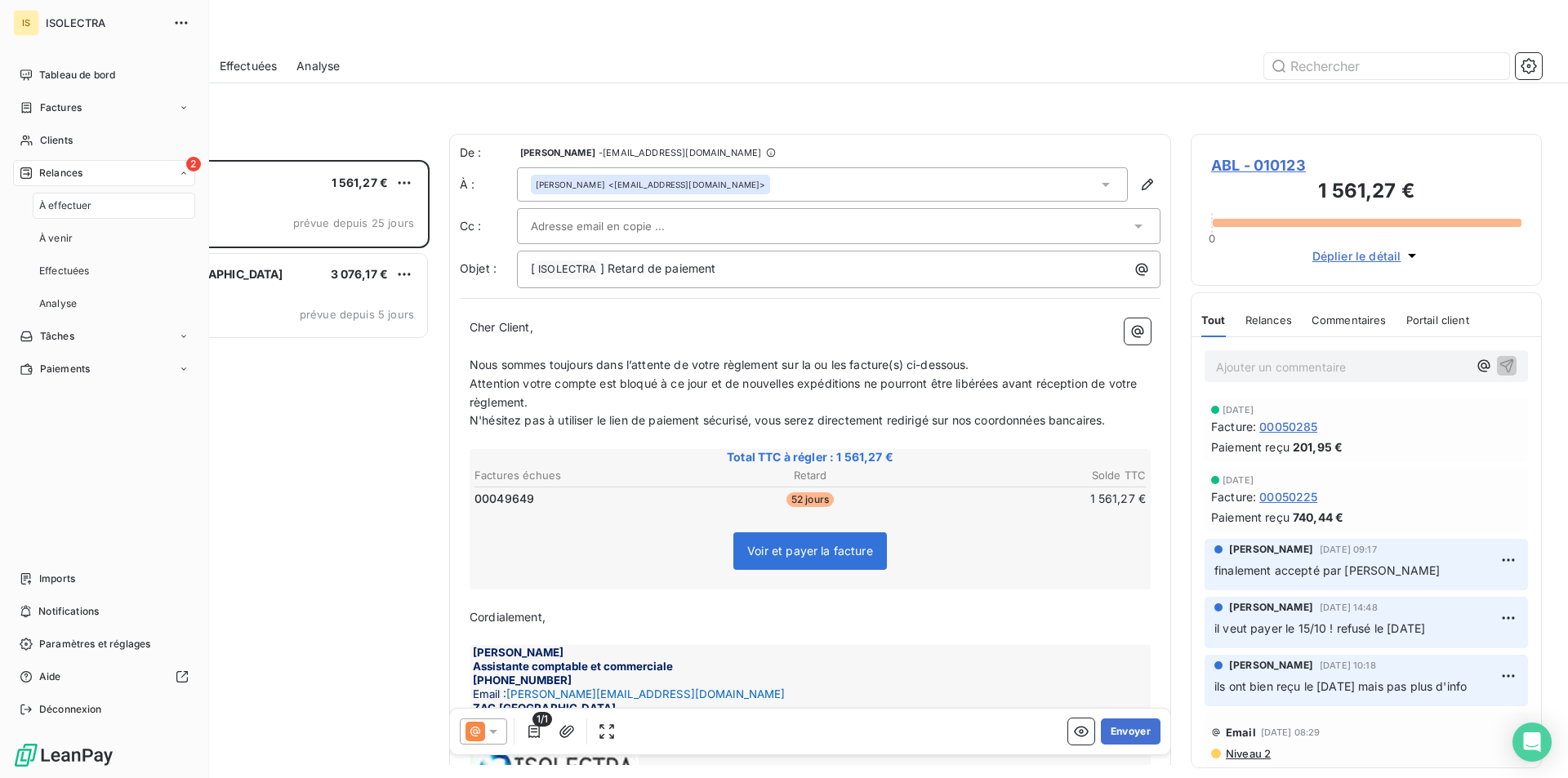
click at [94, 211] on div "À effectuer" at bounding box center [113, 205] width 162 height 26
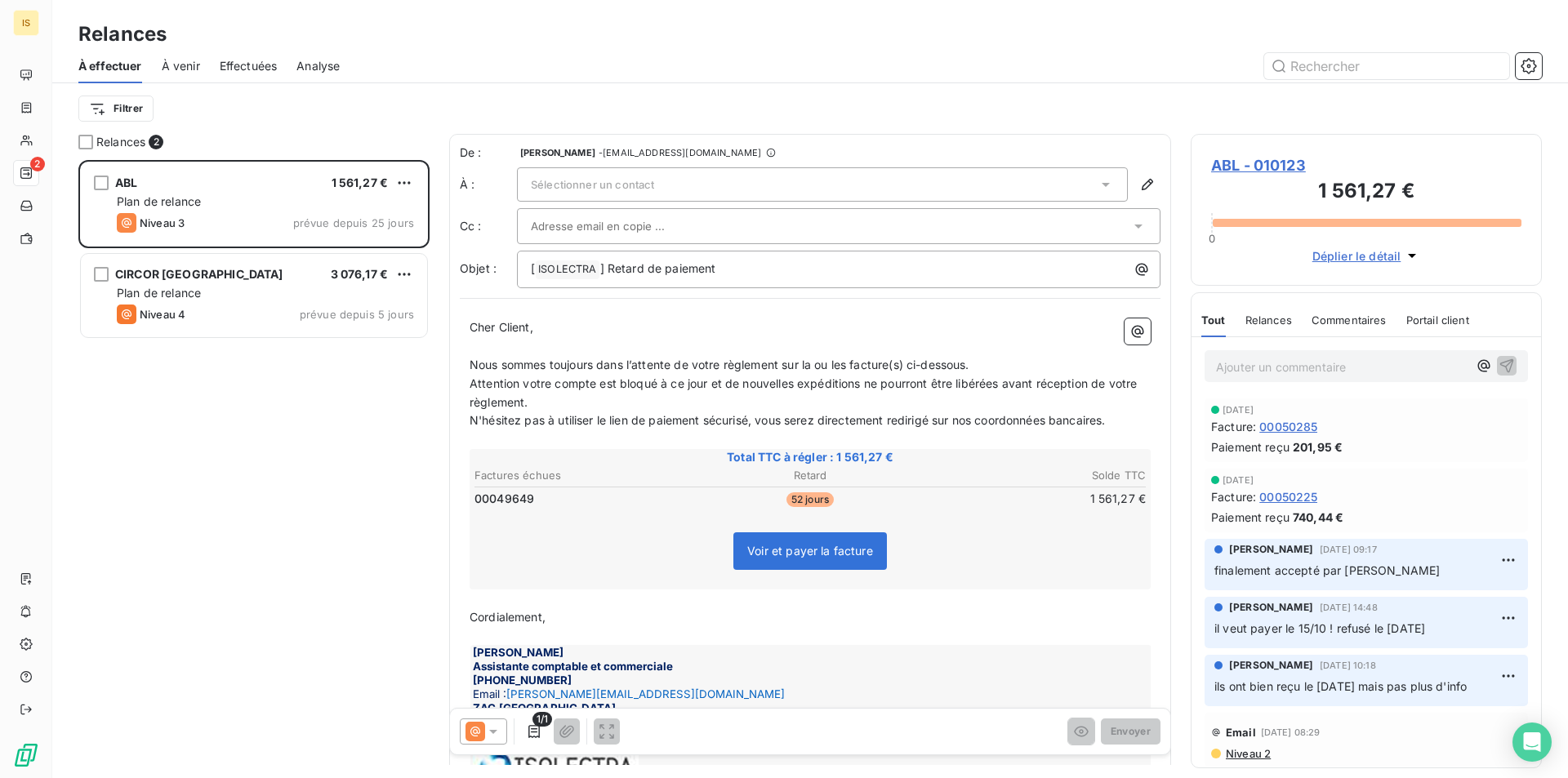
click at [244, 68] on span "Effectuées" at bounding box center [249, 65] width 58 height 16
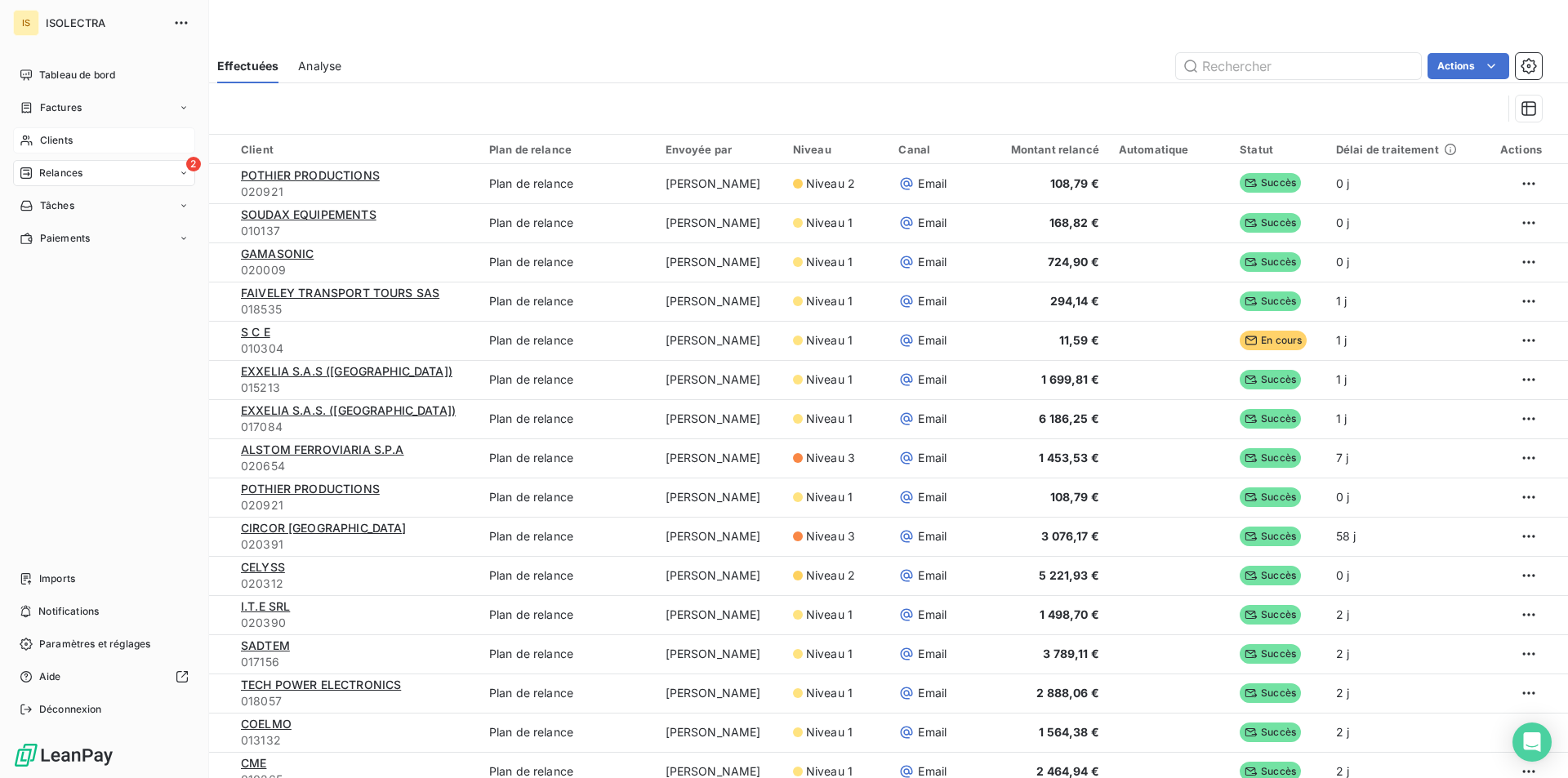
click at [45, 139] on span "Clients" at bounding box center [57, 140] width 33 height 14
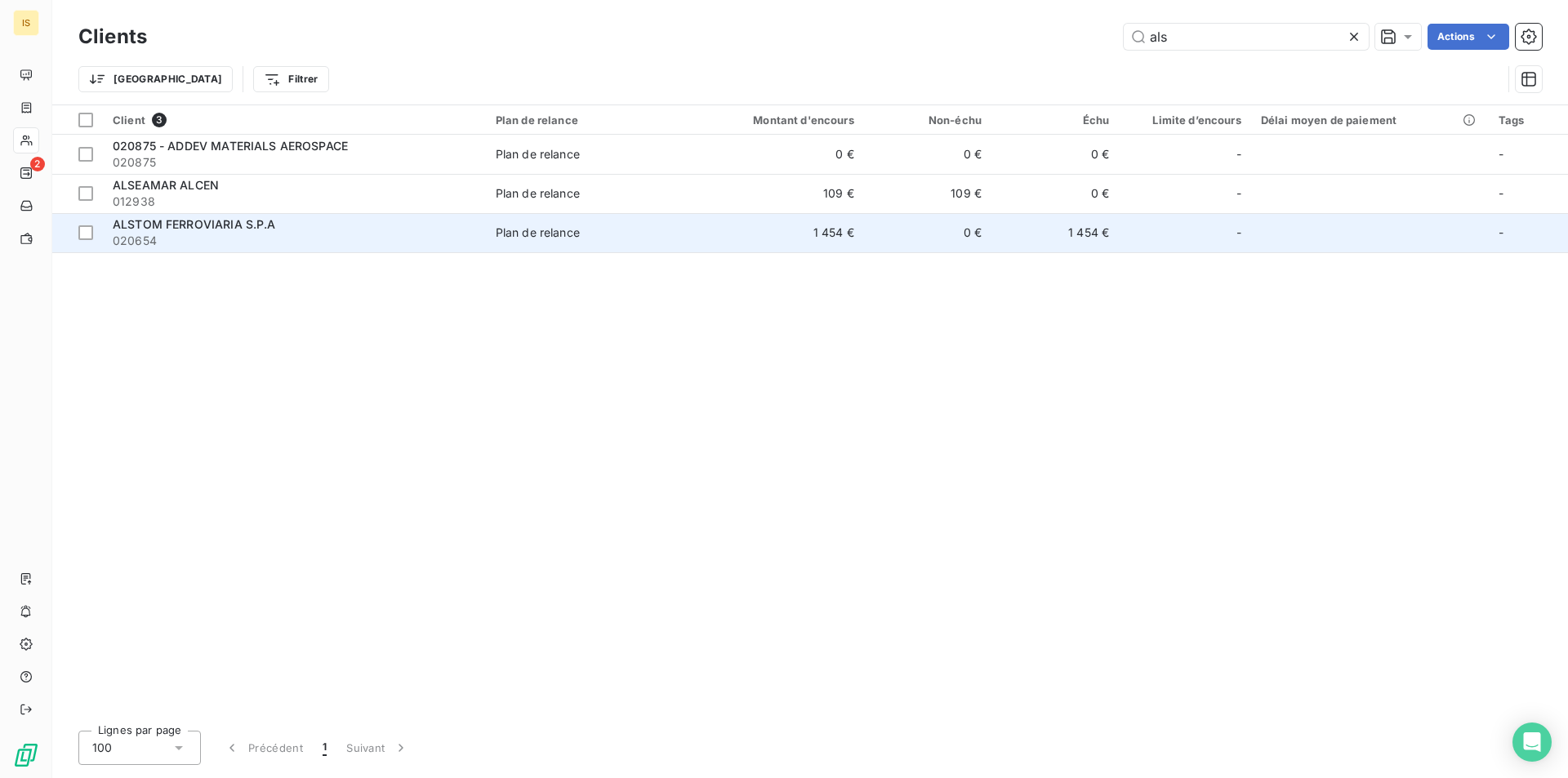
type input "als"
click at [327, 229] on div "ALSTOM FERROVIARIA S.P.A" at bounding box center [294, 224] width 364 height 16
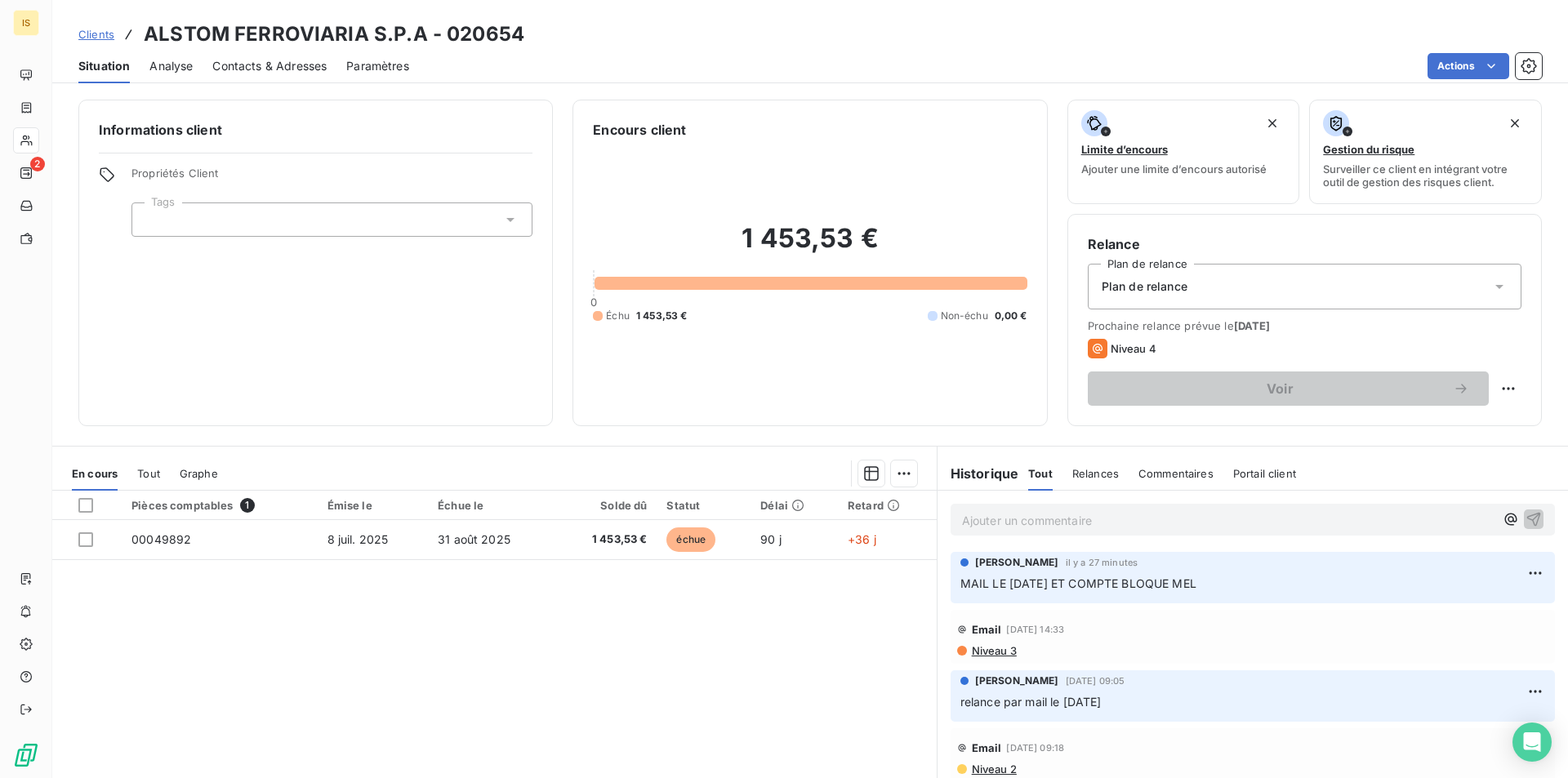
click at [1000, 523] on p "Ajouter un commentaire ﻿" at bounding box center [1227, 520] width 533 height 20
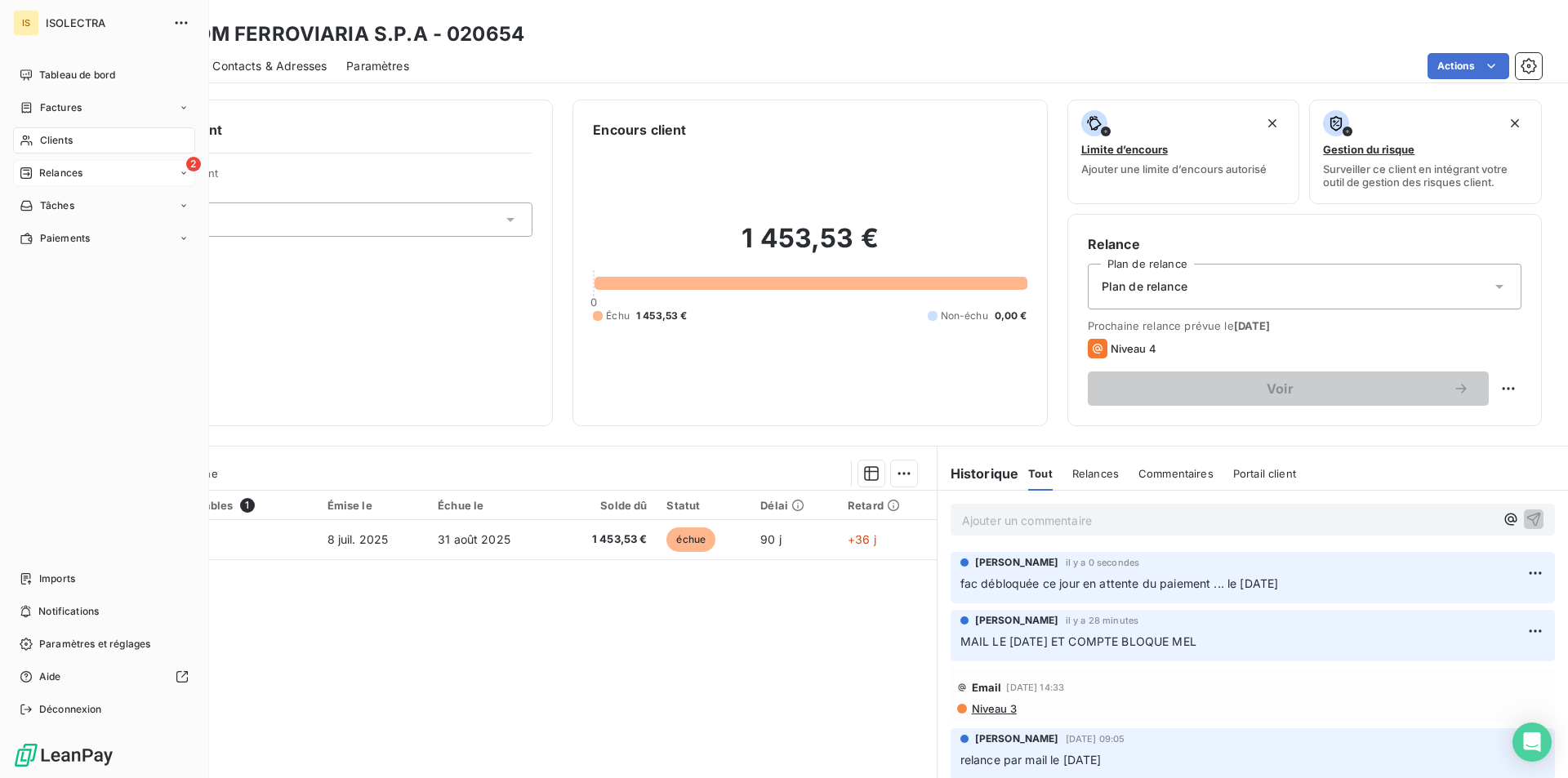
click at [79, 169] on span "Relances" at bounding box center [60, 173] width 43 height 14
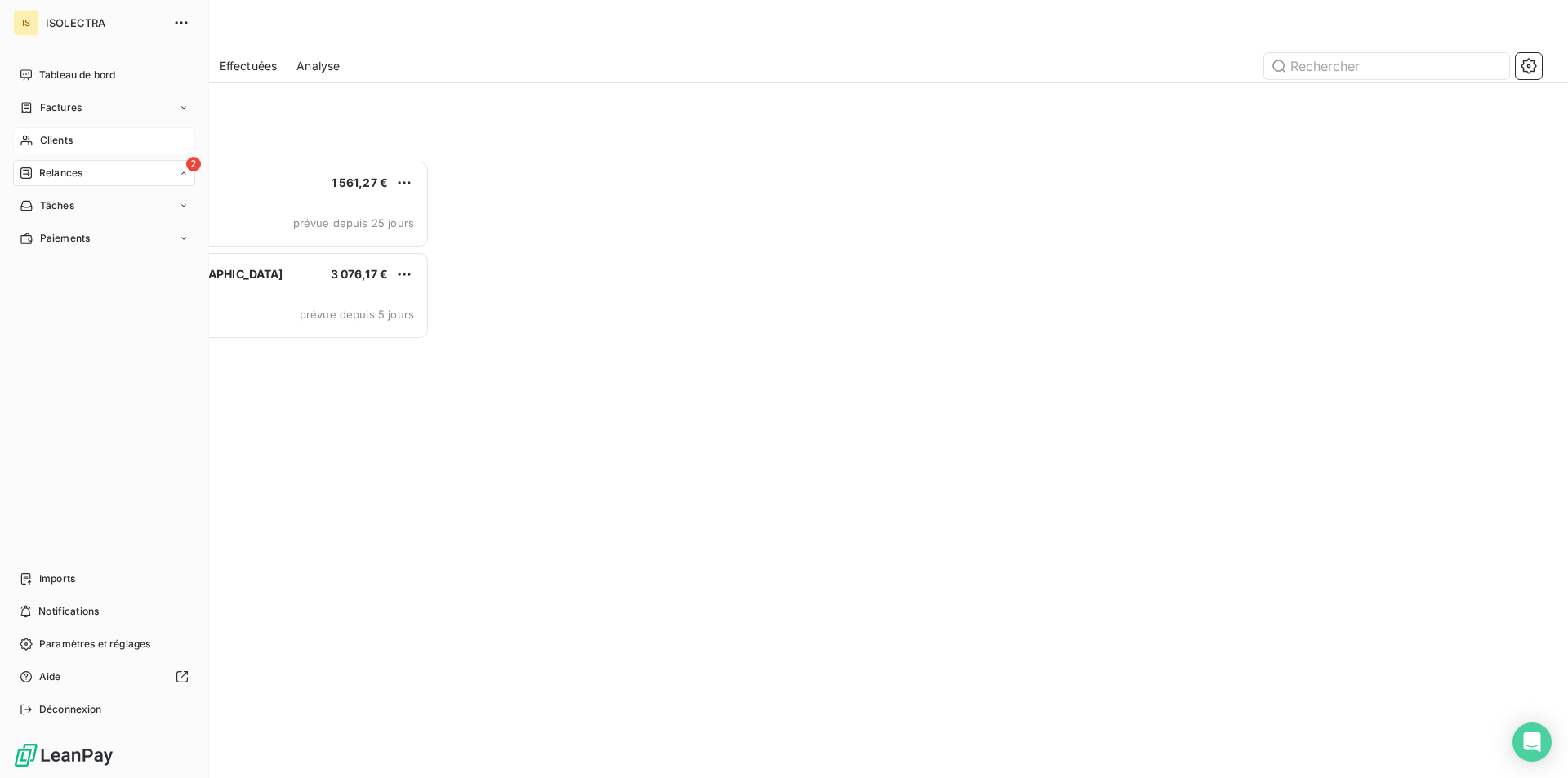
scroll to position [605, 339]
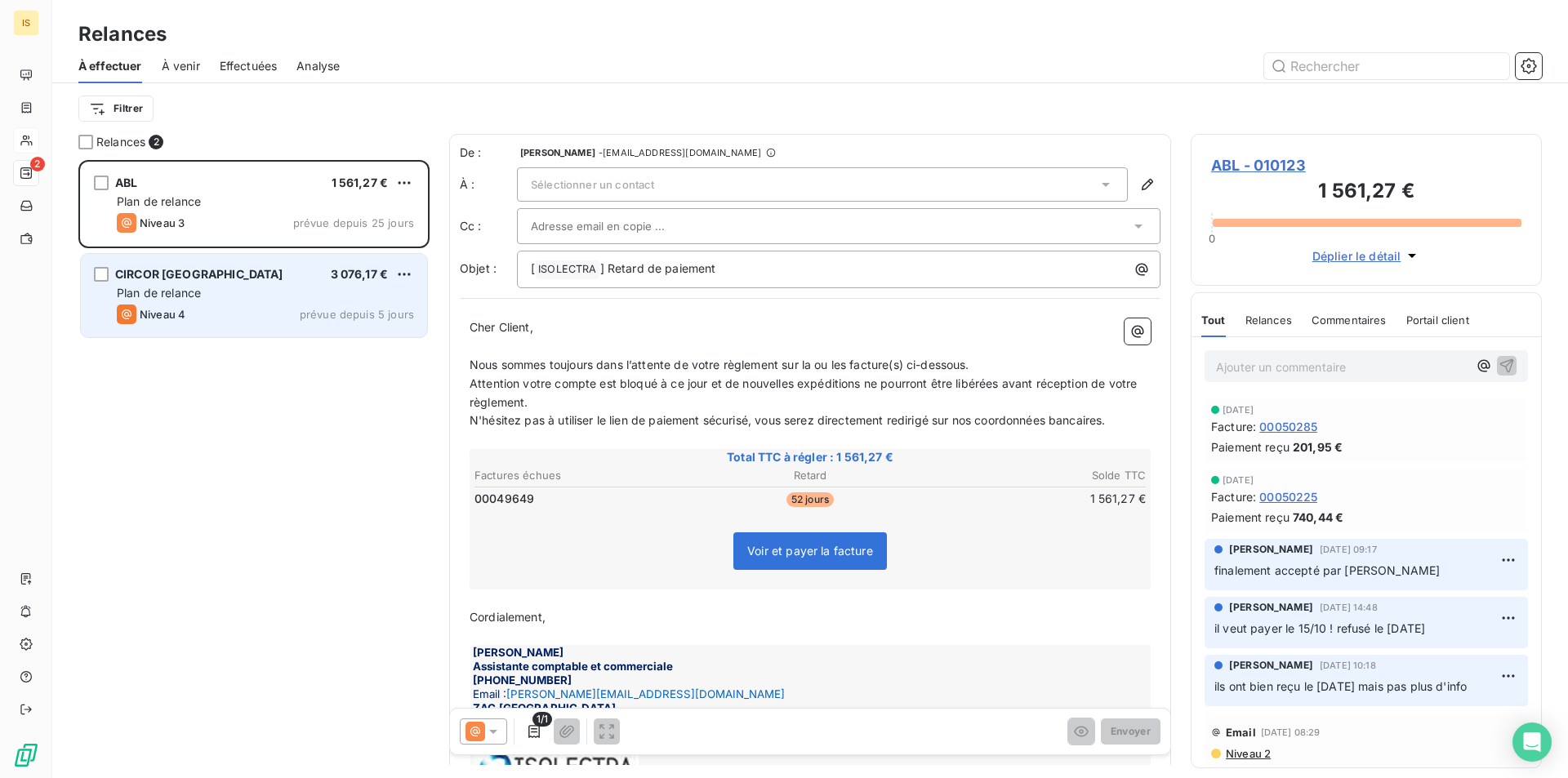
drag, startPoint x: 266, startPoint y: 280, endPoint x: 299, endPoint y: 296, distance: 36.7
click at [268, 279] on div "CIRCOR MAROC 3 076,17 €" at bounding box center [266, 273] width 297 height 14
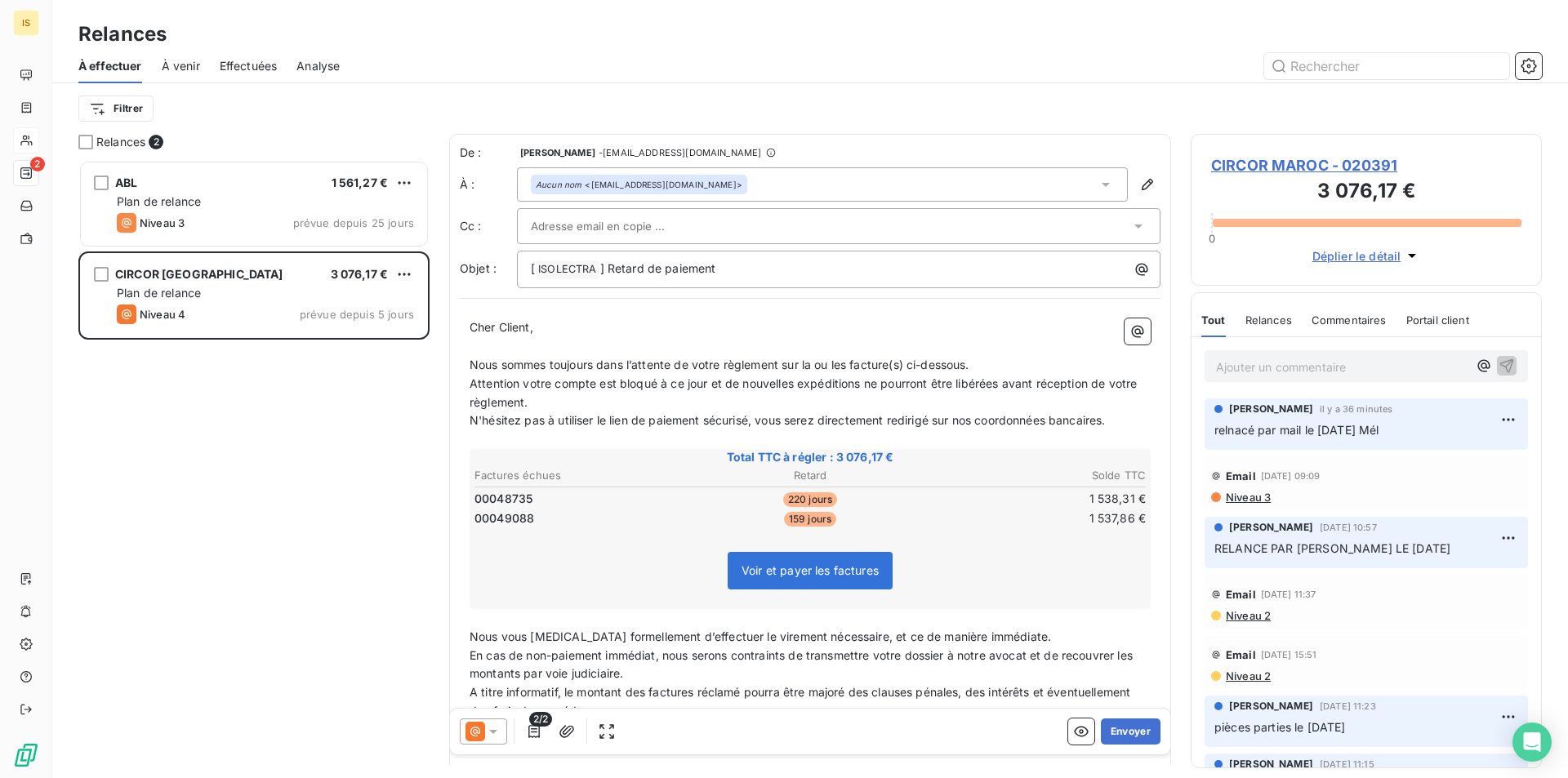
click at [1215, 365] on div "Ajouter un commentaire ﻿" at bounding box center [1366, 365] width 323 height 32
click at [1247, 371] on p "Ajouter un commentaire ﻿" at bounding box center [1342, 366] width 251 height 20
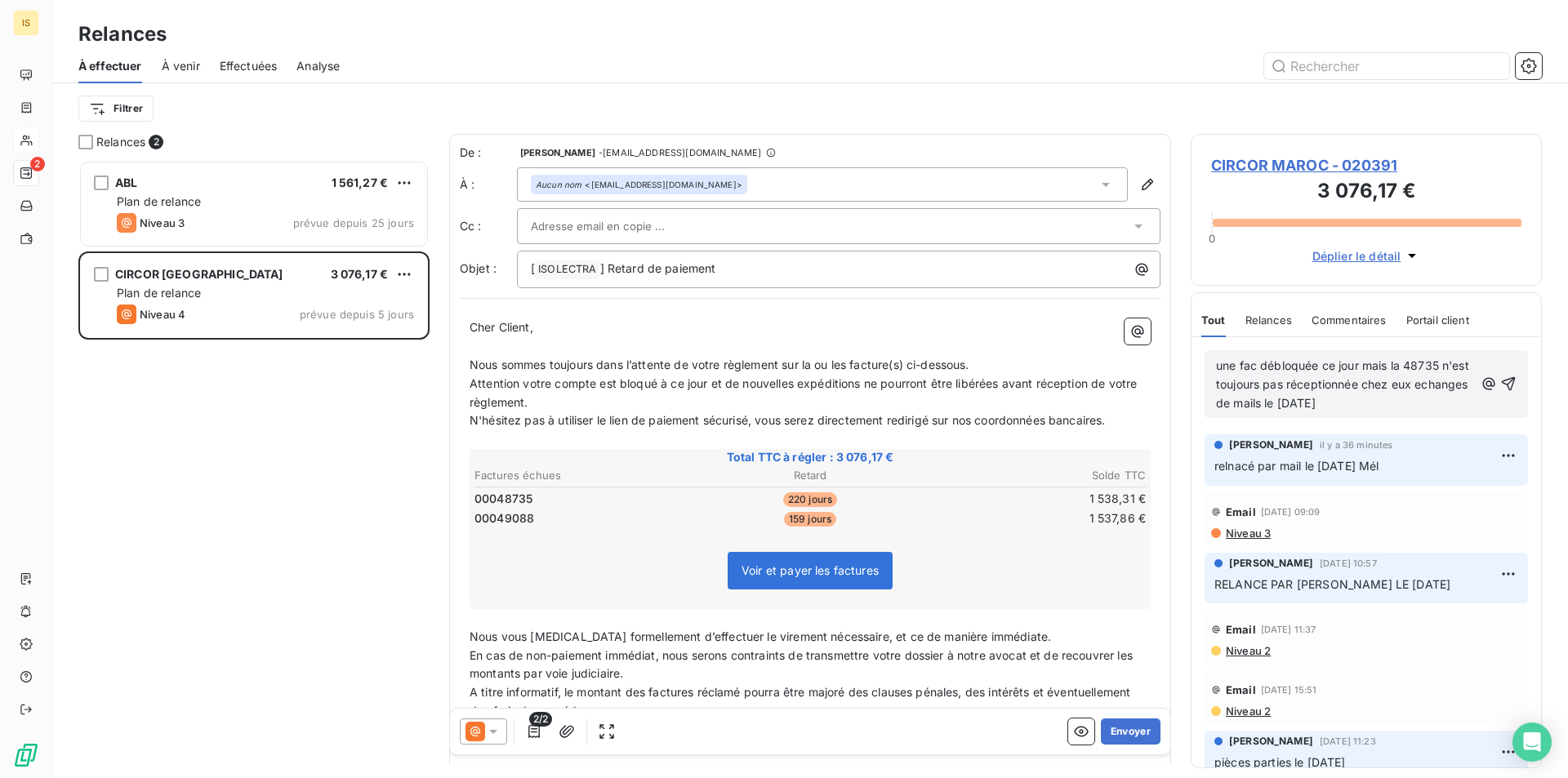
drag, startPoint x: 1233, startPoint y: 400, endPoint x: 1220, endPoint y: 413, distance: 18.4
click at [1220, 413] on div "une fac débloquée ce jour mais la 48735 n'est toujours pas réceptionnée chez eu…" at bounding box center [1366, 384] width 323 height 68
click at [1500, 388] on icon "button" at bounding box center [1508, 383] width 16 height 16
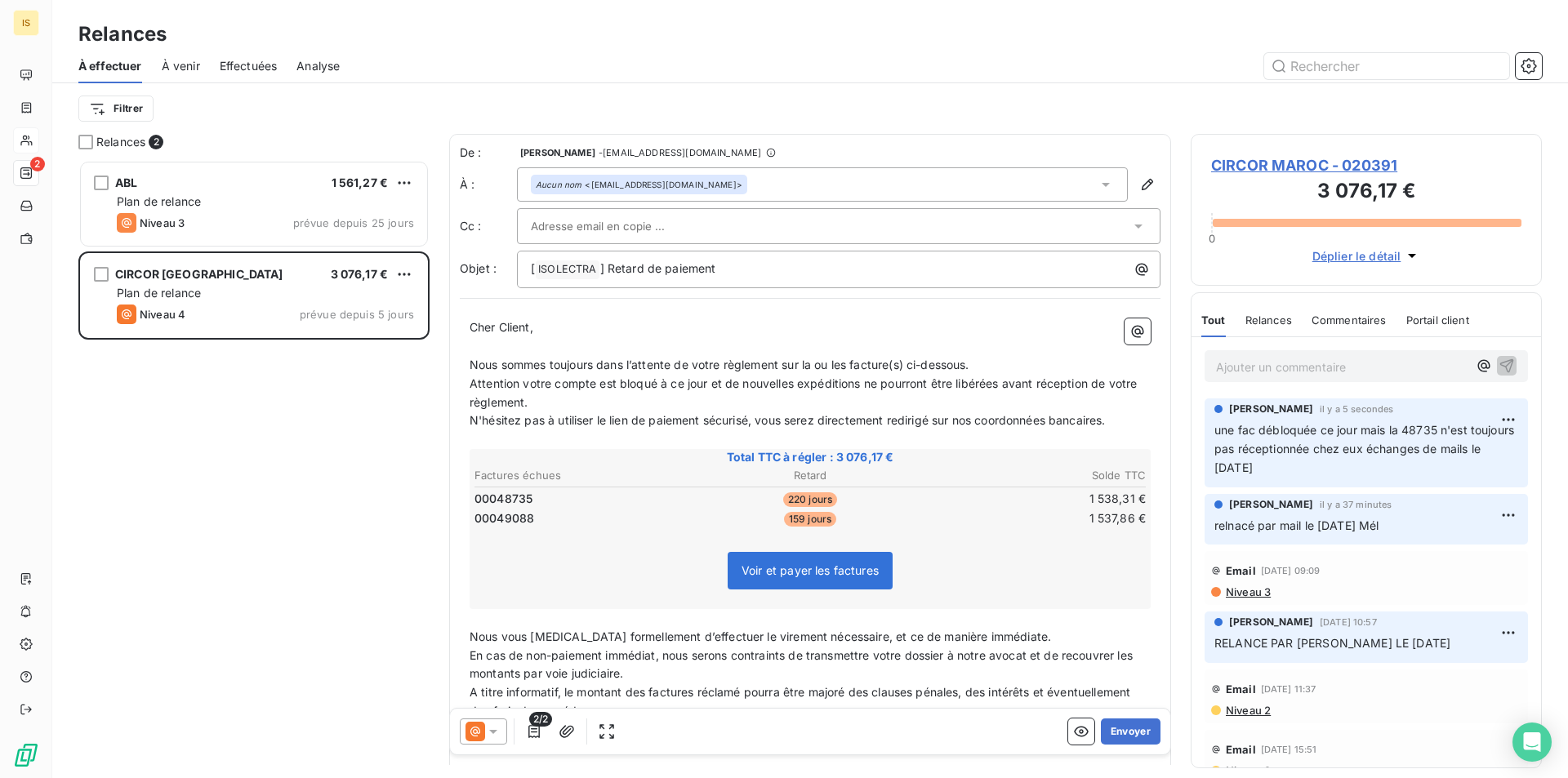
click at [238, 66] on span "Effectuées" at bounding box center [249, 65] width 58 height 16
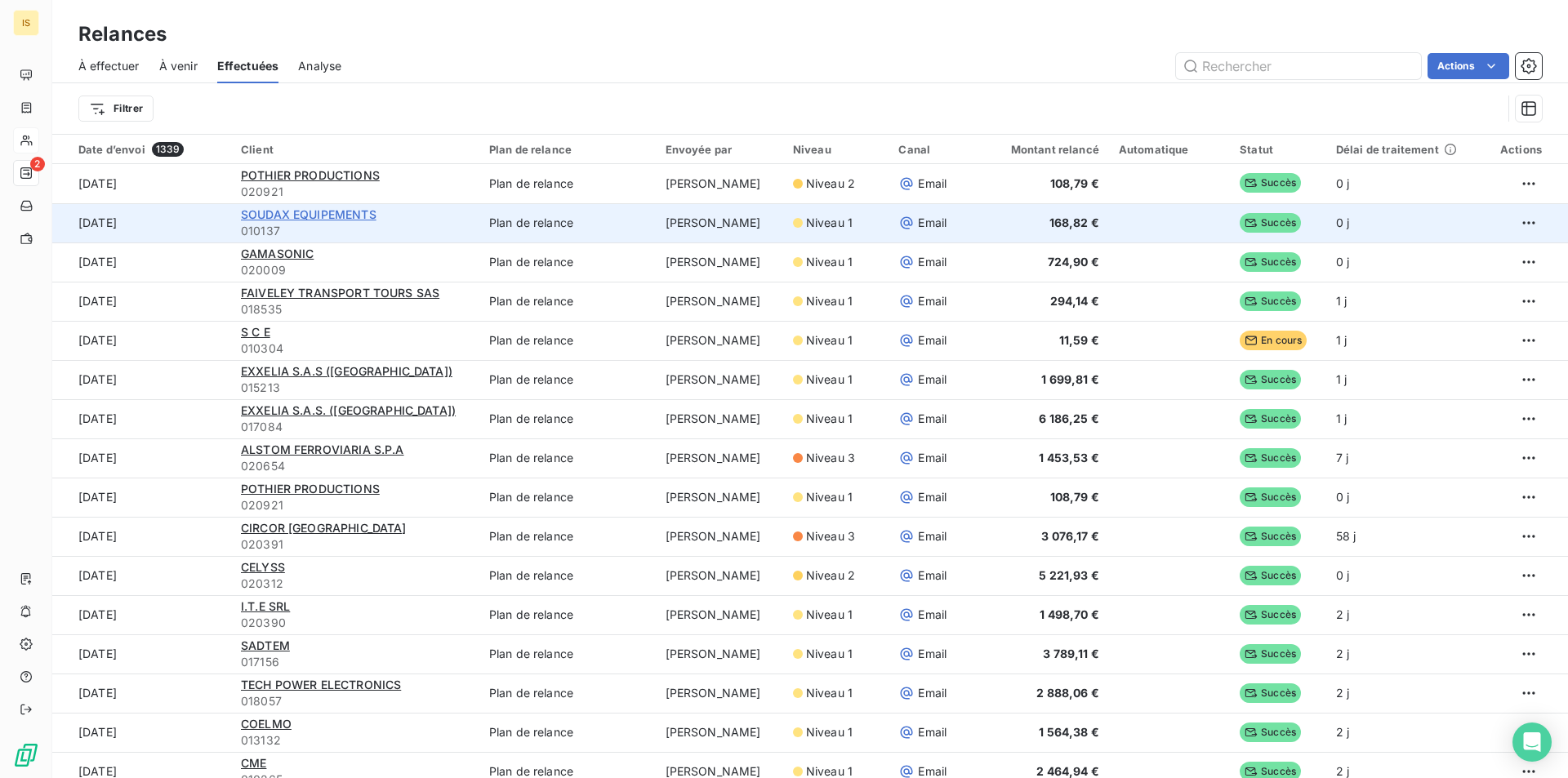
click at [315, 220] on span "SOUDAX EQUIPEMENTS" at bounding box center [308, 214] width 135 height 13
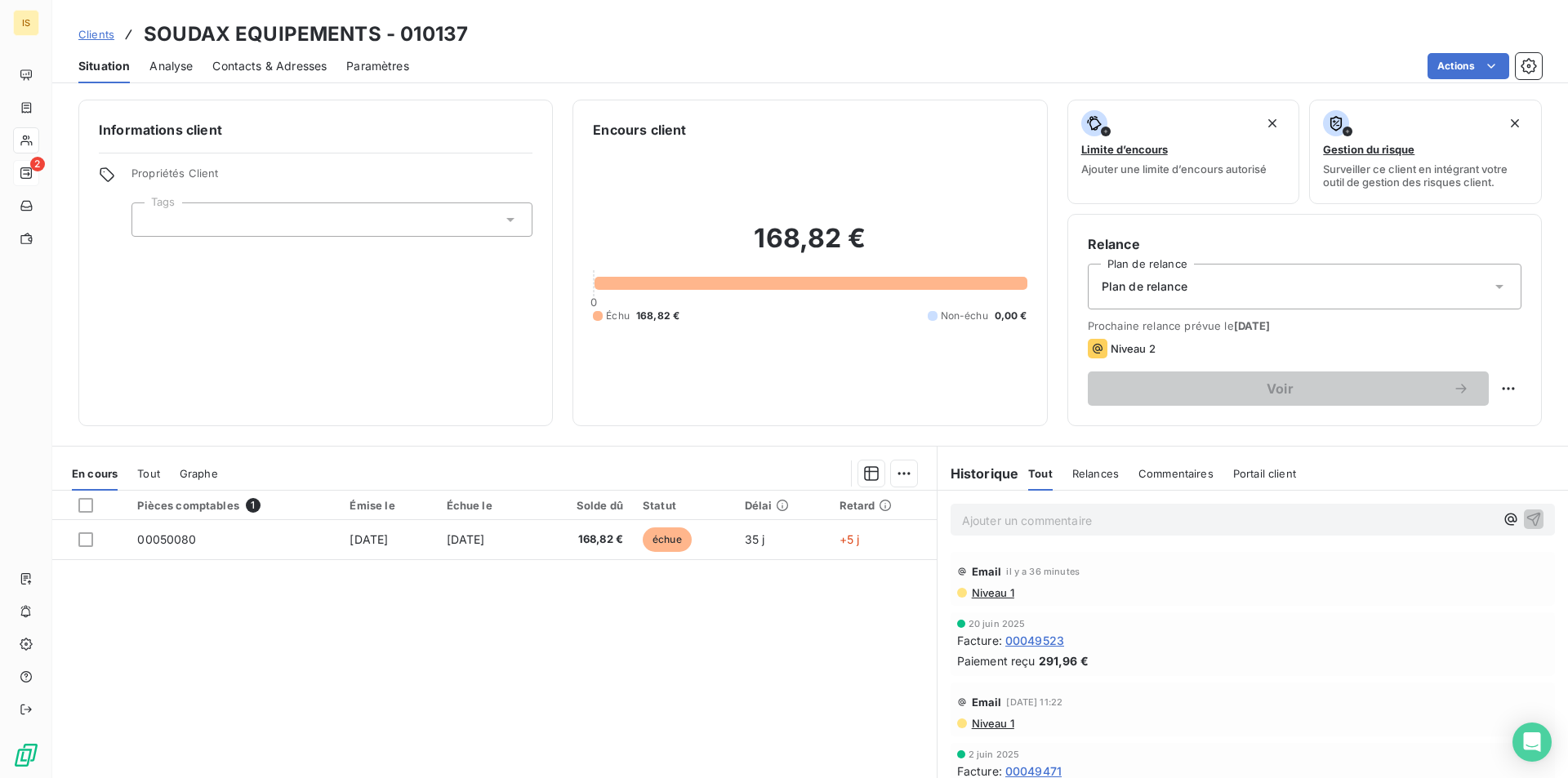
click at [1011, 528] on p "Ajouter un commentaire ﻿" at bounding box center [1227, 520] width 533 height 20
click at [1525, 516] on icon "button" at bounding box center [1532, 518] width 16 height 16
